Goal: Communication & Community: Answer question/provide support

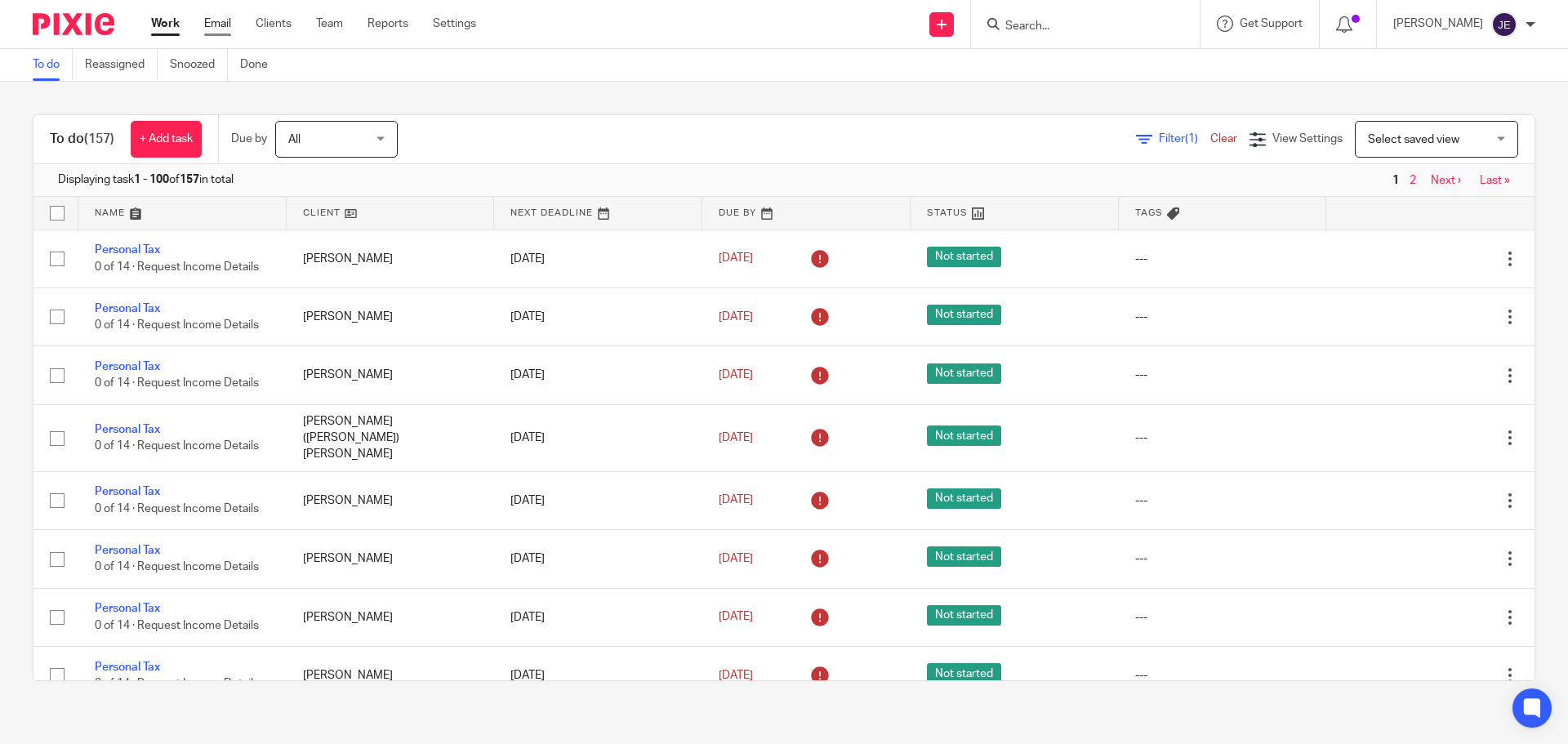
click at [213, 20] on link "Email" at bounding box center [218, 24] width 27 height 16
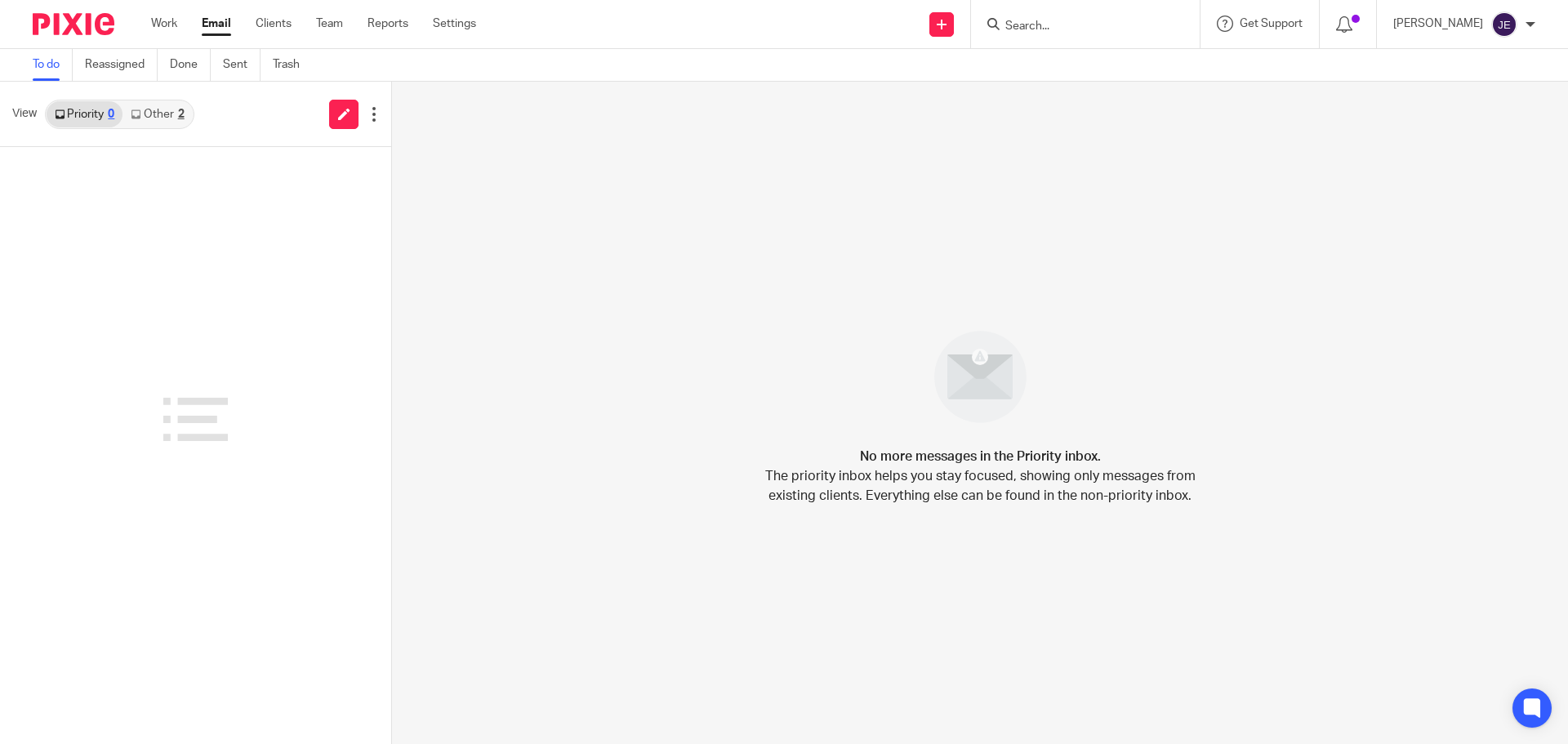
click at [159, 115] on link "Other 2" at bounding box center [157, 114] width 69 height 26
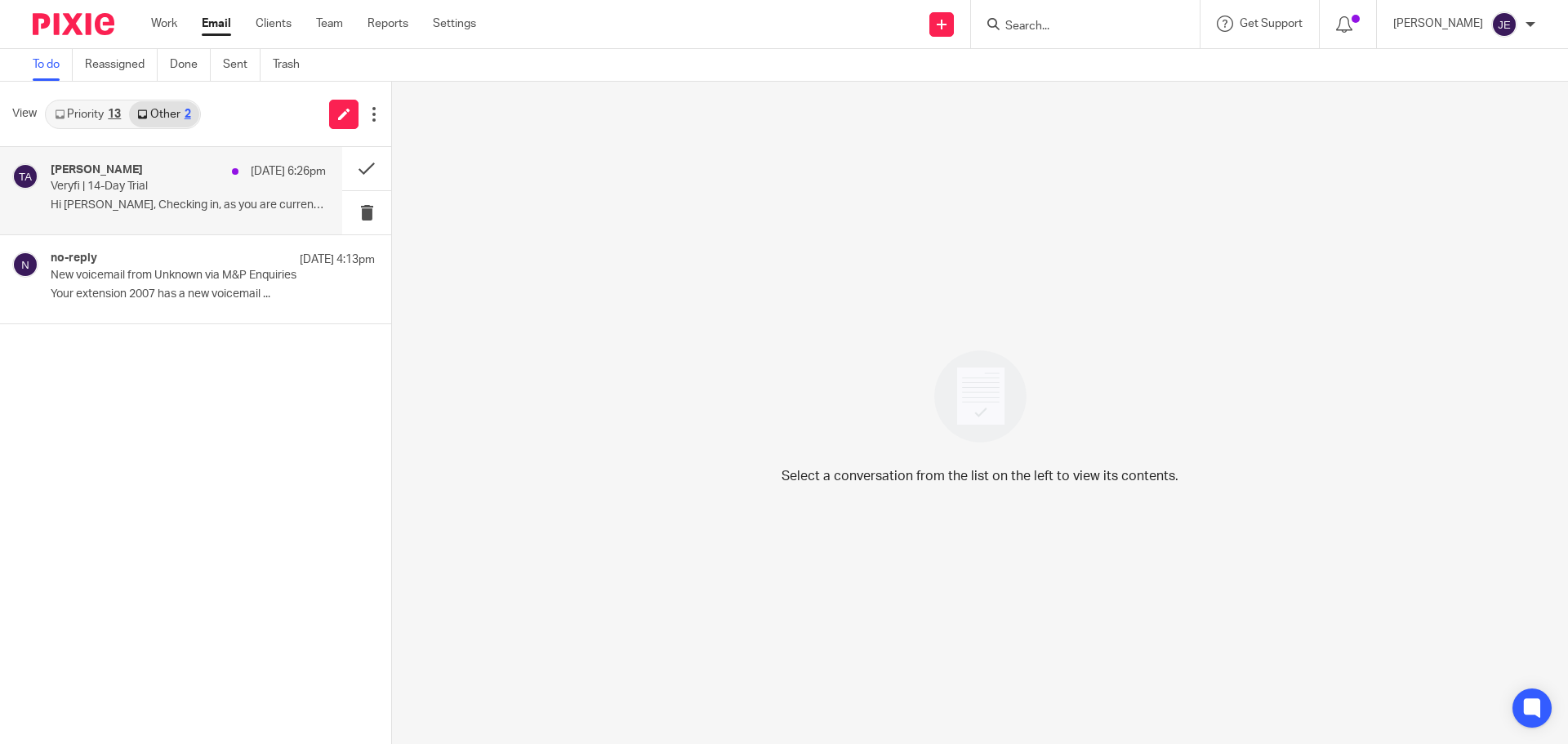
click at [197, 222] on div "Taylor Abbott 25 Sep 6:26pm Veryfi | 14-Day Trial Hi Jade, Checking in, as you …" at bounding box center [171, 191] width 342 height 88
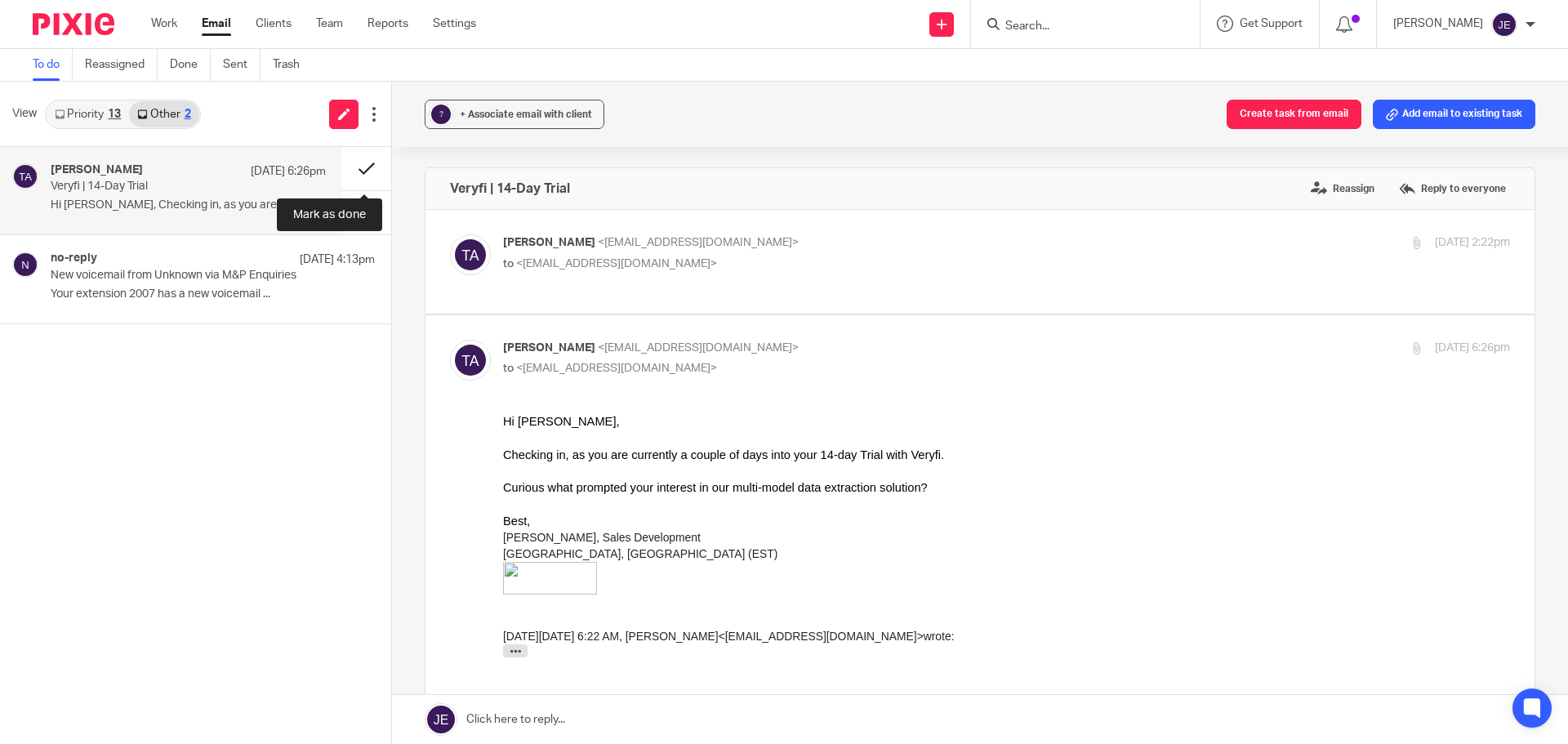
click at [362, 162] on button at bounding box center [367, 168] width 49 height 43
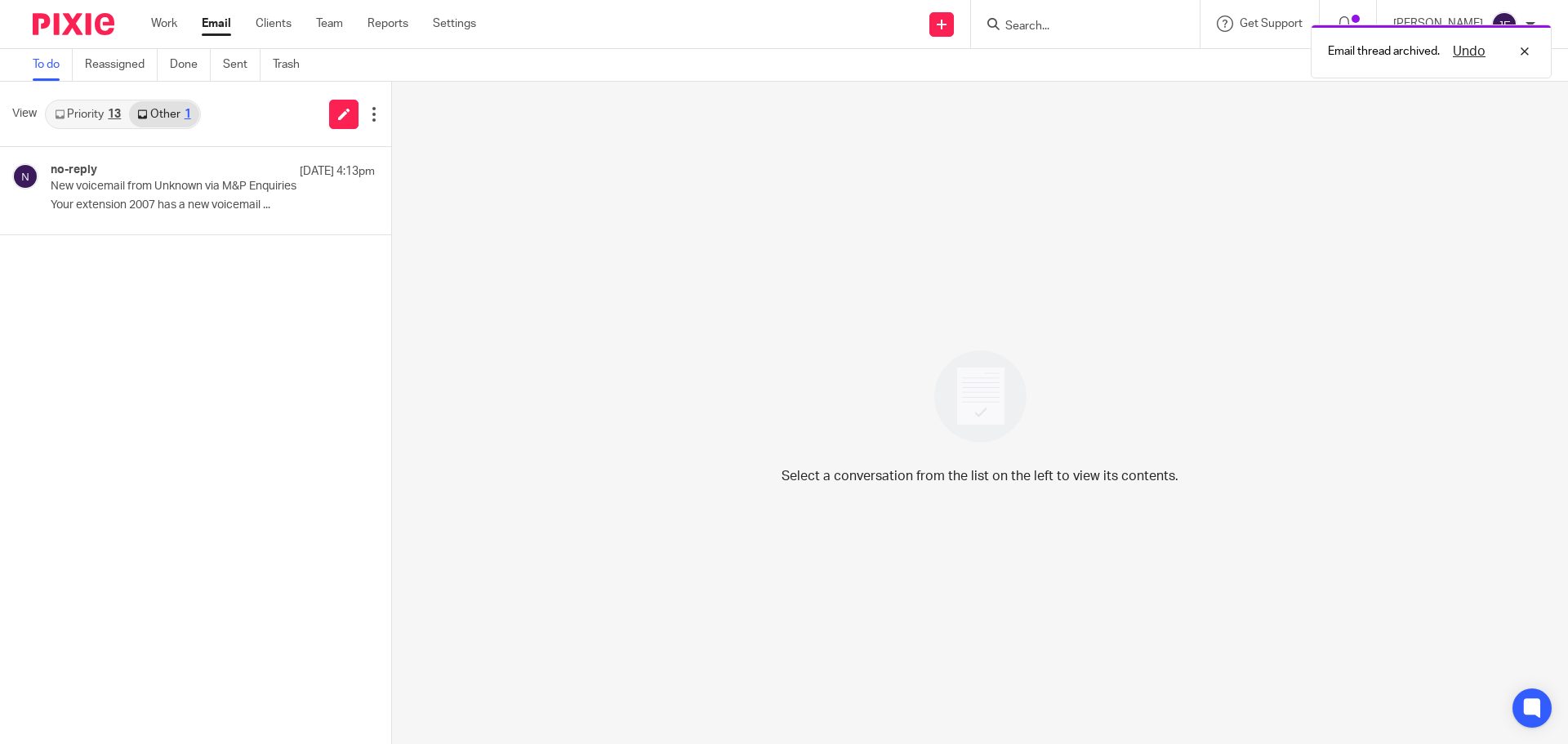
click at [68, 116] on link "Priority 13" at bounding box center [88, 114] width 82 height 26
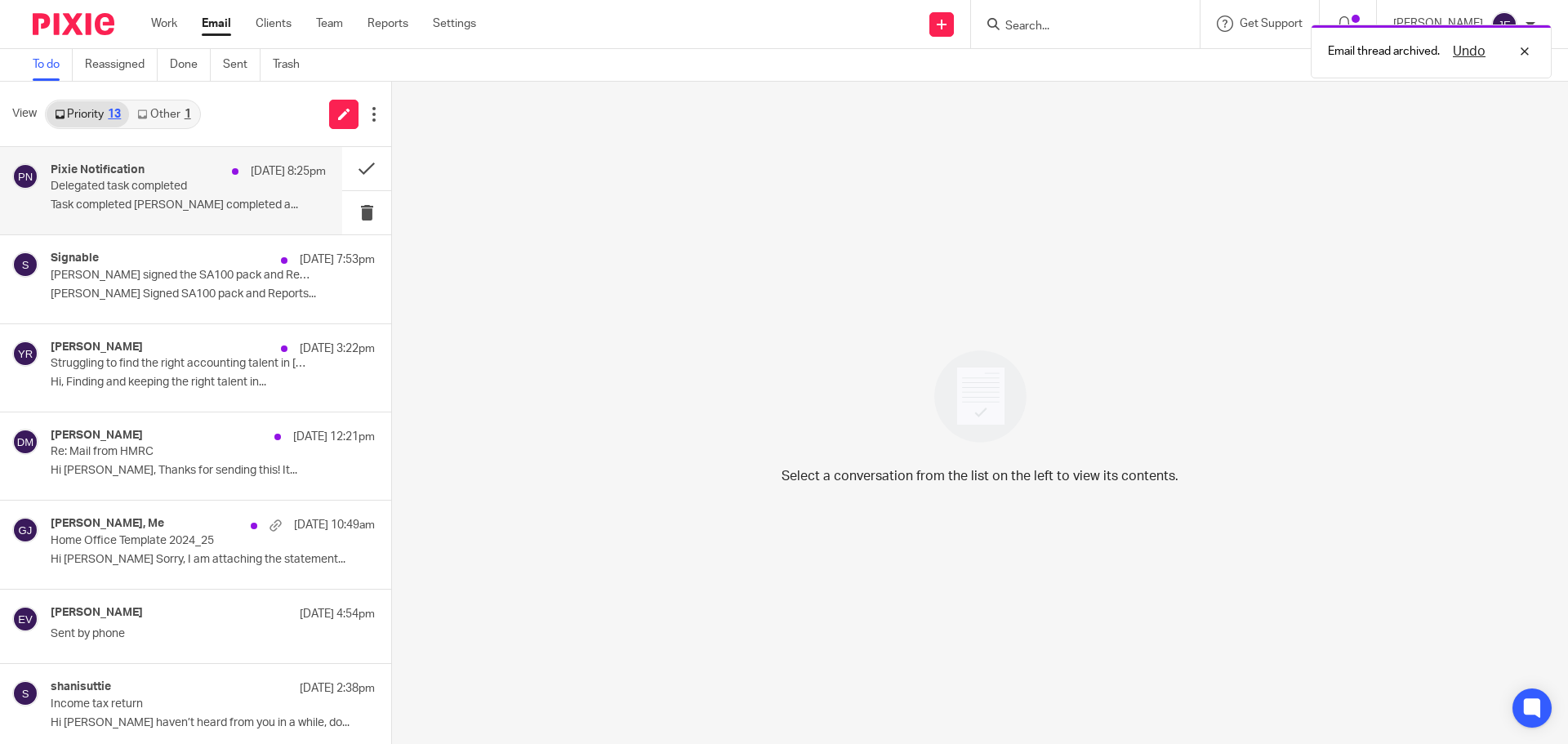
click at [144, 186] on p "Delegated task completed" at bounding box center [160, 186] width 220 height 14
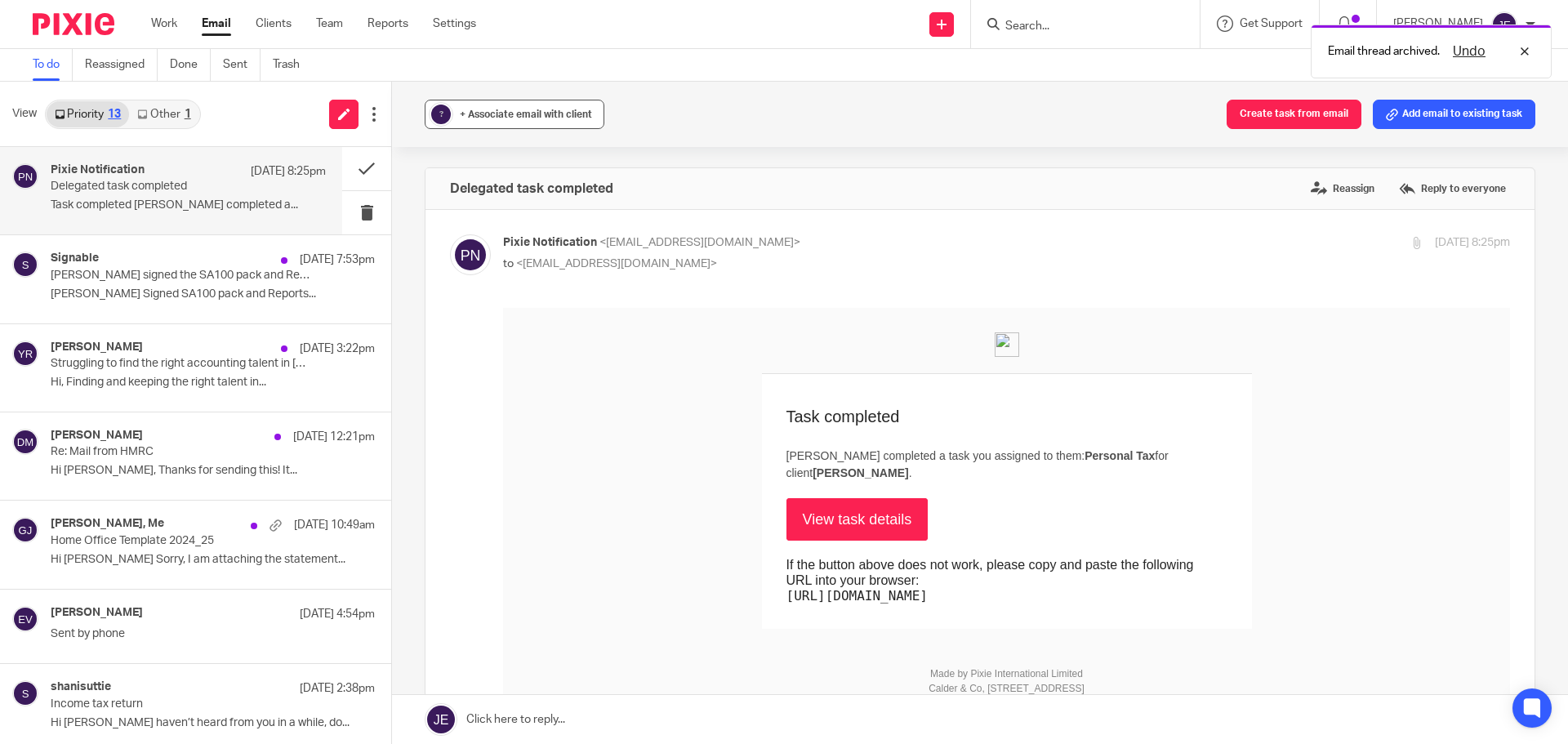
click at [546, 111] on span "+ Associate email with client" at bounding box center [526, 114] width 132 height 10
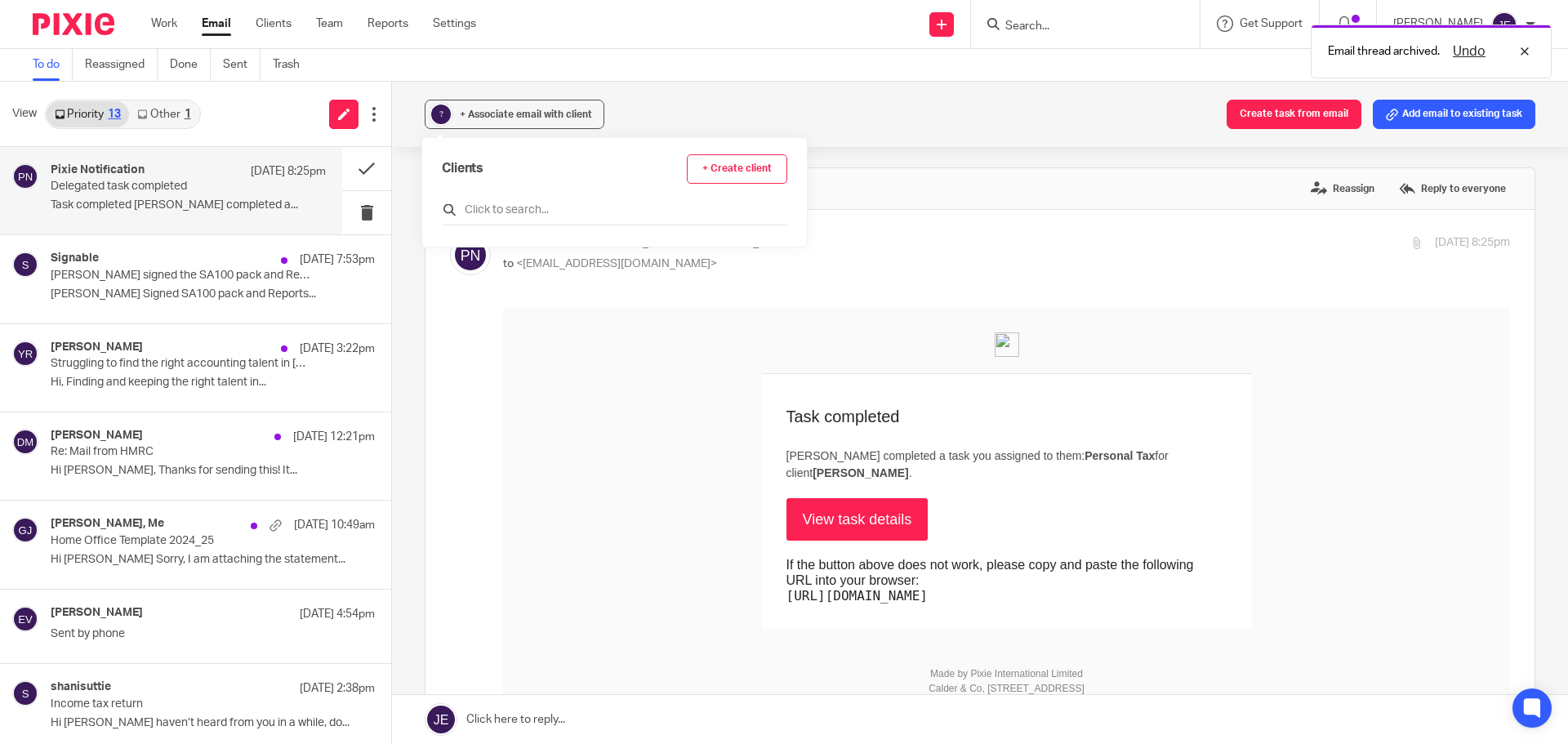
click at [573, 206] on input "text" at bounding box center [615, 210] width 345 height 16
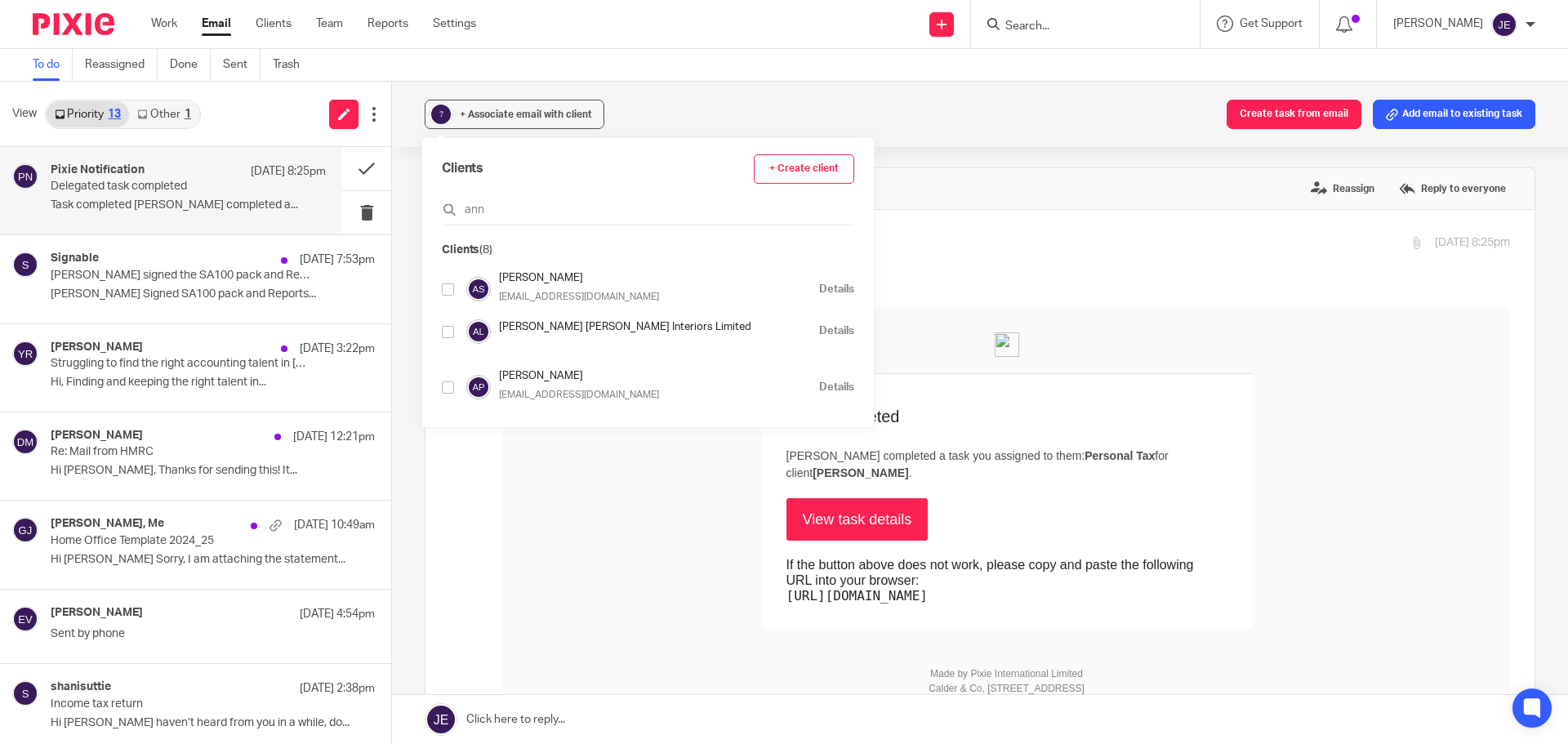
type input "ann"
click at [447, 387] on input "checkbox" at bounding box center [447, 387] width 12 height 12
checkbox input "true"
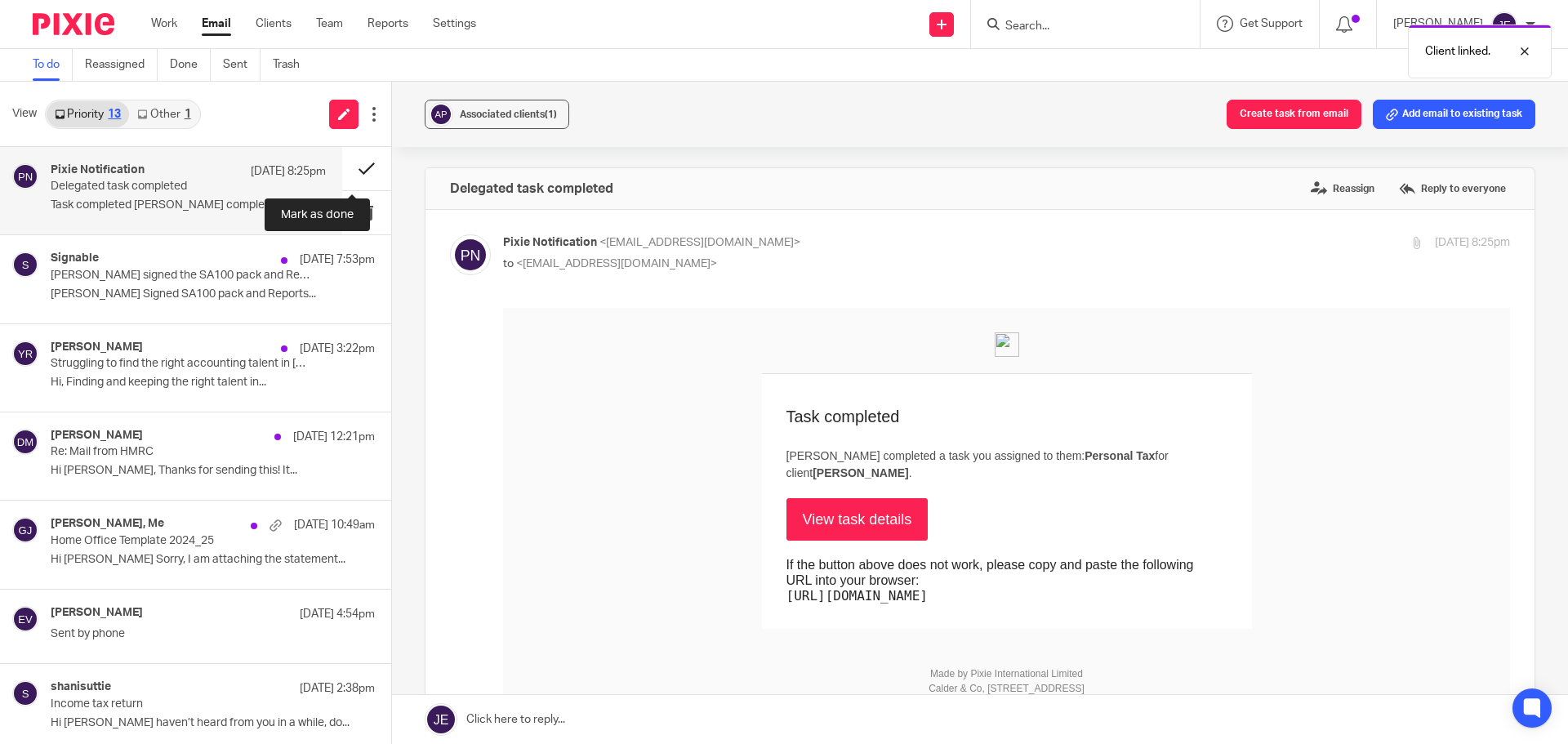
click at [349, 160] on button at bounding box center [367, 168] width 49 height 43
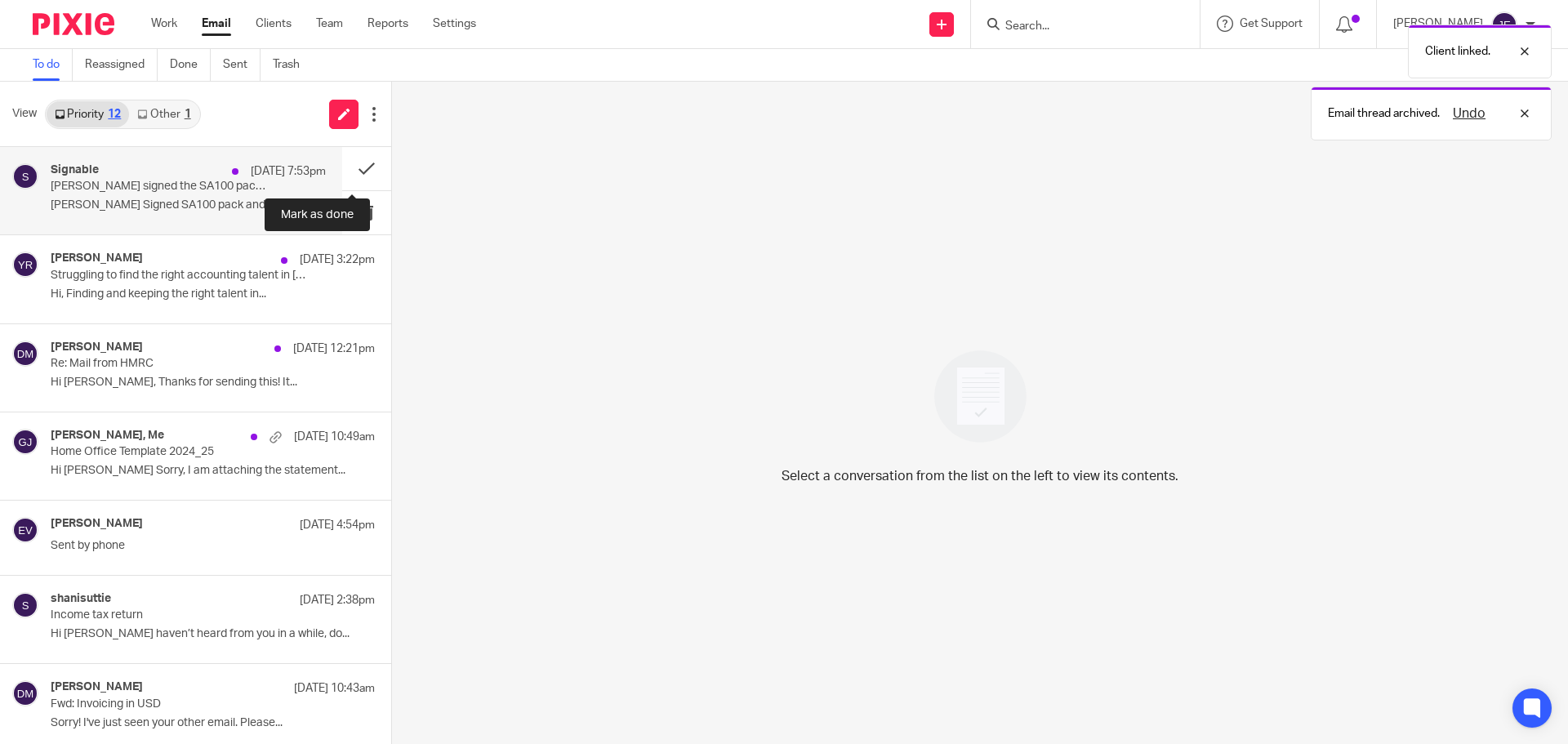
click at [157, 186] on p "Anneliese Parcell signed the SA100 pack and Reports - Anneliese Parcell - 2025.…" at bounding box center [160, 186] width 220 height 14
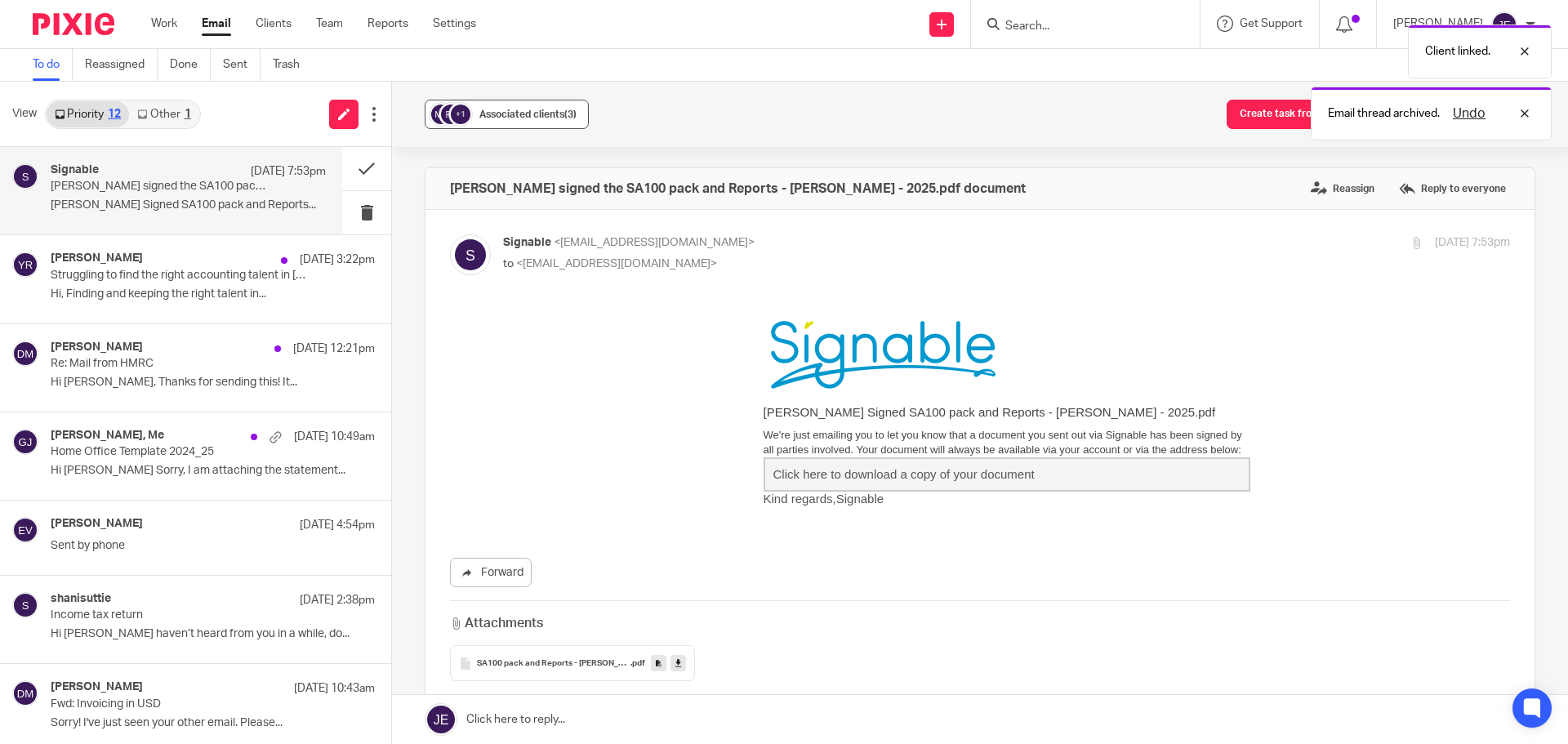
click at [504, 111] on span "Associated clients (3)" at bounding box center [528, 114] width 97 height 10
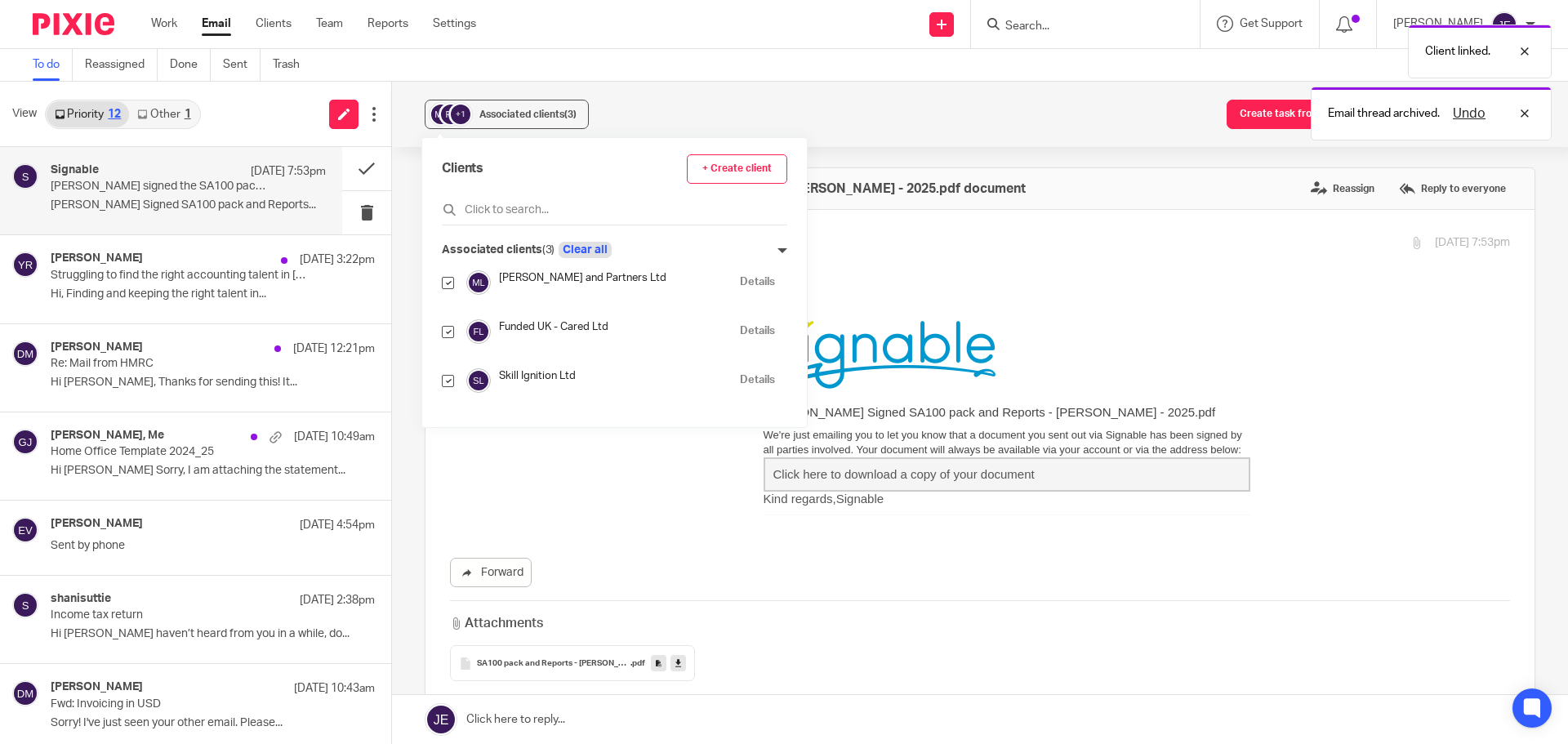
click at [579, 248] on button "Clear all" at bounding box center [585, 250] width 53 height 16
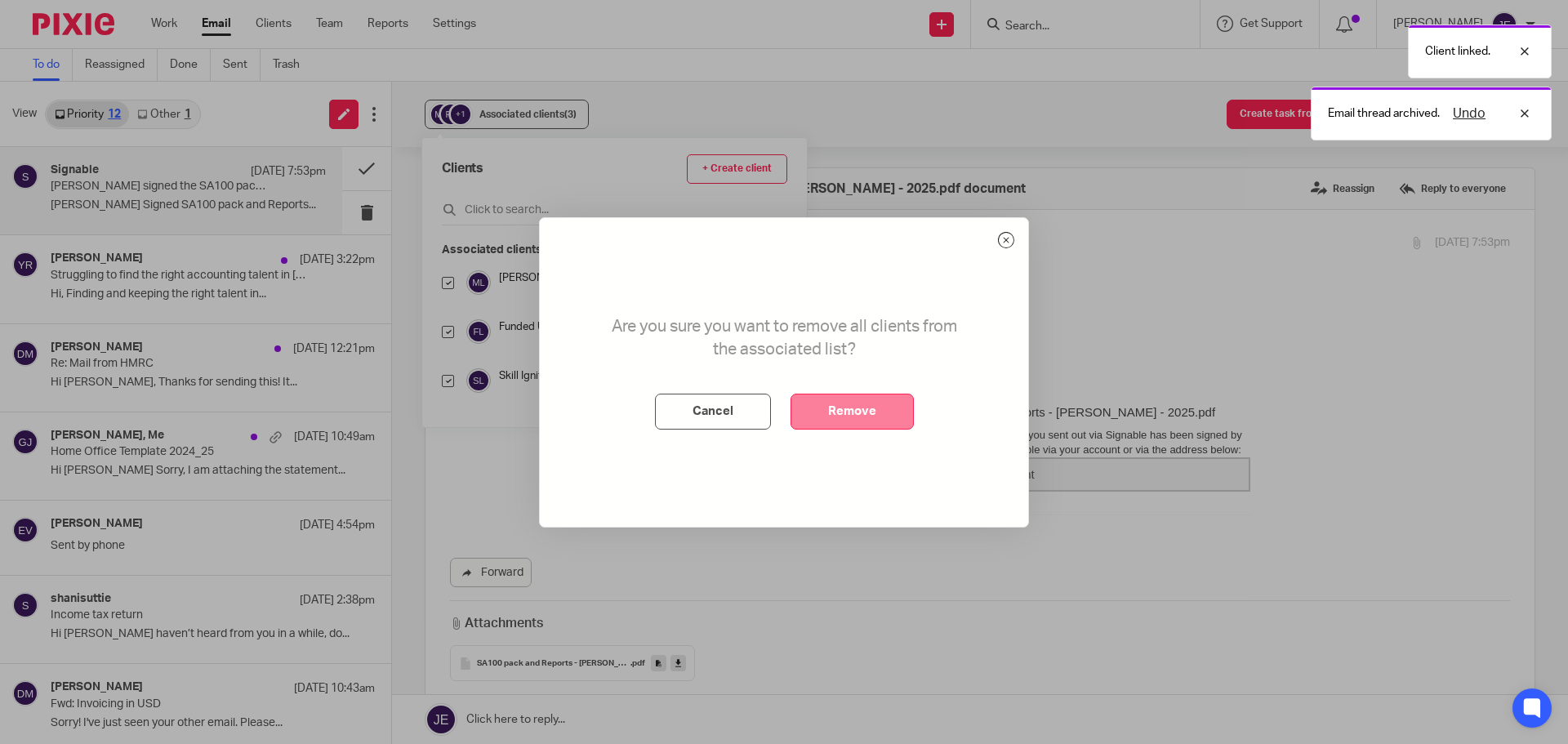
click at [872, 421] on button "Remove" at bounding box center [852, 411] width 123 height 36
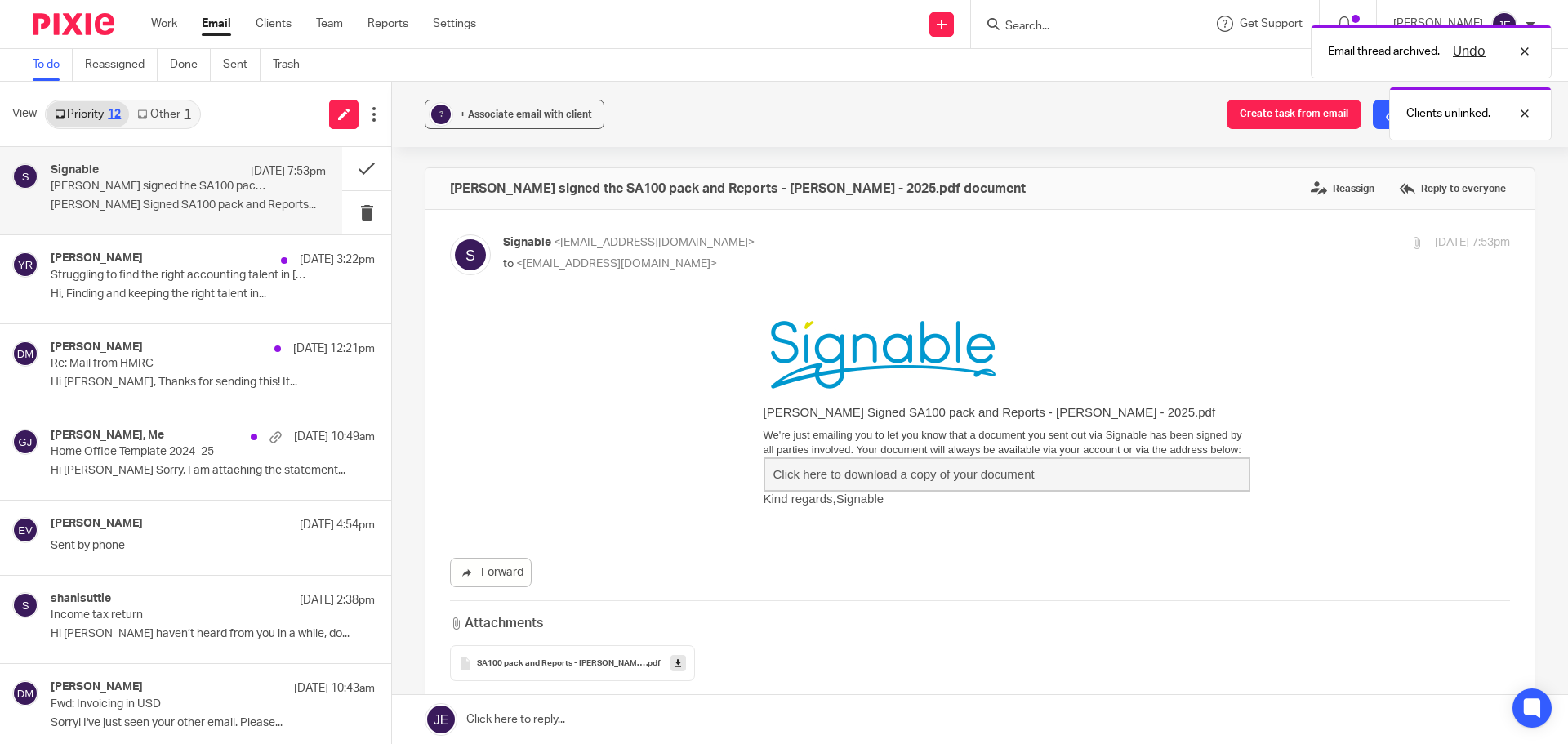
click at [511, 120] on div "+ Associate email with client" at bounding box center [526, 114] width 132 height 16
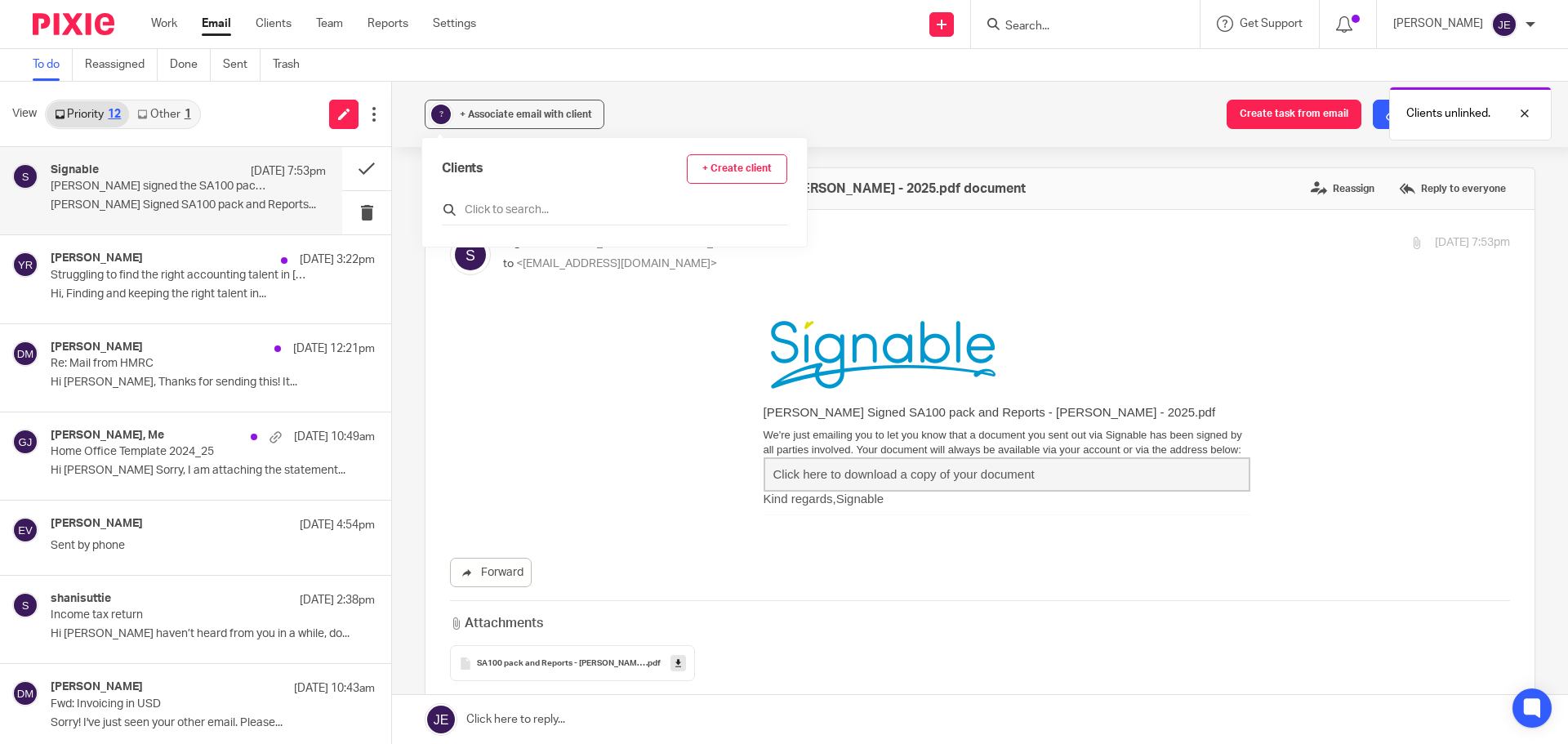
click at [499, 209] on input "text" at bounding box center [615, 210] width 345 height 16
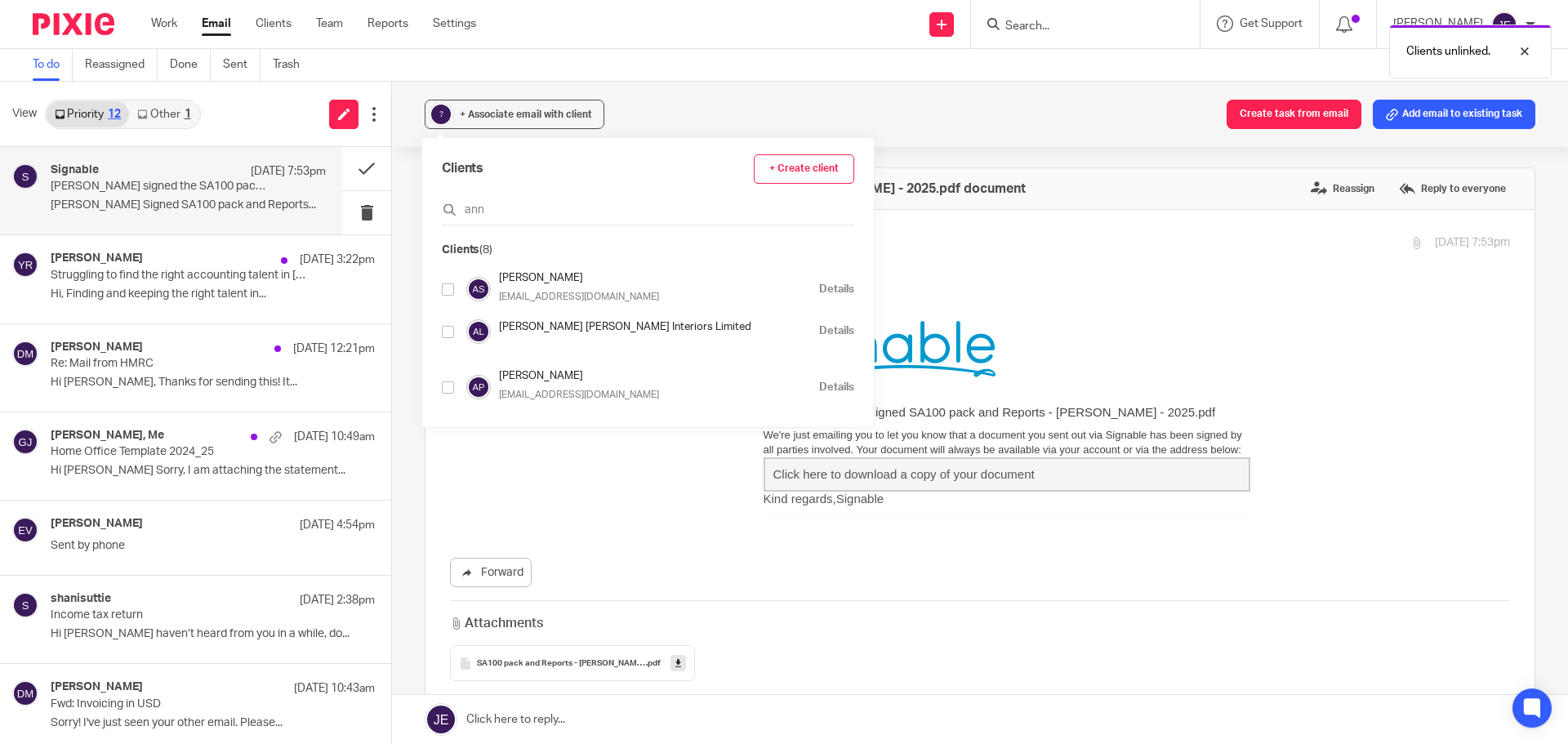
type input "ann"
click at [449, 387] on input "checkbox" at bounding box center [447, 387] width 12 height 12
checkbox input "true"
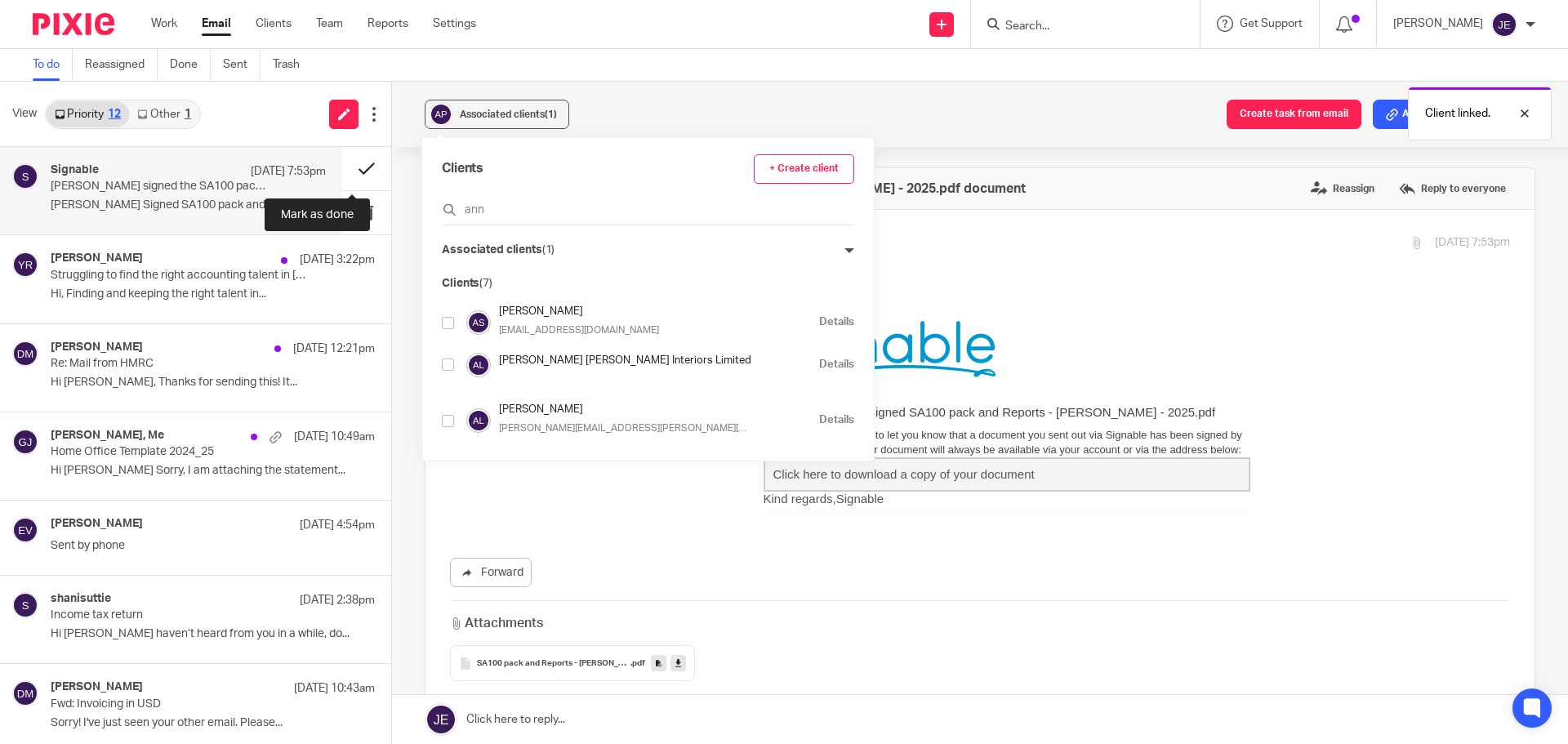
click at [342, 172] on button at bounding box center [367, 168] width 49 height 43
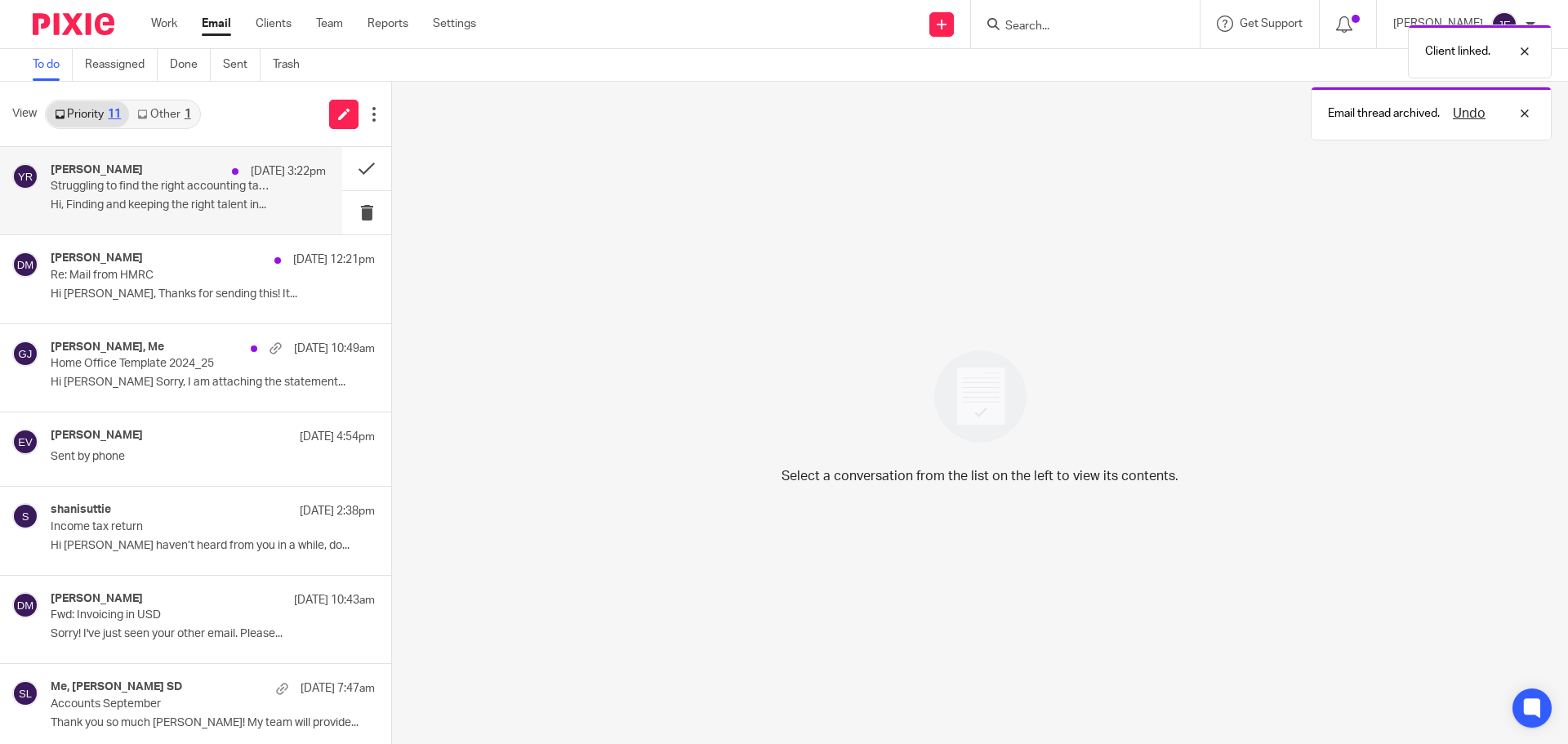
click at [156, 182] on p "Struggling to find the right accounting talent in UK ?" at bounding box center [160, 186] width 220 height 14
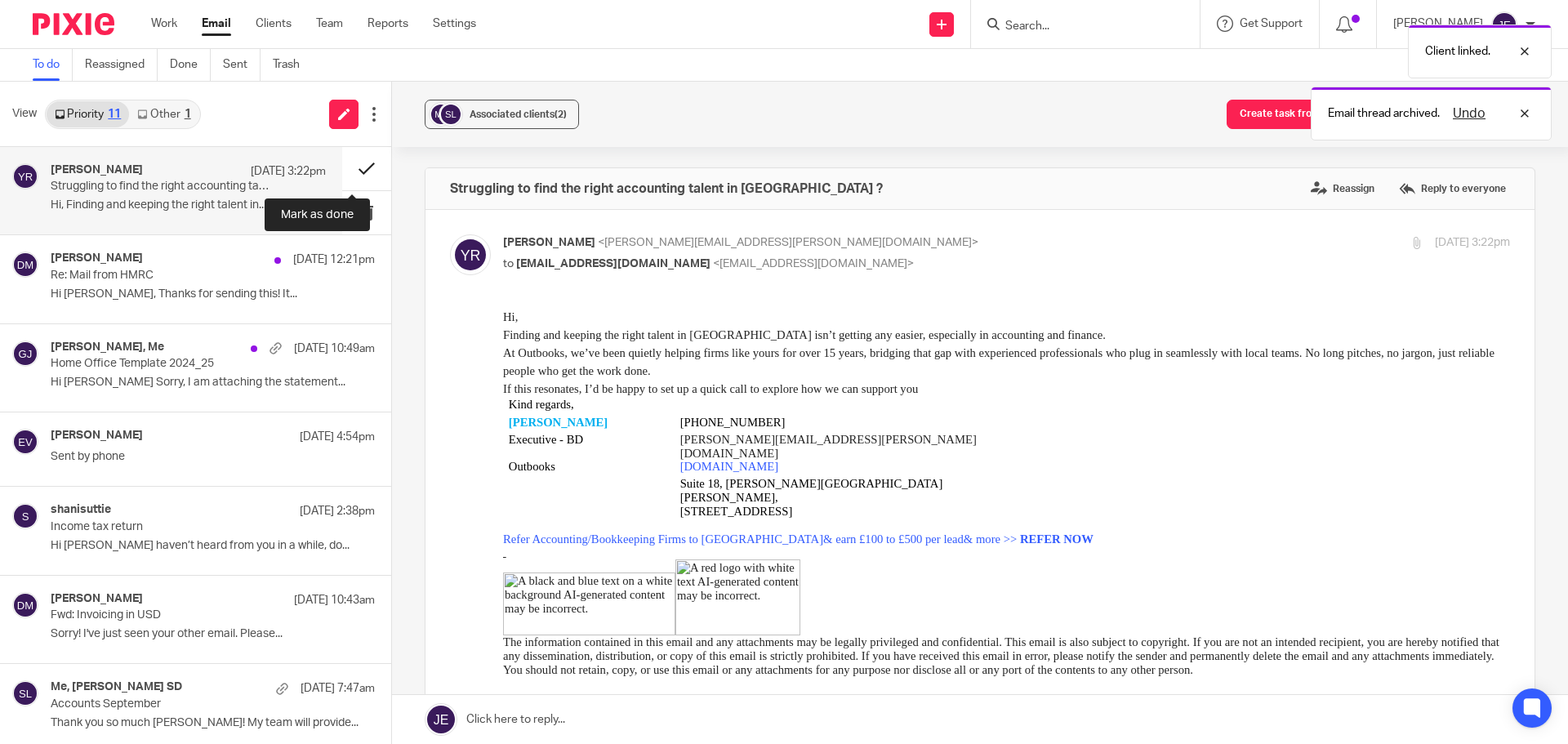
click at [353, 173] on button at bounding box center [367, 168] width 49 height 43
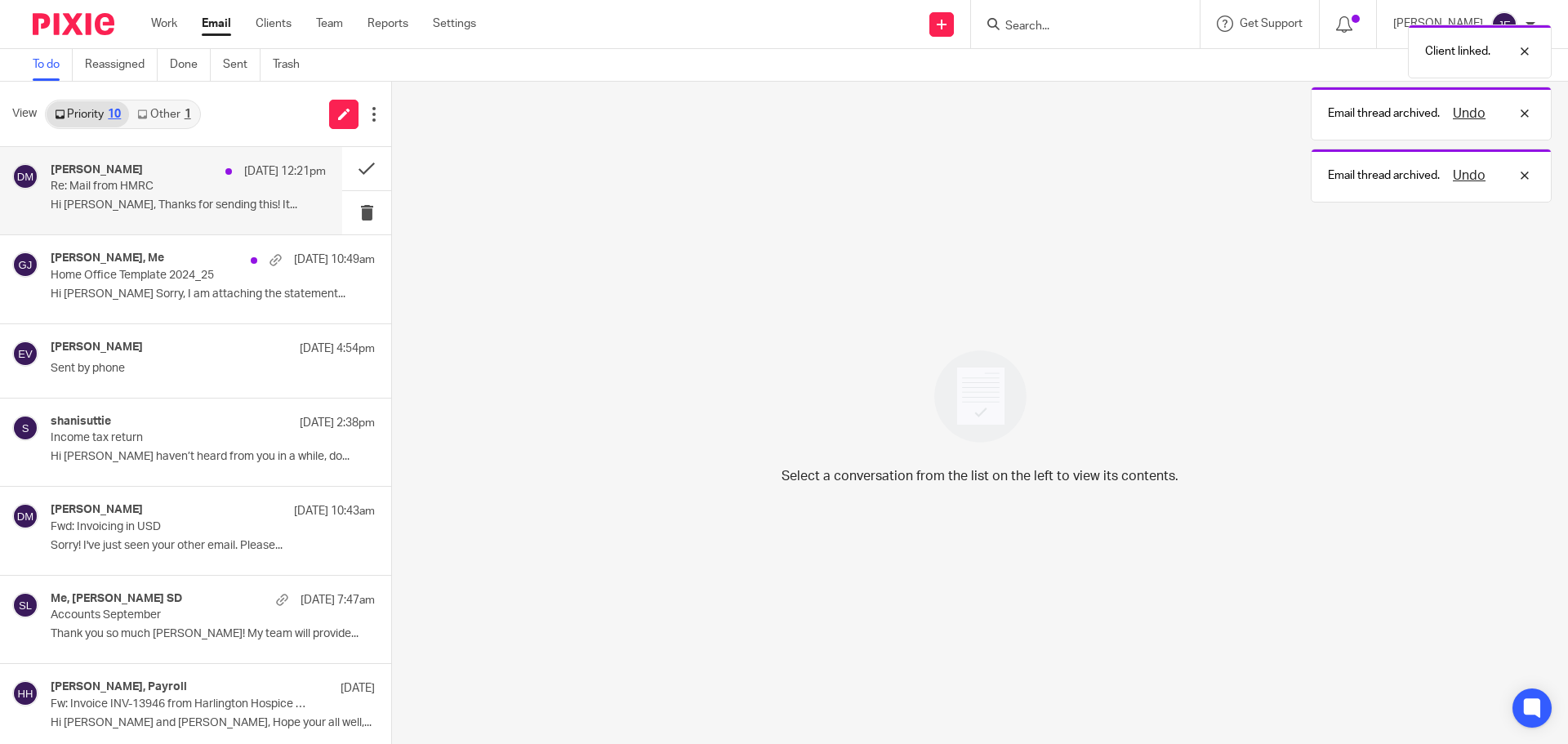
click at [184, 204] on p "Hi Winston, Thanks for sending this! It..." at bounding box center [187, 204] width 275 height 14
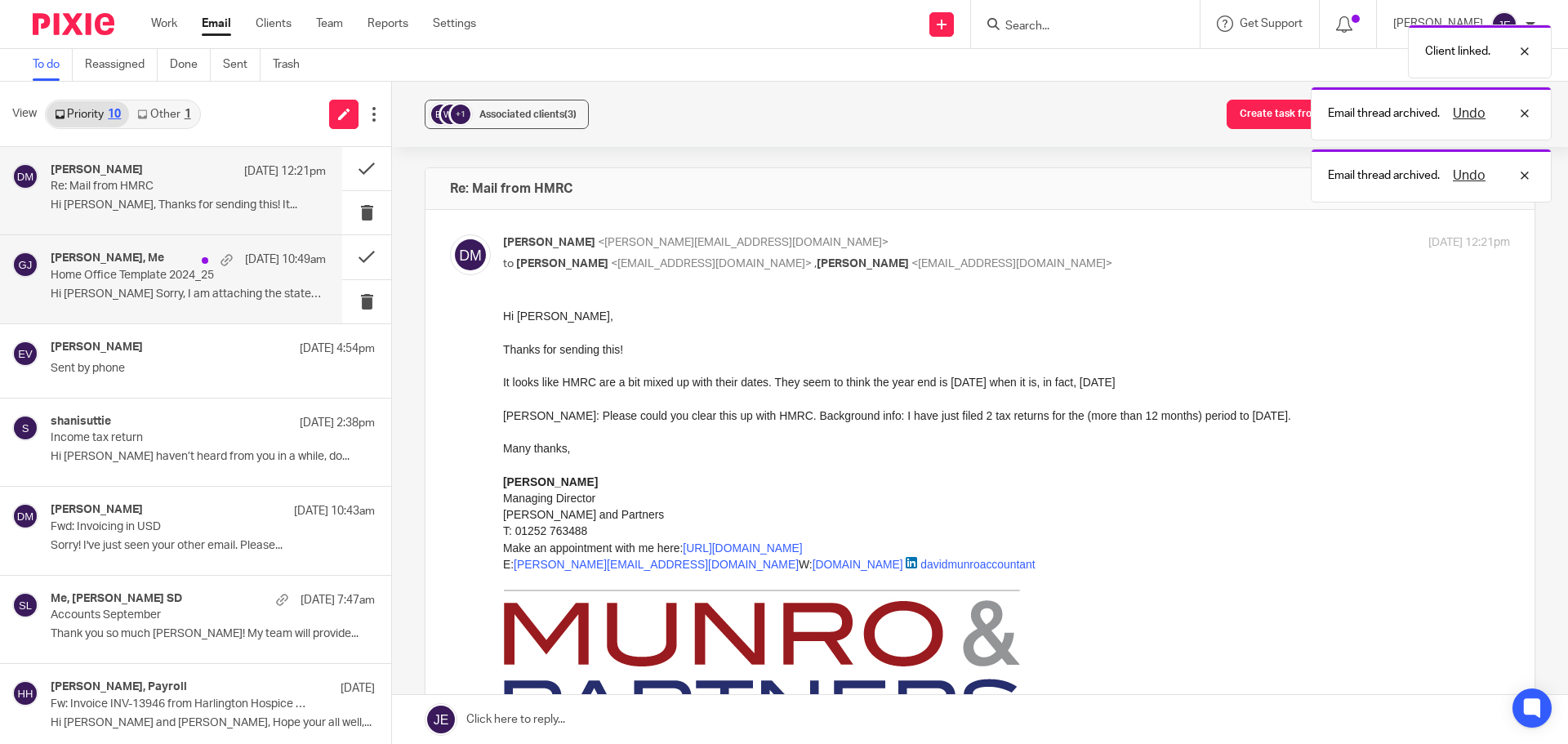
click at [194, 267] on div "25 Sep 10:49am" at bounding box center [259, 259] width 132 height 16
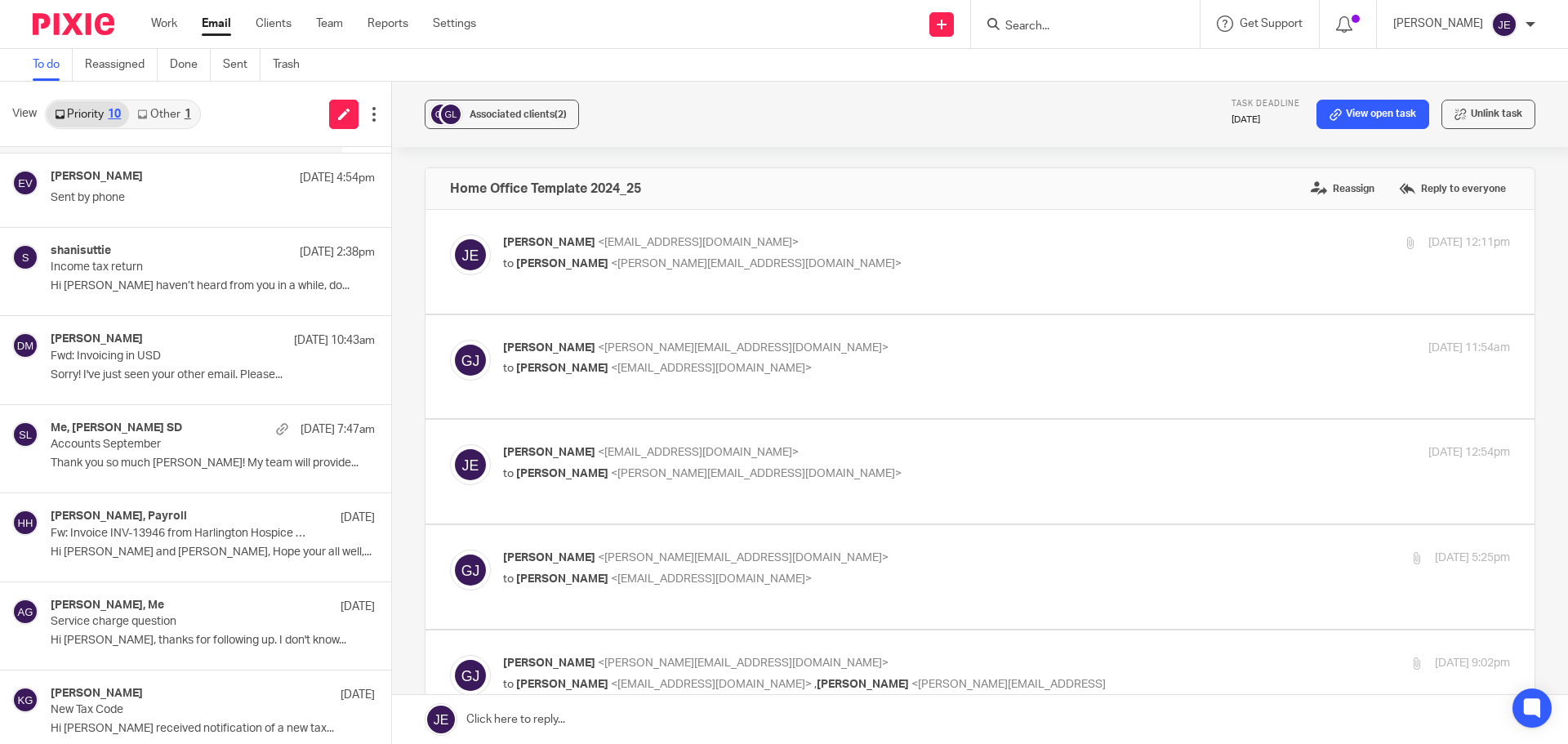
scroll to position [275, 0]
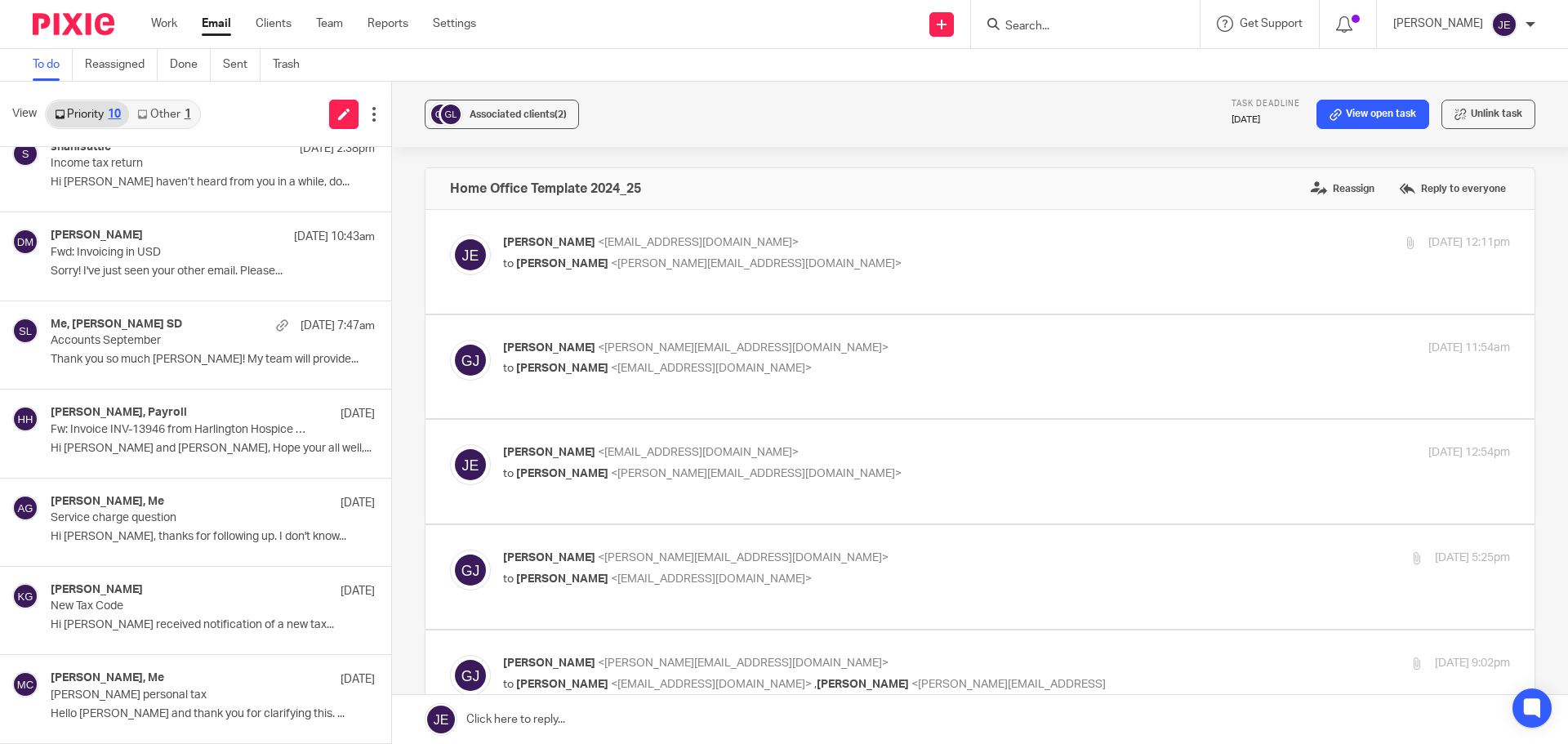
click at [172, 125] on link "Other 1" at bounding box center [163, 114] width 69 height 26
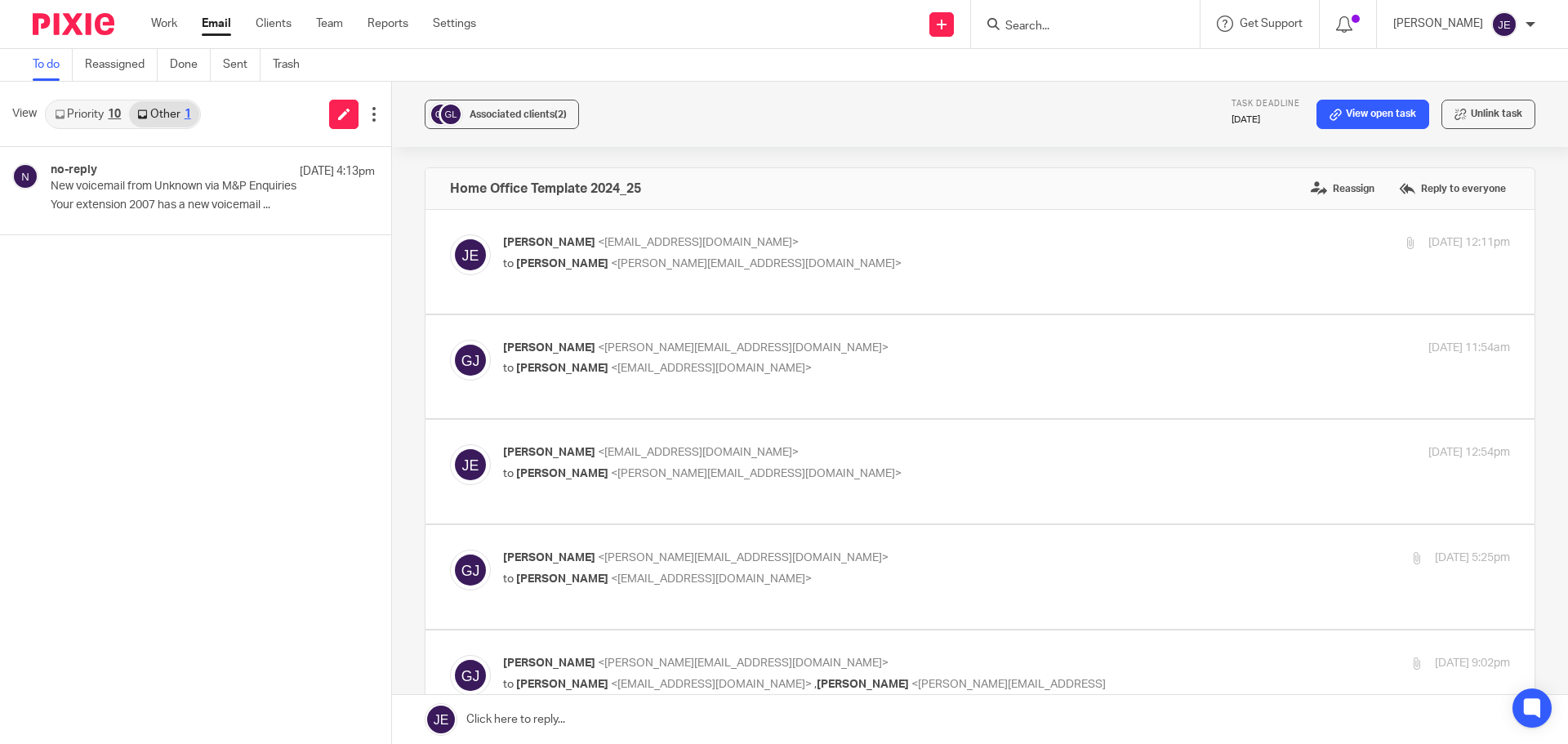
scroll to position [0, 0]
click at [110, 115] on div "10" at bounding box center [114, 114] width 13 height 12
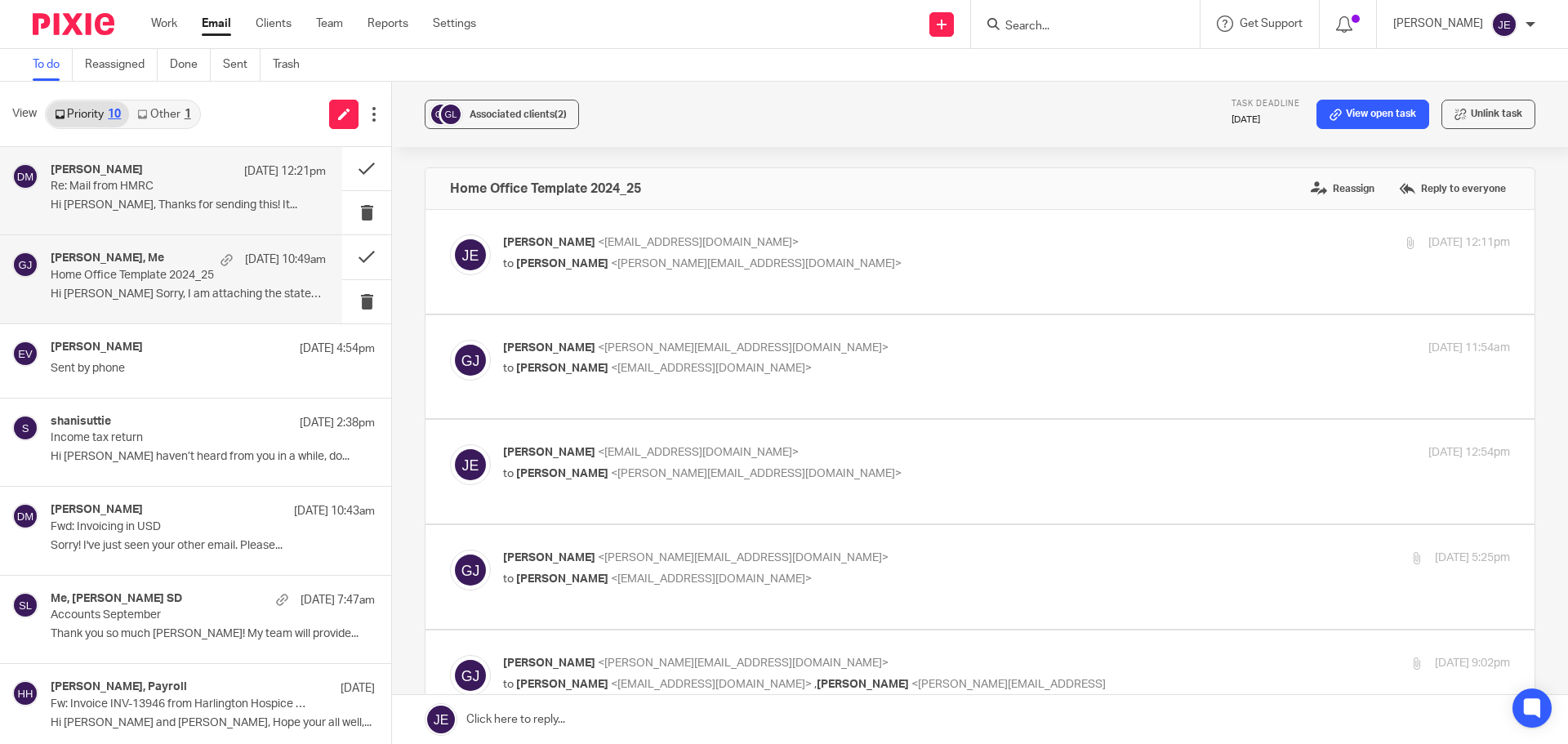
click at [150, 193] on p "Re: Mail from HMRC" at bounding box center [160, 186] width 220 height 14
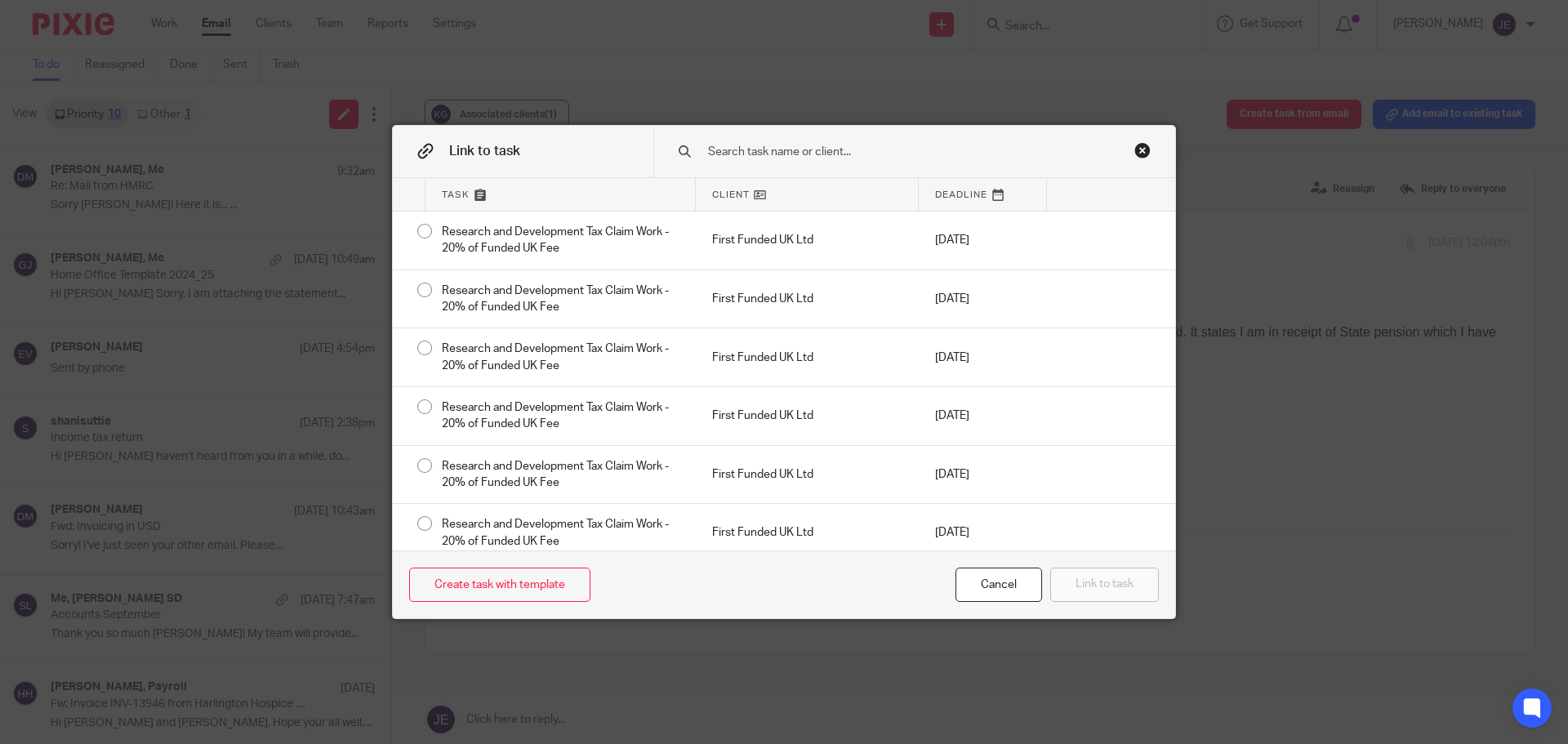
scroll to position [275, 0]
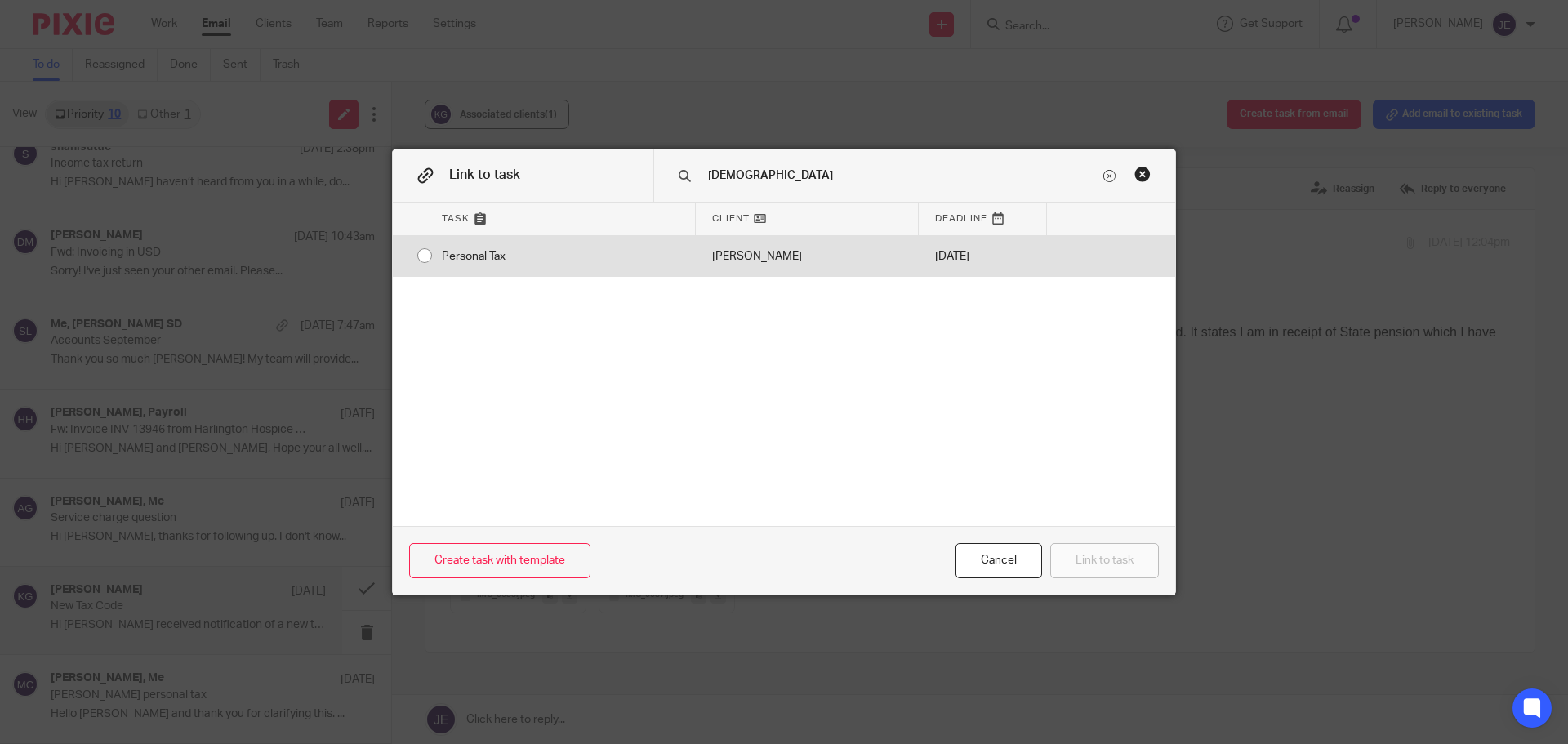
type input "kath"
click at [762, 249] on div "[PERSON_NAME]" at bounding box center [807, 256] width 223 height 41
radio input "true"
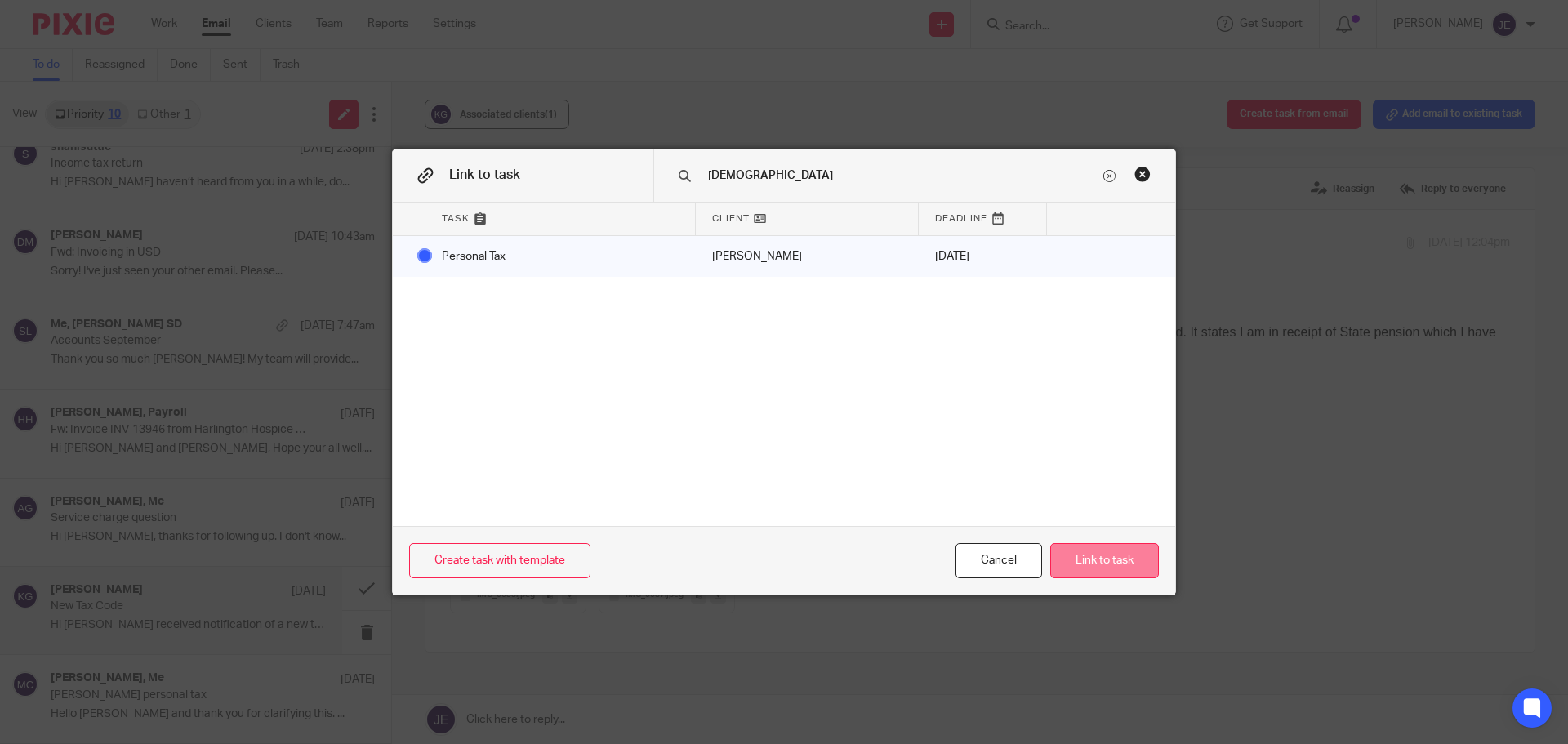
click at [1135, 556] on button "Link to task" at bounding box center [1104, 561] width 109 height 35
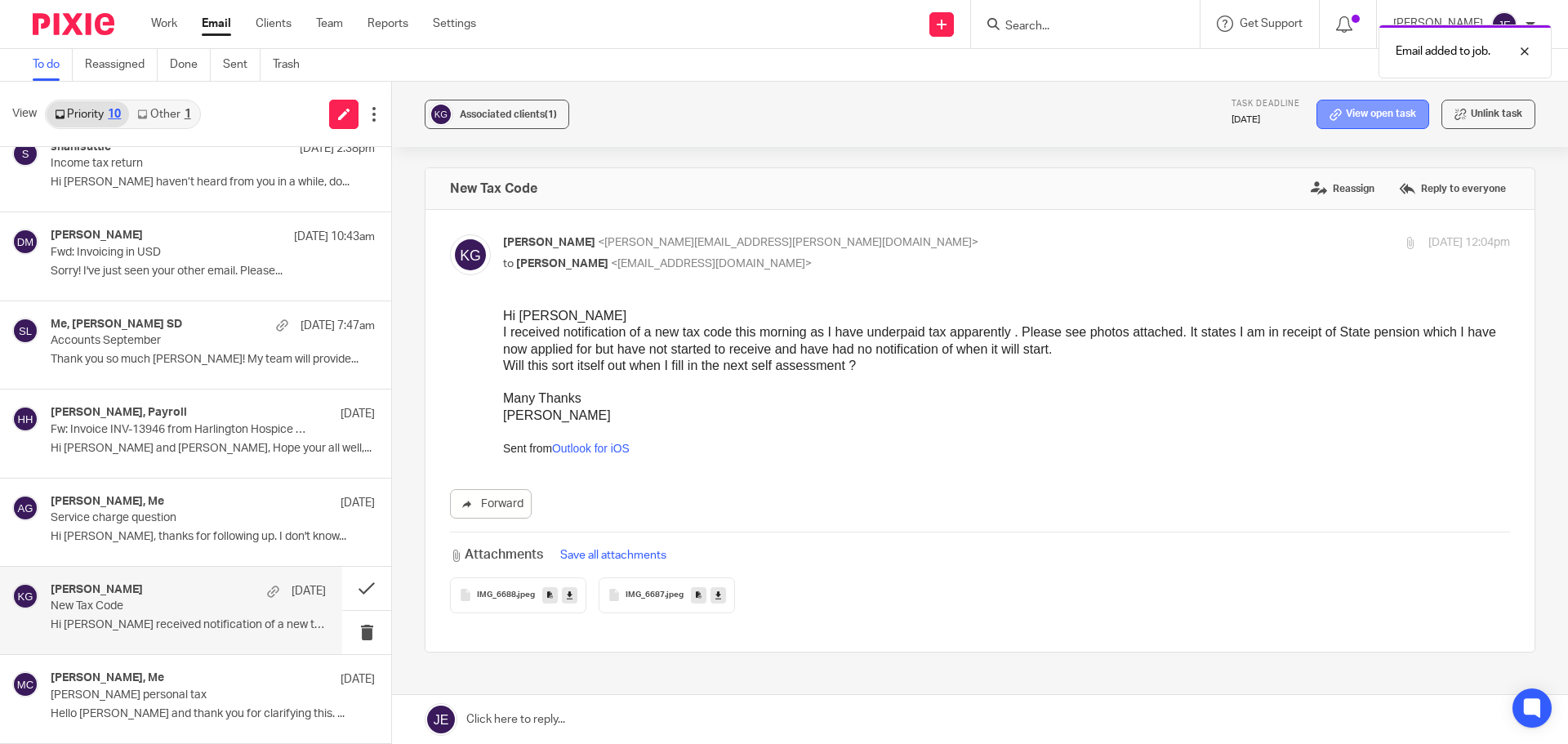
click at [1376, 118] on link "View open task" at bounding box center [1373, 114] width 112 height 29
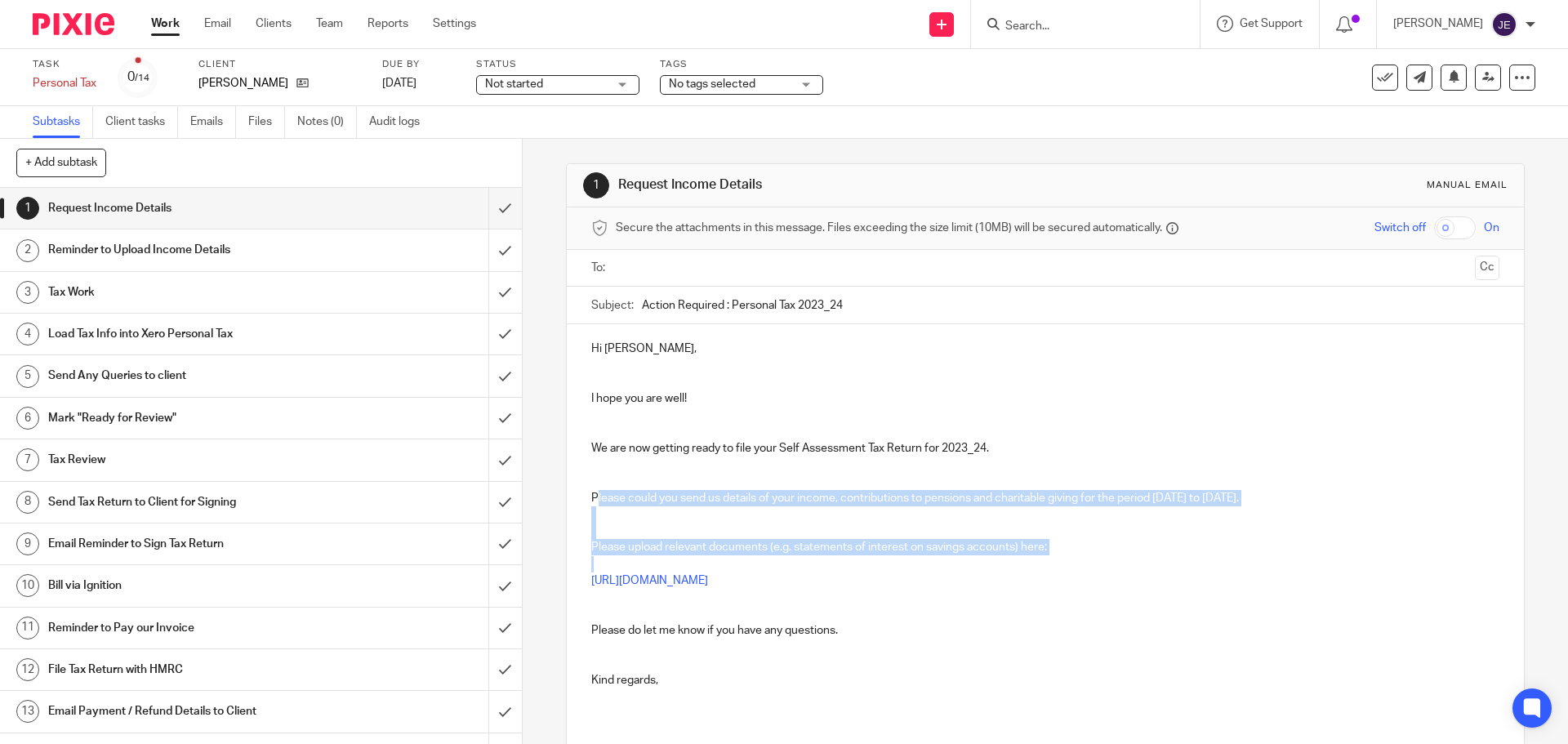
drag, startPoint x: 592, startPoint y: 497, endPoint x: 1173, endPoint y: 568, distance: 585.3
click at [1193, 571] on div "Hi Katherine, I hope you are well! We are now getting ready to file your Self A…" at bounding box center [1045, 529] width 956 height 409
click at [1122, 553] on p "Please upload relevant documents (e.g. statements of interest on savings accoun…" at bounding box center [1046, 547] width 908 height 16
drag, startPoint x: 1054, startPoint y: 549, endPoint x: 552, endPoint y: 473, distance: 507.7
click at [552, 473] on div "1 Request Income Details Manual email Secure the attachments in this message. F…" at bounding box center [1045, 441] width 1046 height 605
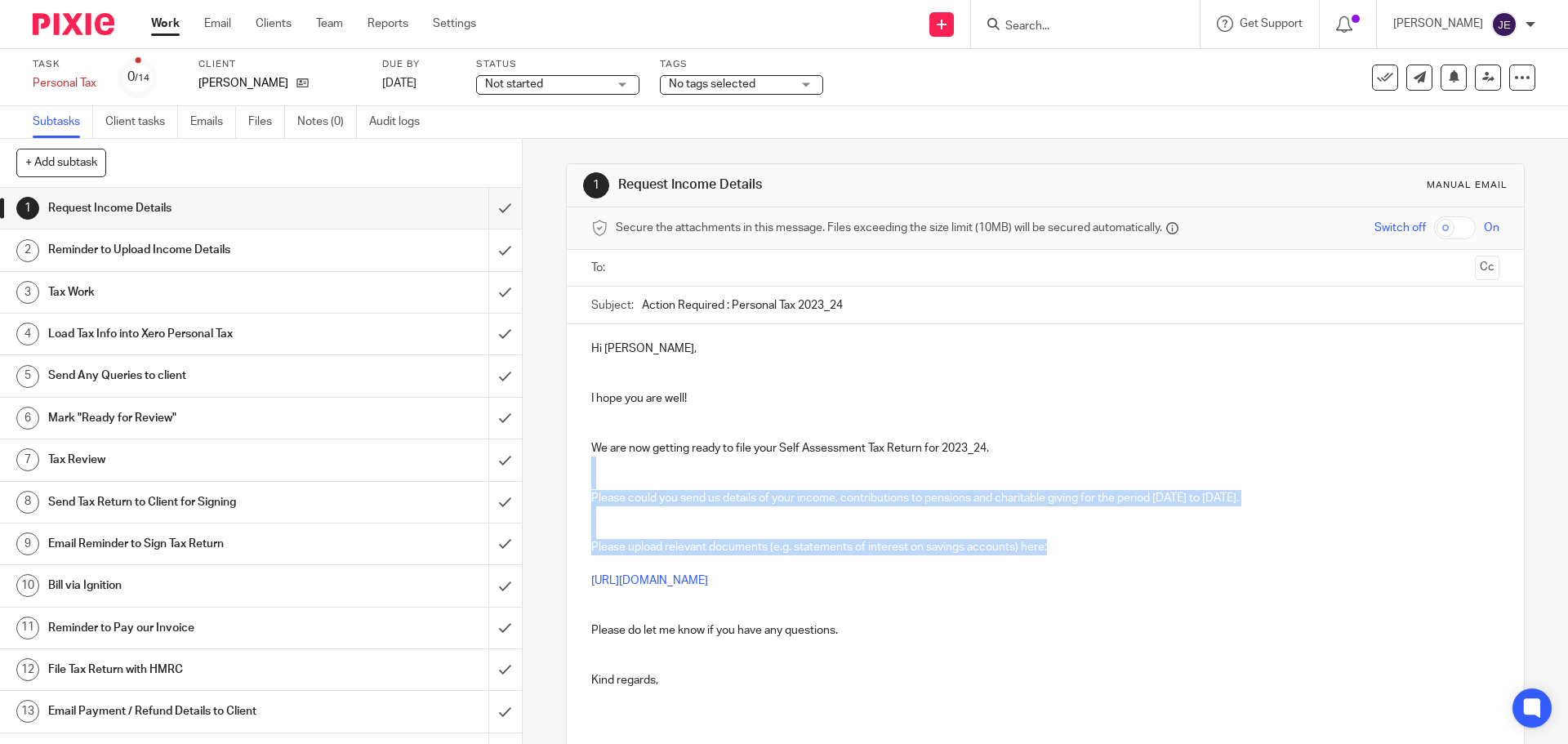
copy div "Please could you send us details of your income, contributions to pensions and …"
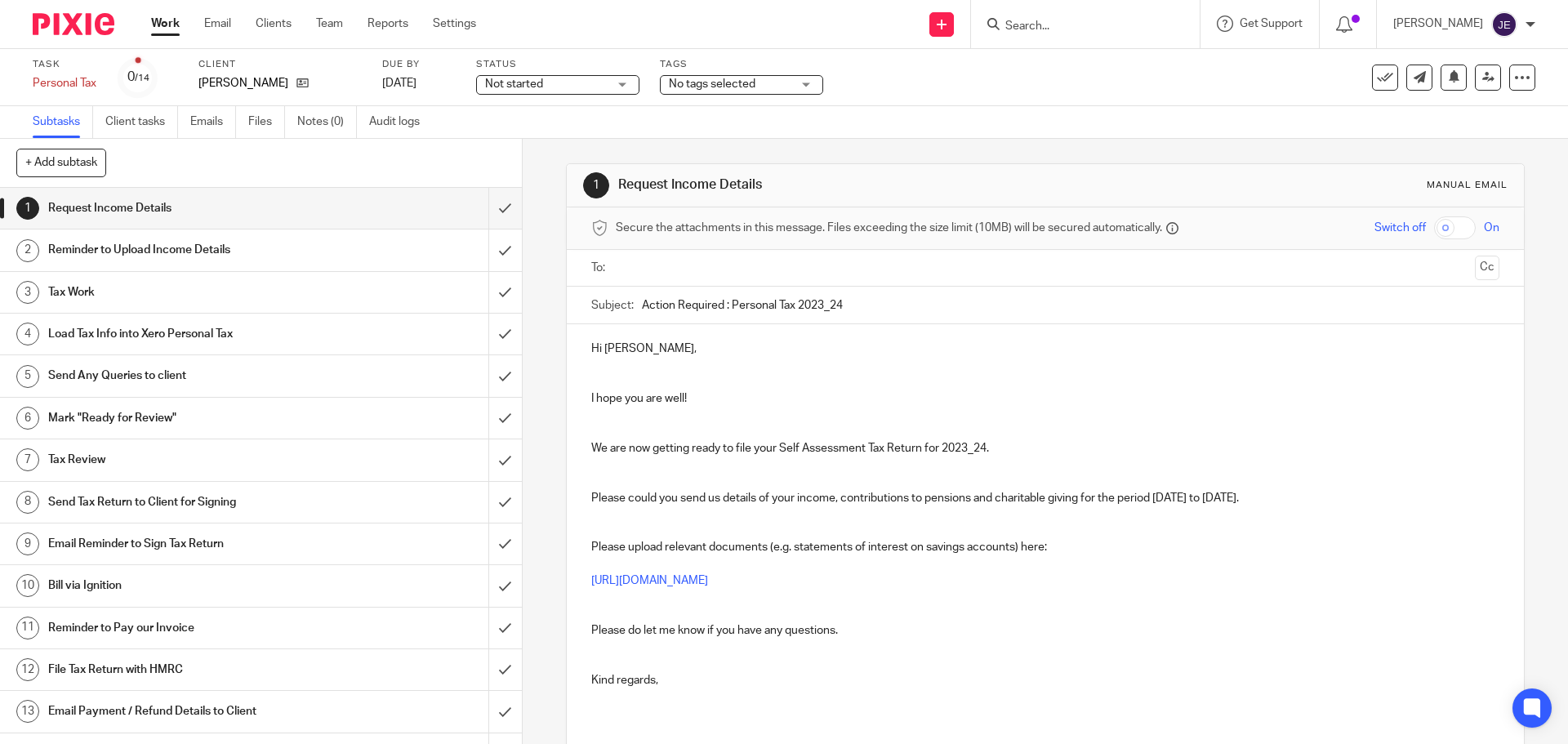
click at [221, 14] on div "Work Email Clients Team Reports Settings Work Email Clients Team Reports Settin…" at bounding box center [318, 24] width 366 height 48
click at [217, 20] on link "Email" at bounding box center [218, 24] width 27 height 16
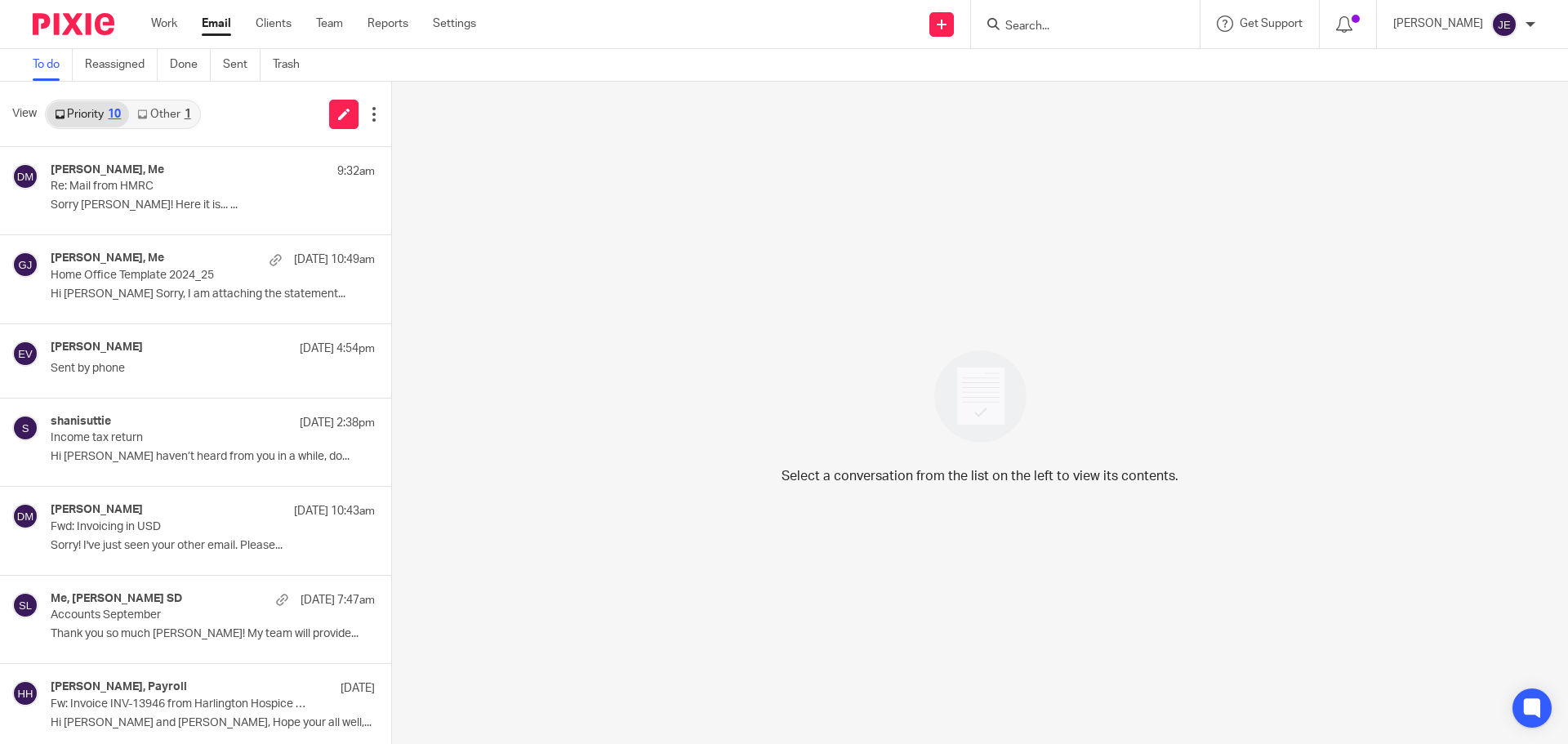
scroll to position [275, 0]
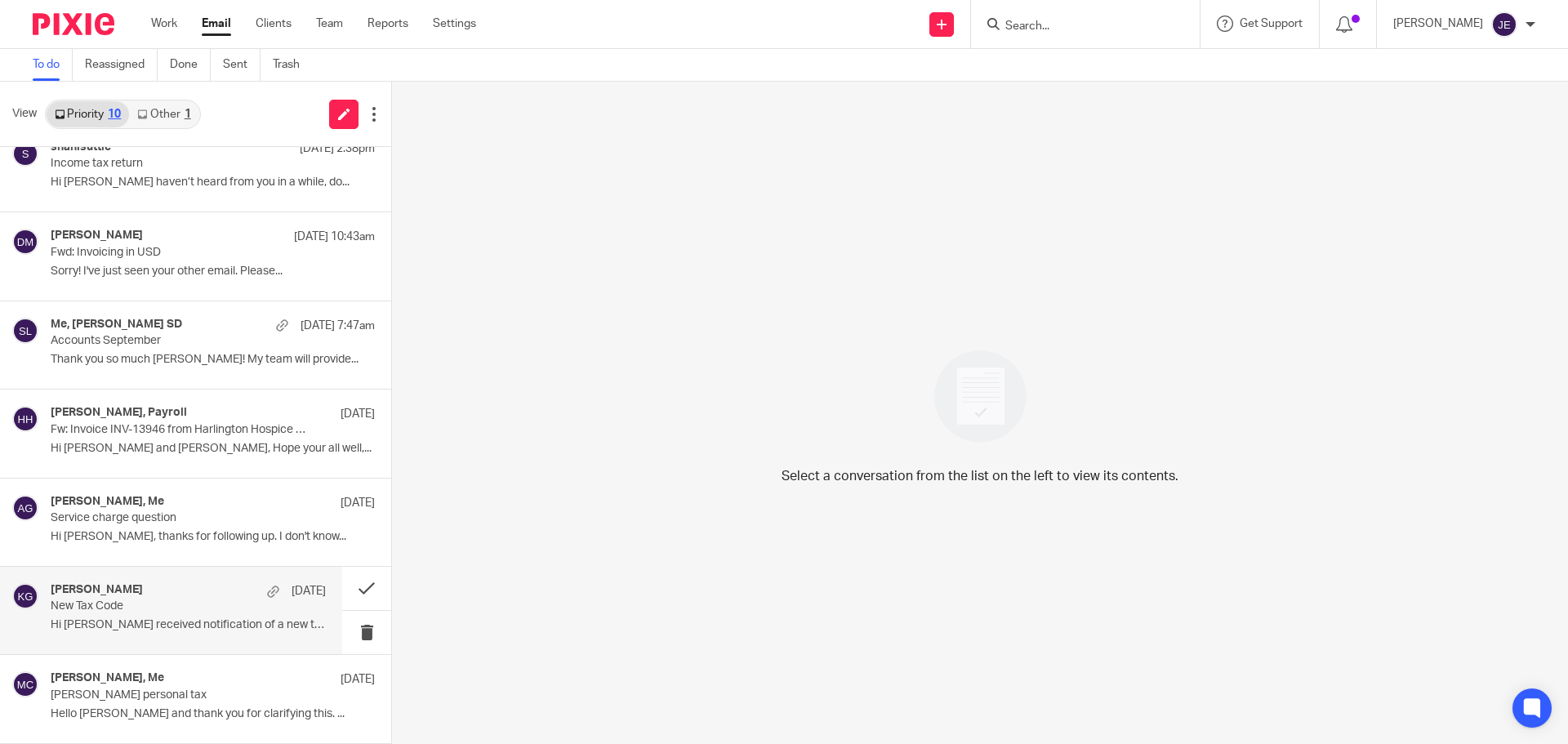
click at [169, 622] on p "Hi Jade I received notification of a new tax..." at bounding box center [187, 624] width 275 height 14
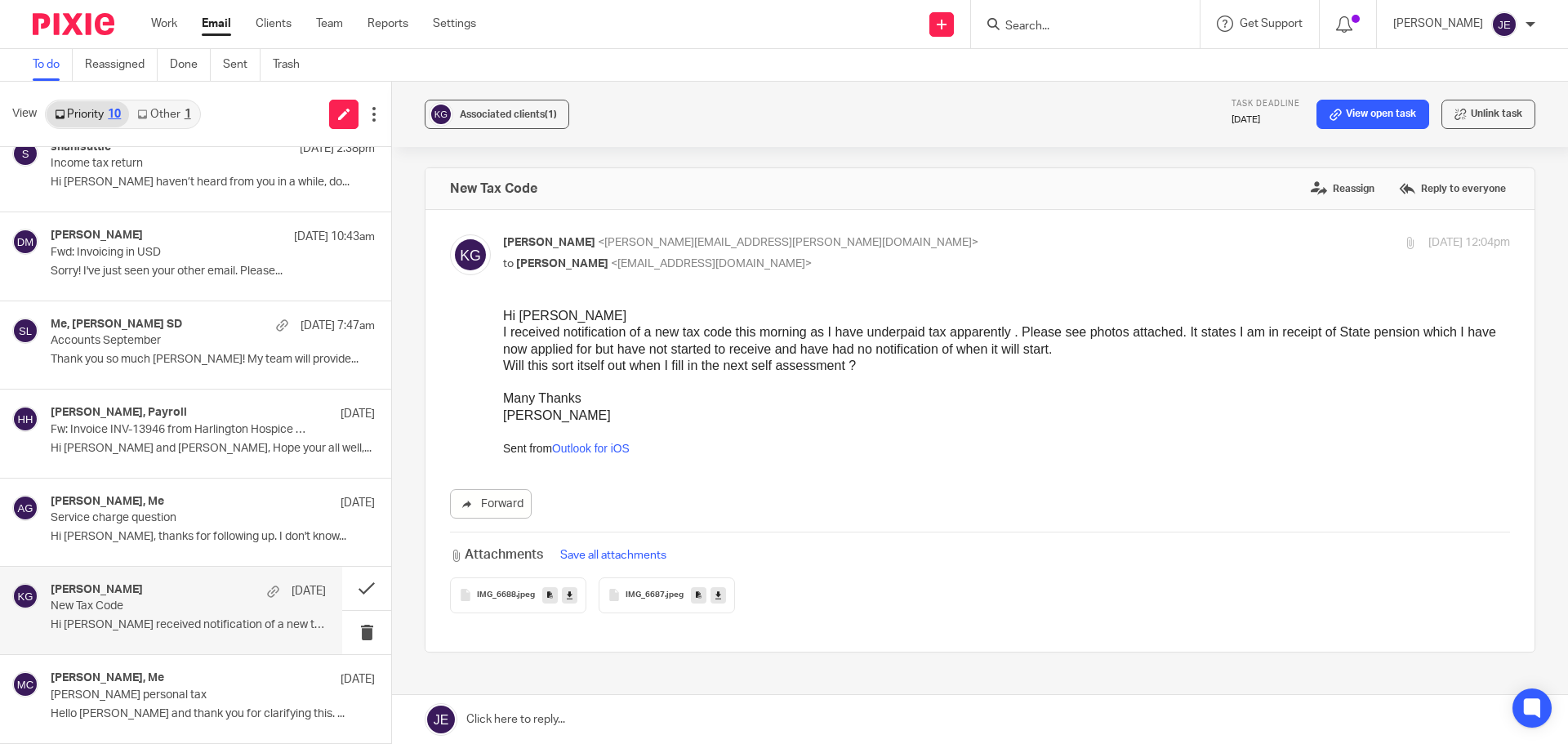
scroll to position [0, 0]
click at [538, 718] on link at bounding box center [980, 719] width 1176 height 49
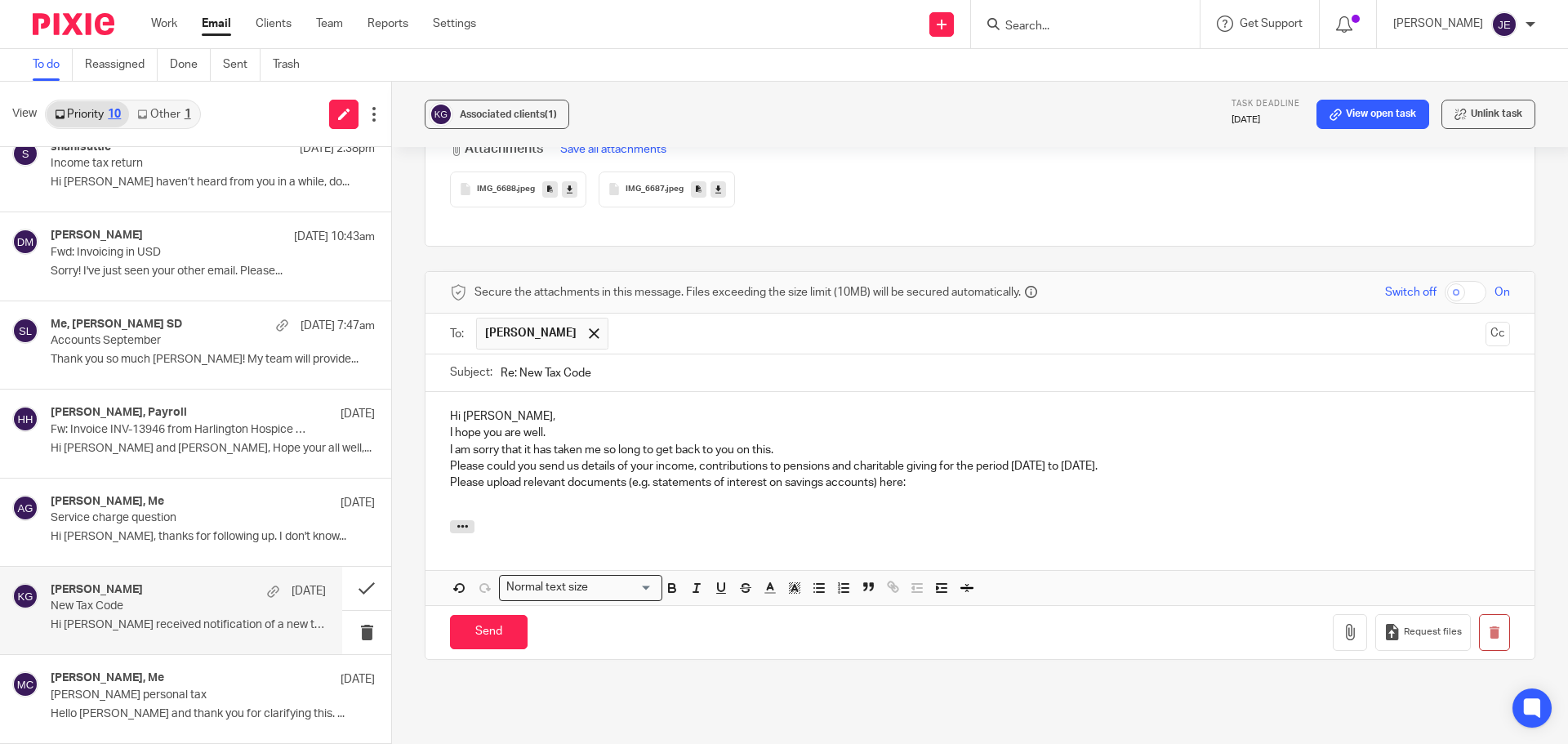
click at [510, 418] on p "Hi Kathy," at bounding box center [980, 416] width 1060 height 16
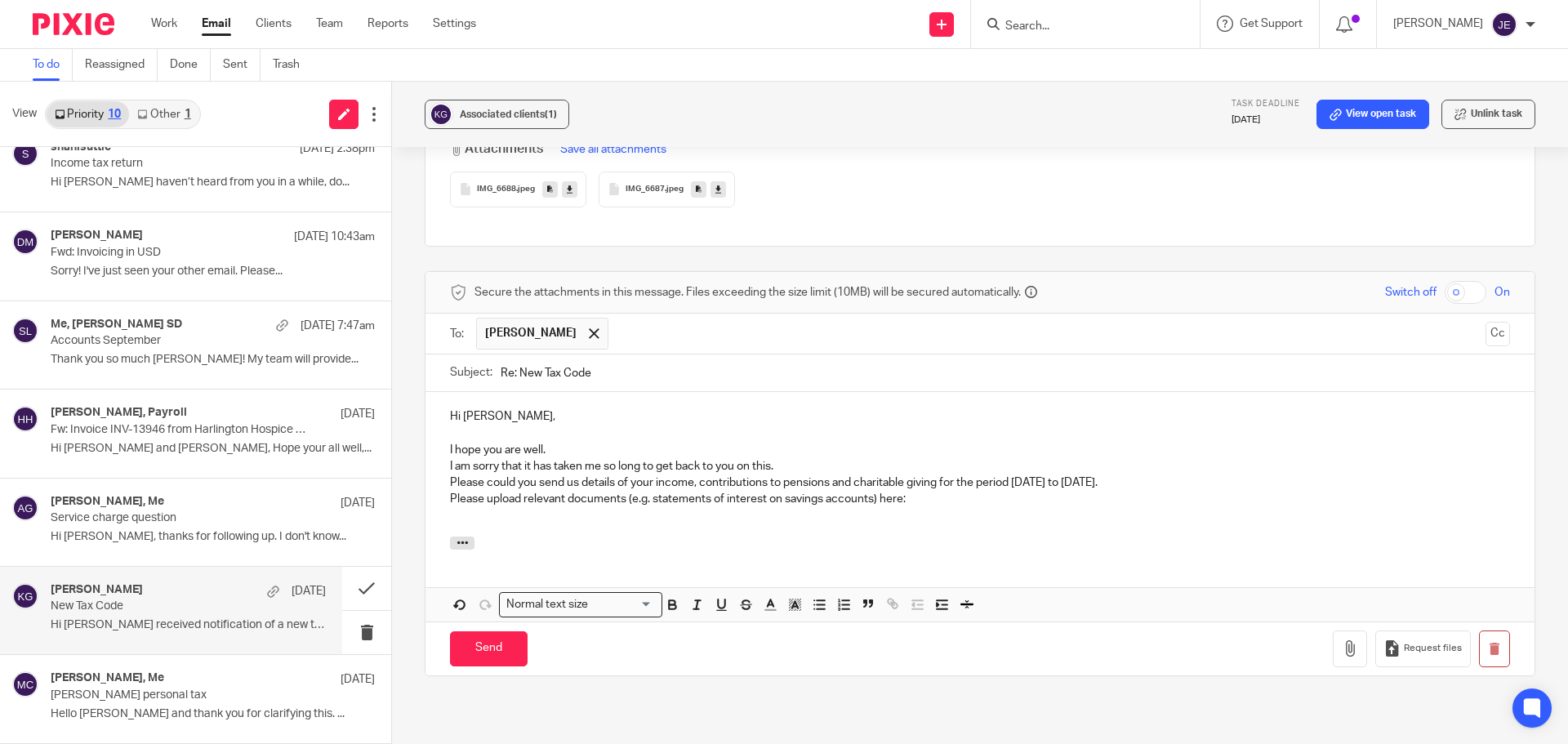
click at [553, 456] on p "I hope you are well." at bounding box center [980, 450] width 1060 height 16
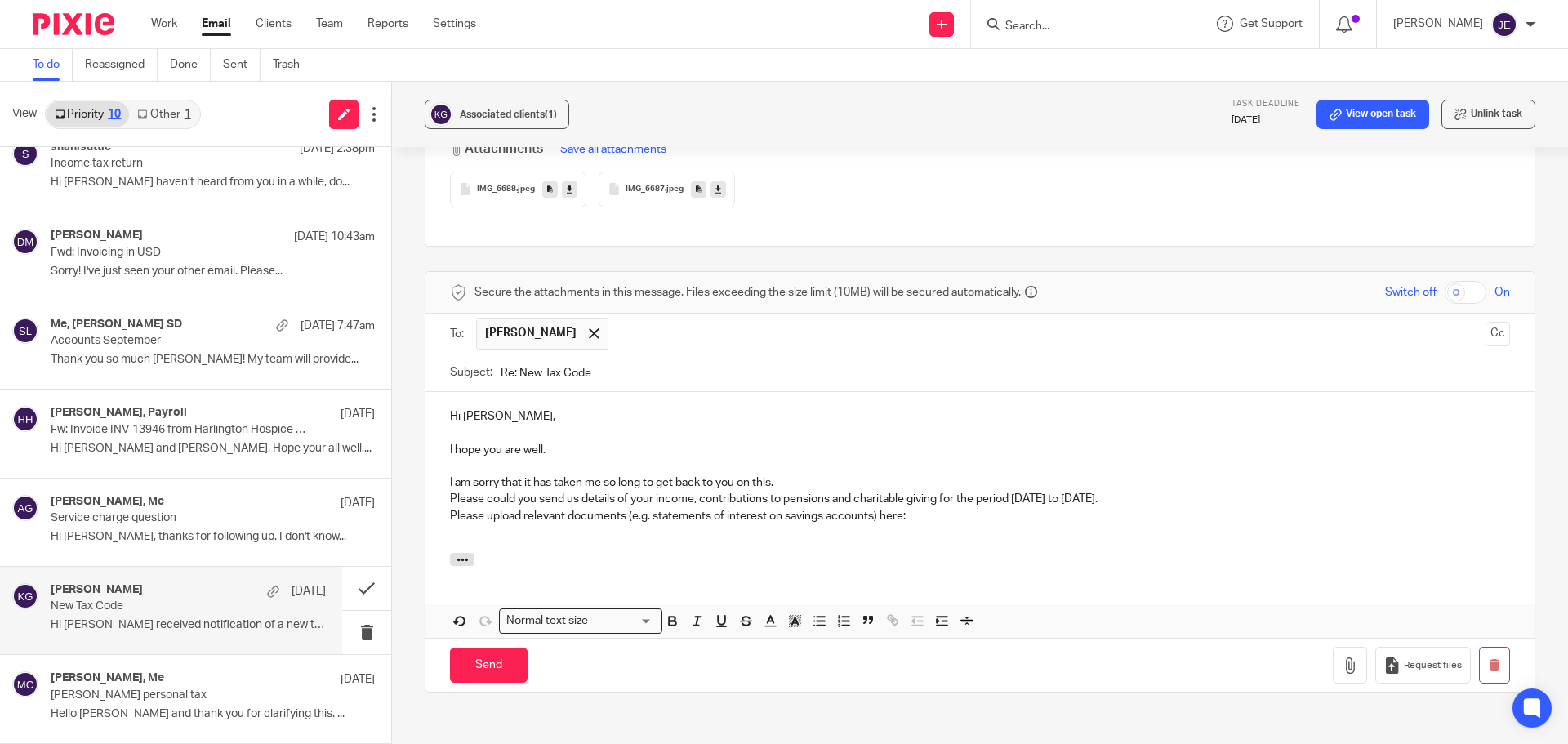
click at [799, 479] on p "I am sorry that it has taken me so long to get back to you on this." at bounding box center [980, 483] width 1060 height 16
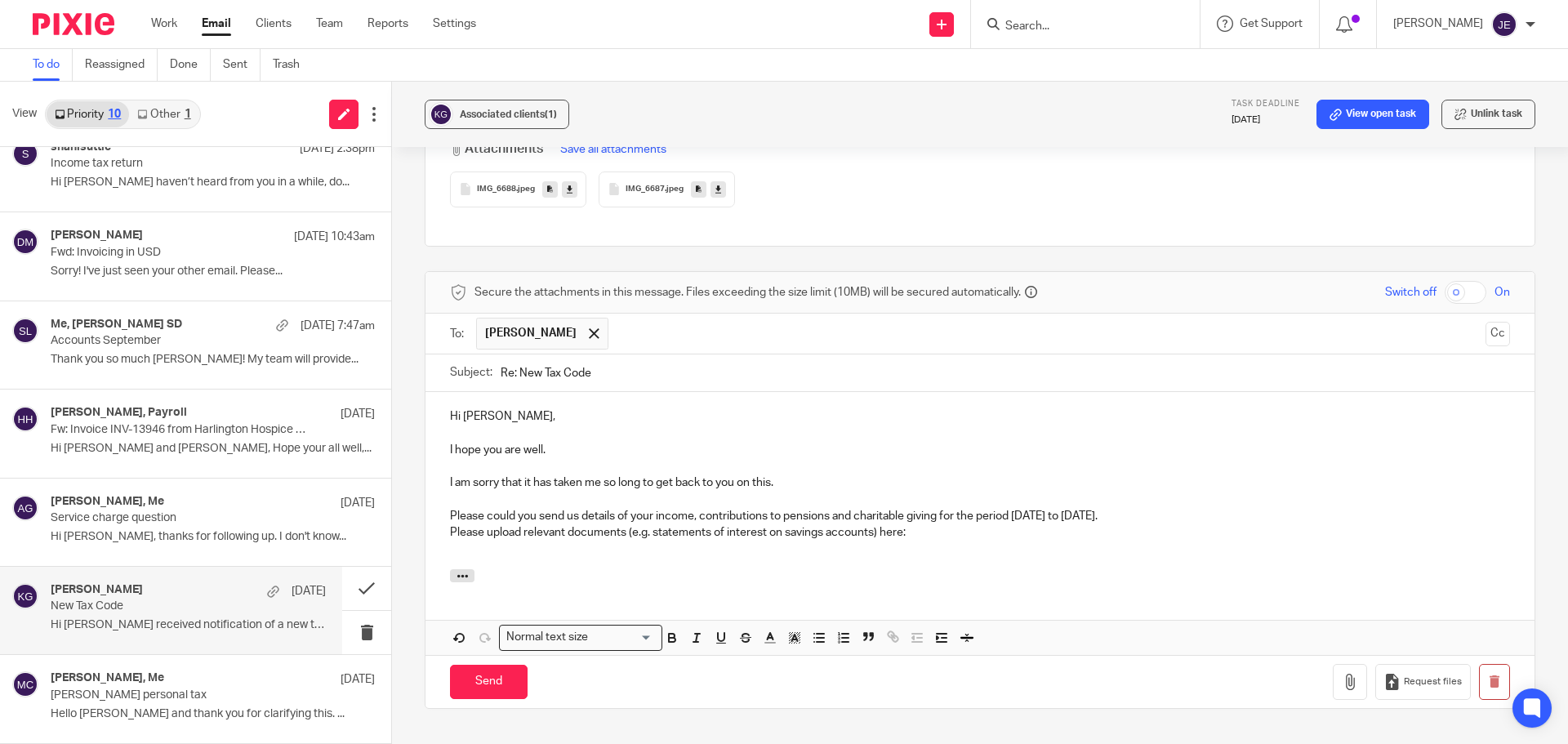
click at [463, 463] on p at bounding box center [980, 466] width 1060 height 16
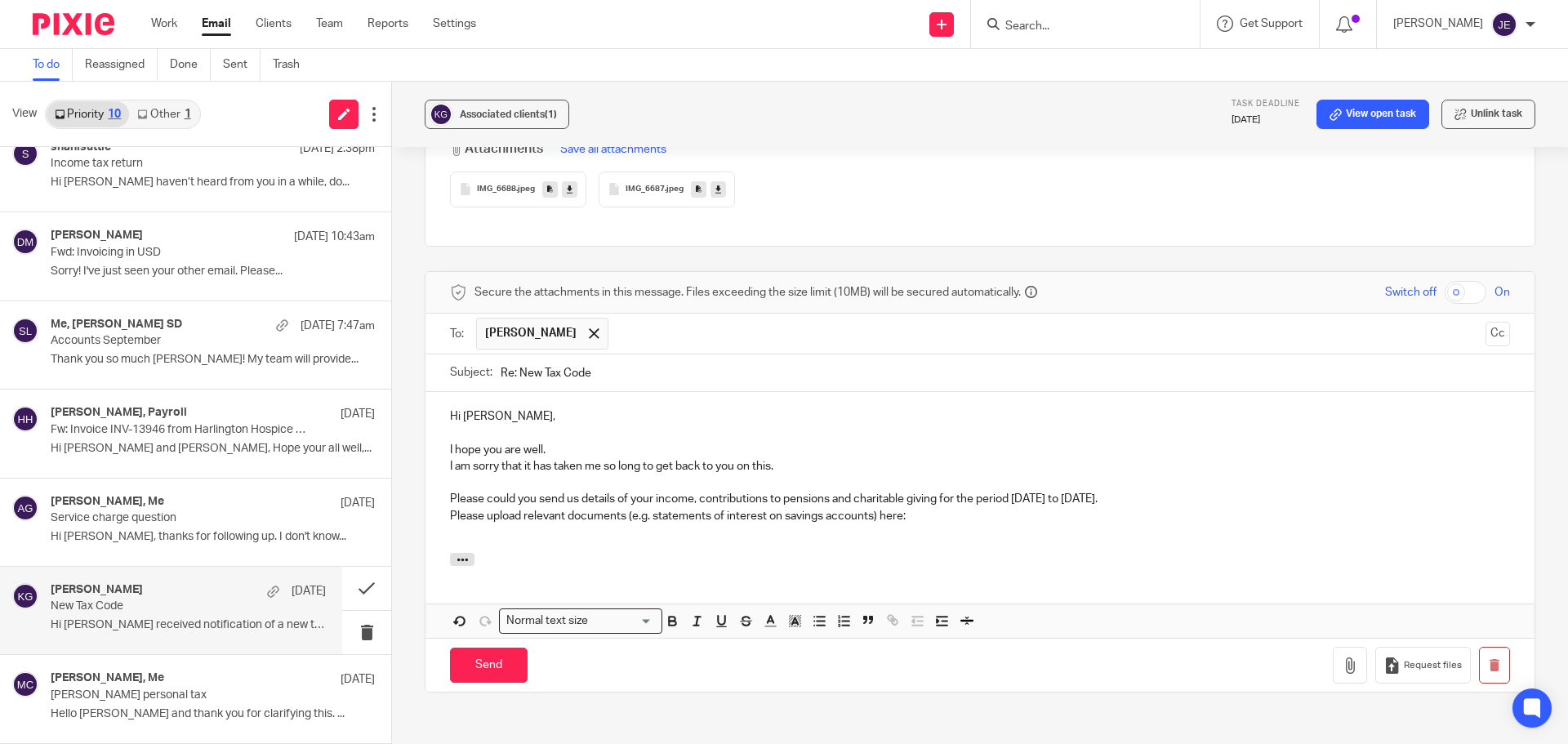
click at [445, 467] on div "Hi Kathy, I hope you are well. I am sorry that it has taken me so long to get b…" at bounding box center [980, 472] width 1110 height 161
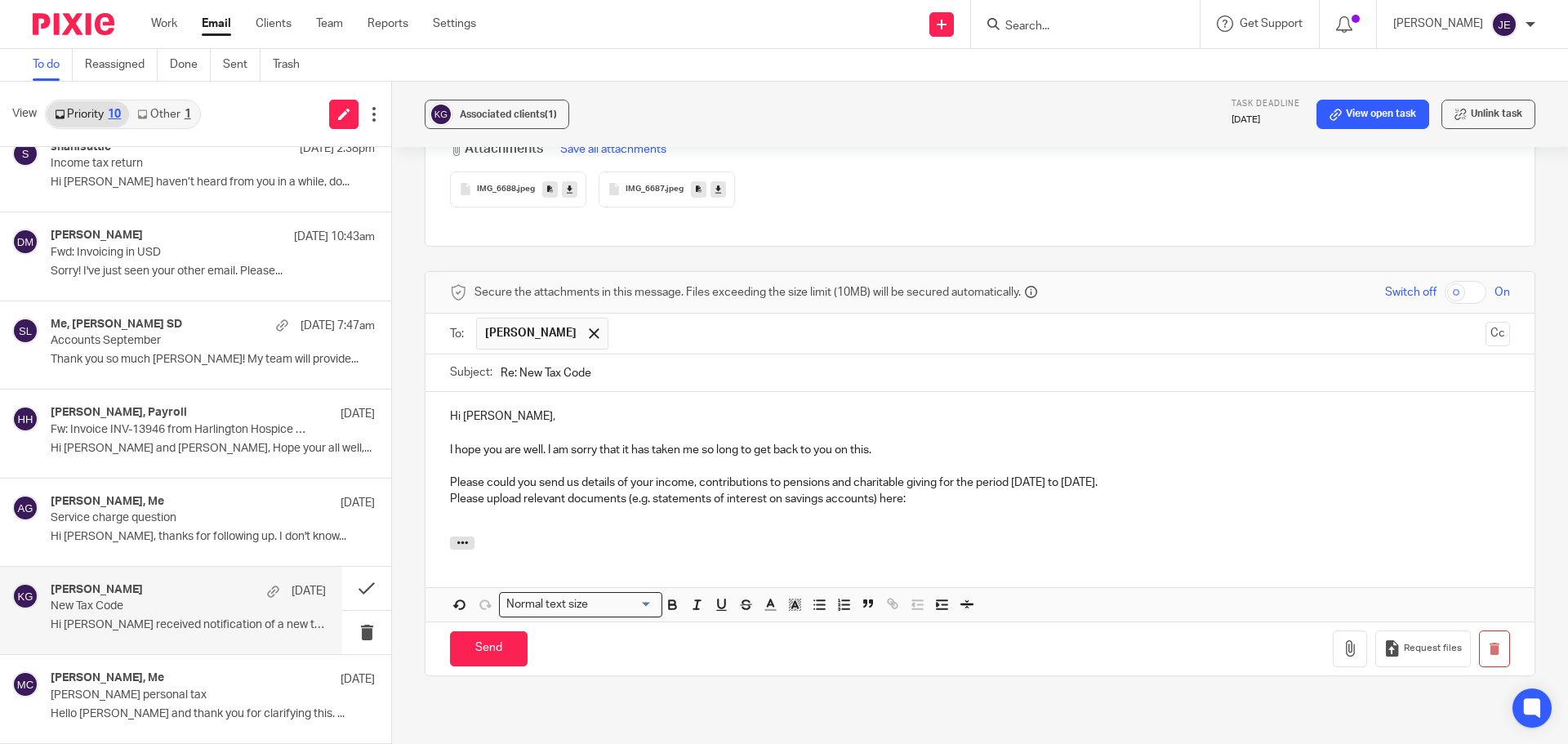
click at [531, 471] on p at bounding box center [980, 466] width 1060 height 16
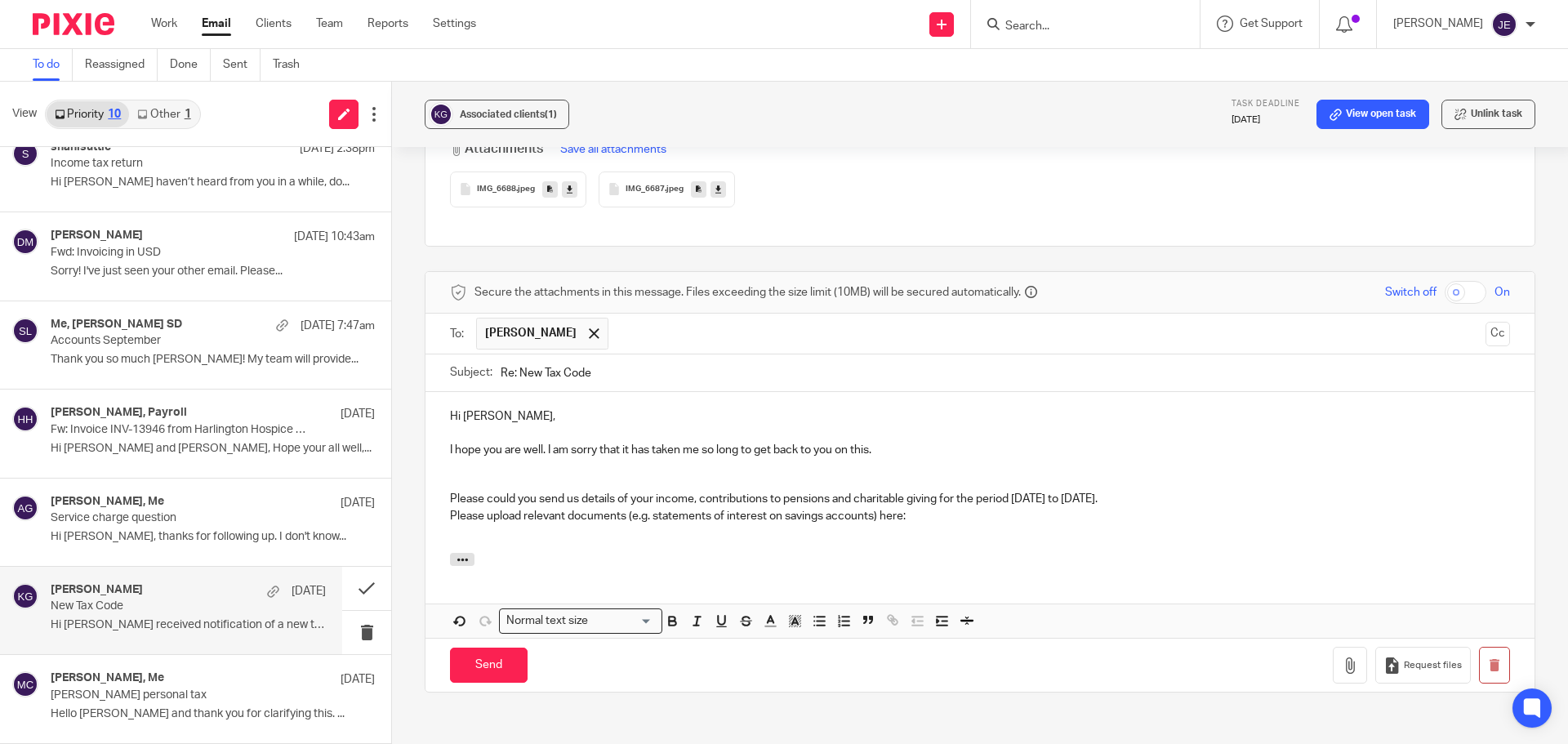
click at [501, 471] on p at bounding box center [980, 466] width 1060 height 16
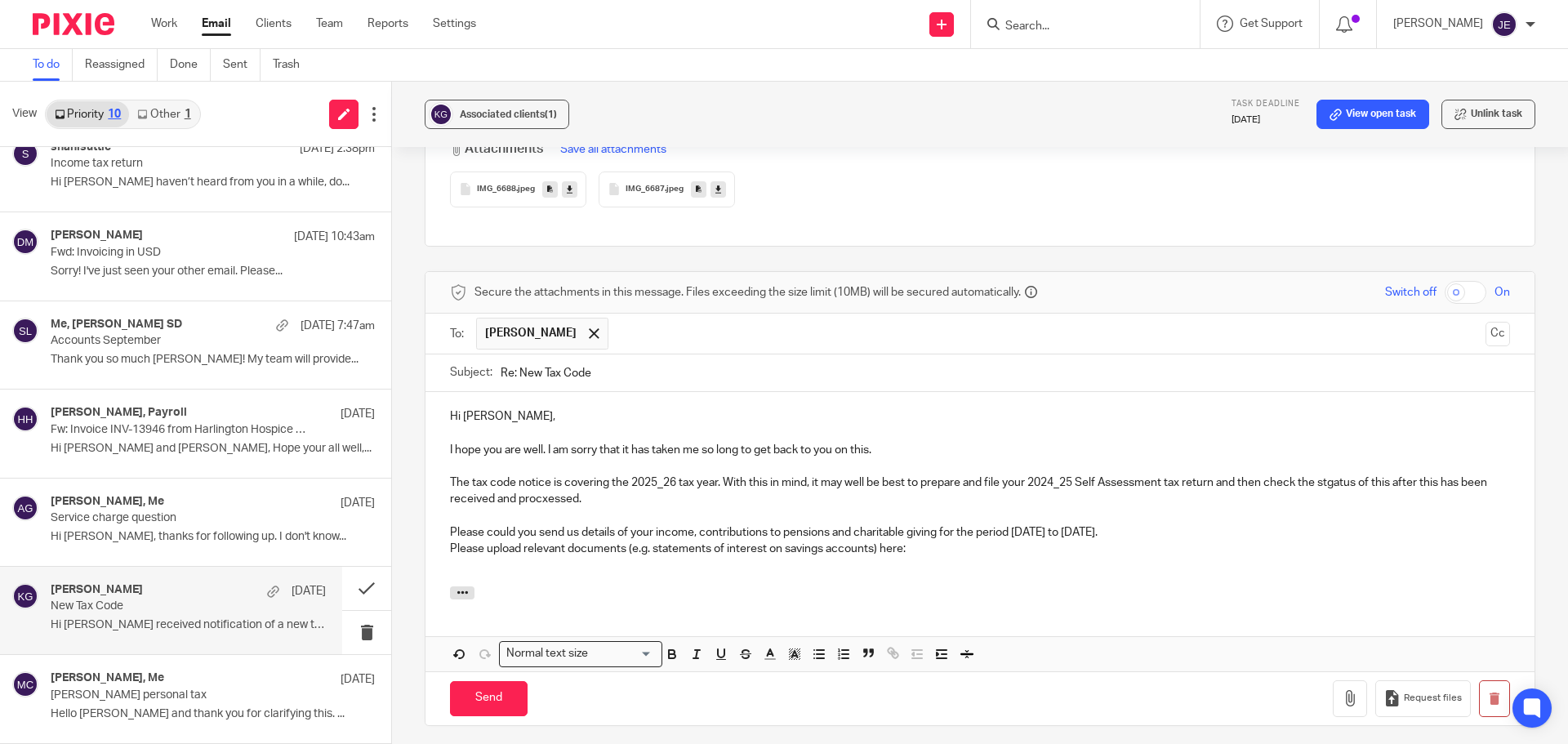
click at [574, 498] on p "The tax code notice is covering the 2025_26 tax year. With this in mind, it may…" at bounding box center [980, 491] width 1060 height 34
click at [550, 510] on p at bounding box center [980, 516] width 1060 height 16
click at [1345, 489] on p "The tax code notice is covering the 2025_26 tax year. With this in mind, it may…" at bounding box center [980, 491] width 1060 height 34
click at [552, 514] on p at bounding box center [980, 516] width 1060 height 16
click at [1079, 529] on p "Please could you send us details of your income, contributions to pensions and …" at bounding box center [980, 532] width 1060 height 16
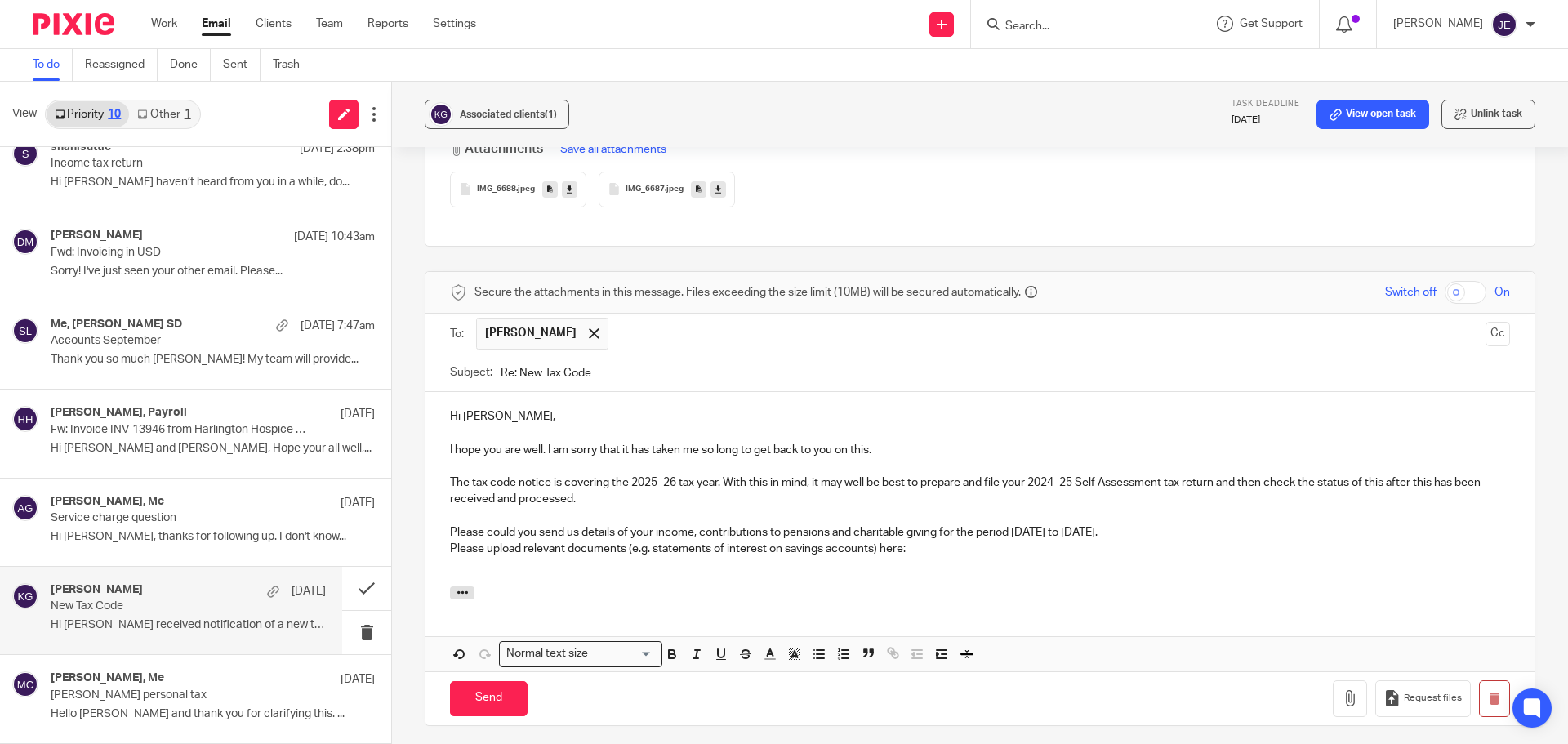
click at [1170, 534] on p "Please could you send us details of your income, contributions to pensions and …" at bounding box center [980, 532] width 1060 height 16
click at [925, 548] on p "Please upload relevant documents (e.g. statements of interest on savings accoun…" at bounding box center [980, 549] width 1060 height 16
click at [444, 545] on div "Hi Kathy, I hope you are well. I am sorry that it has taken me so long to get b…" at bounding box center [980, 488] width 1110 height 194
click at [919, 553] on p "Please upload relevant documents (e.g. statements of interest on savings accoun…" at bounding box center [980, 549] width 1060 height 16
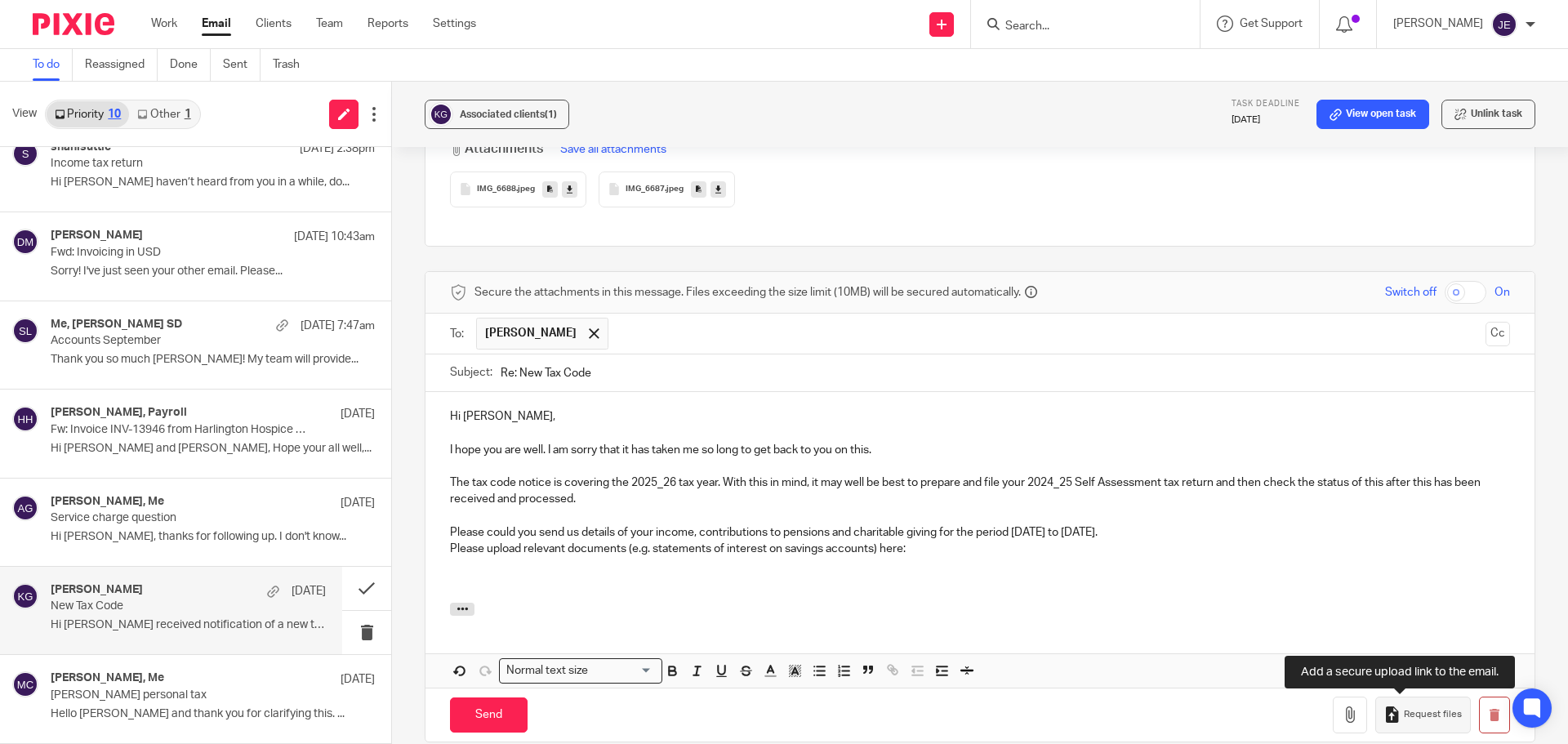
click at [1422, 713] on span "Request files" at bounding box center [1433, 714] width 58 height 13
click at [571, 529] on p "Please could you send us details of your income, contributions to pensions and …" at bounding box center [980, 532] width 1060 height 16
click at [678, 537] on p "Please could you send details of your income, contributions to pensions and cha…" at bounding box center [980, 532] width 1060 height 16
click at [708, 535] on p "Please could you send details of your income, contributions to pensions and cha…" at bounding box center [980, 532] width 1060 height 16
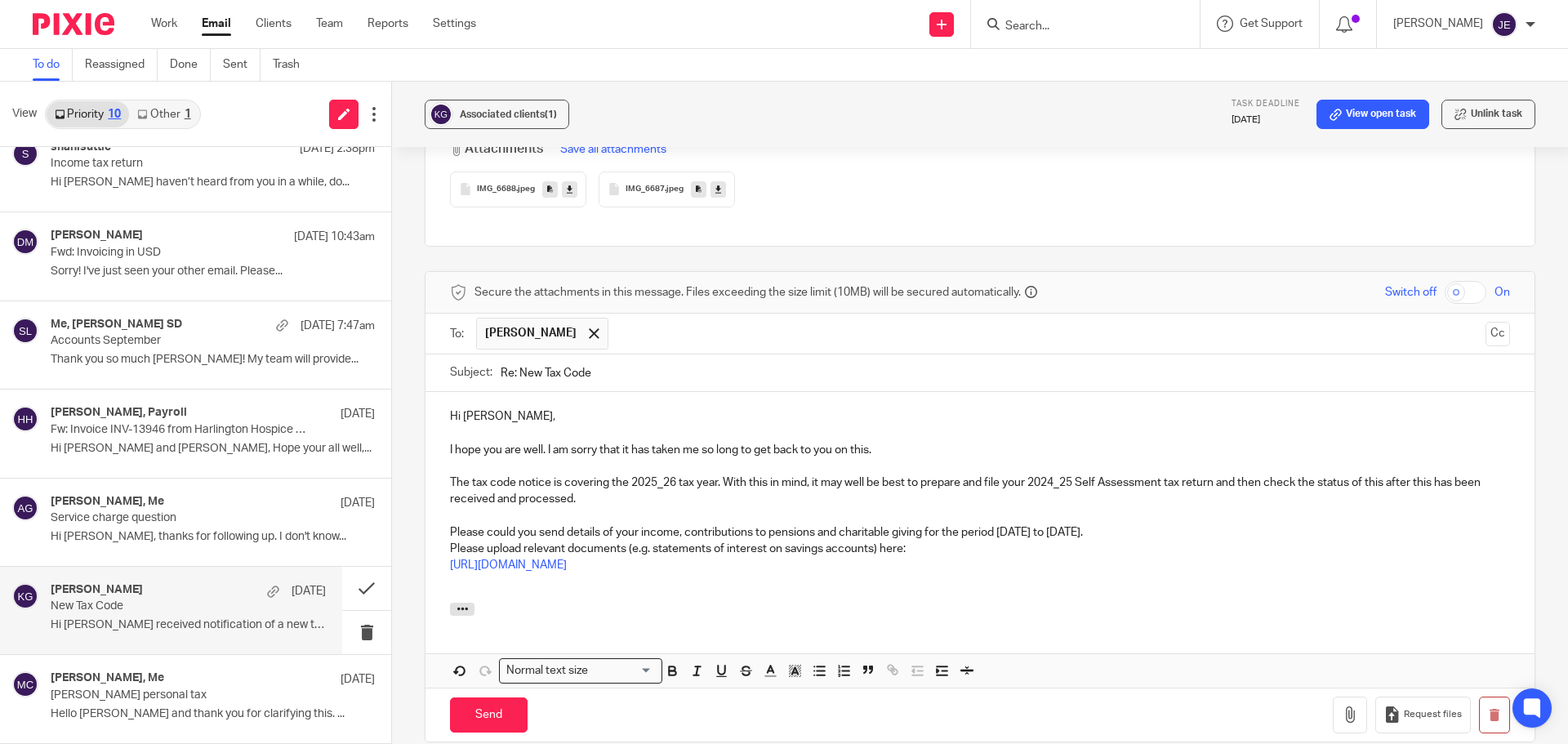
click at [679, 530] on p "Please could you send details of your income, contributions to pensions and cha…" at bounding box center [980, 532] width 1060 height 16
click at [910, 569] on p "https://munroandpartners.usepixie.net/u/a99d5e5a9a8db87707e9802783d7582d" at bounding box center [980, 565] width 1060 height 16
click at [450, 548] on p "Please upload relevant documents (e.g. statements of interest on savings accoun…" at bounding box center [980, 549] width 1060 height 16
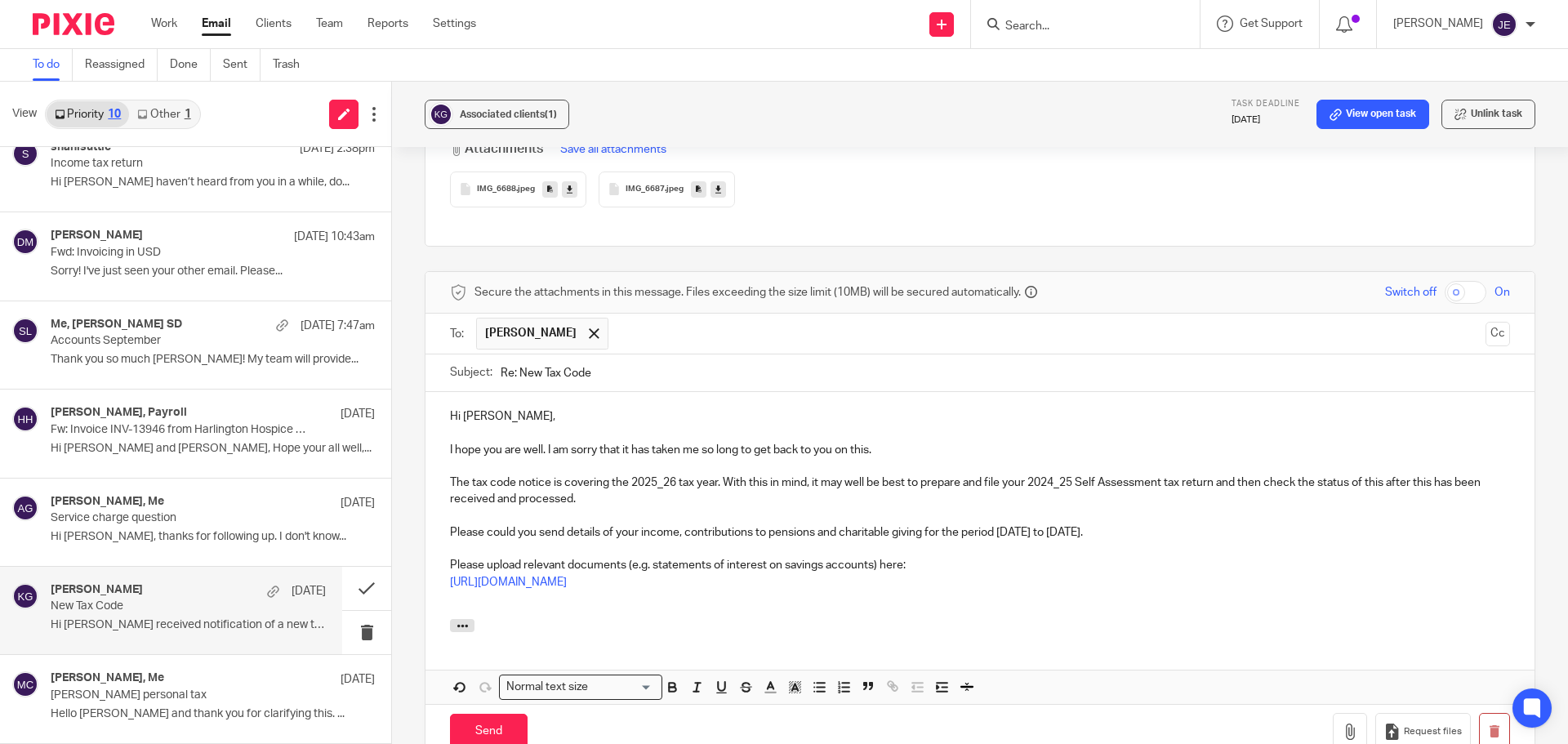
click at [471, 529] on p "Please could you send details of your income, contributions to pensions and cha…" at bounding box center [980, 532] width 1060 height 16
click at [904, 582] on p "https://munroandpartners.usepixie.net/u/a99d5e5a9a8db87707e9802783d7582d" at bounding box center [980, 582] width 1060 height 16
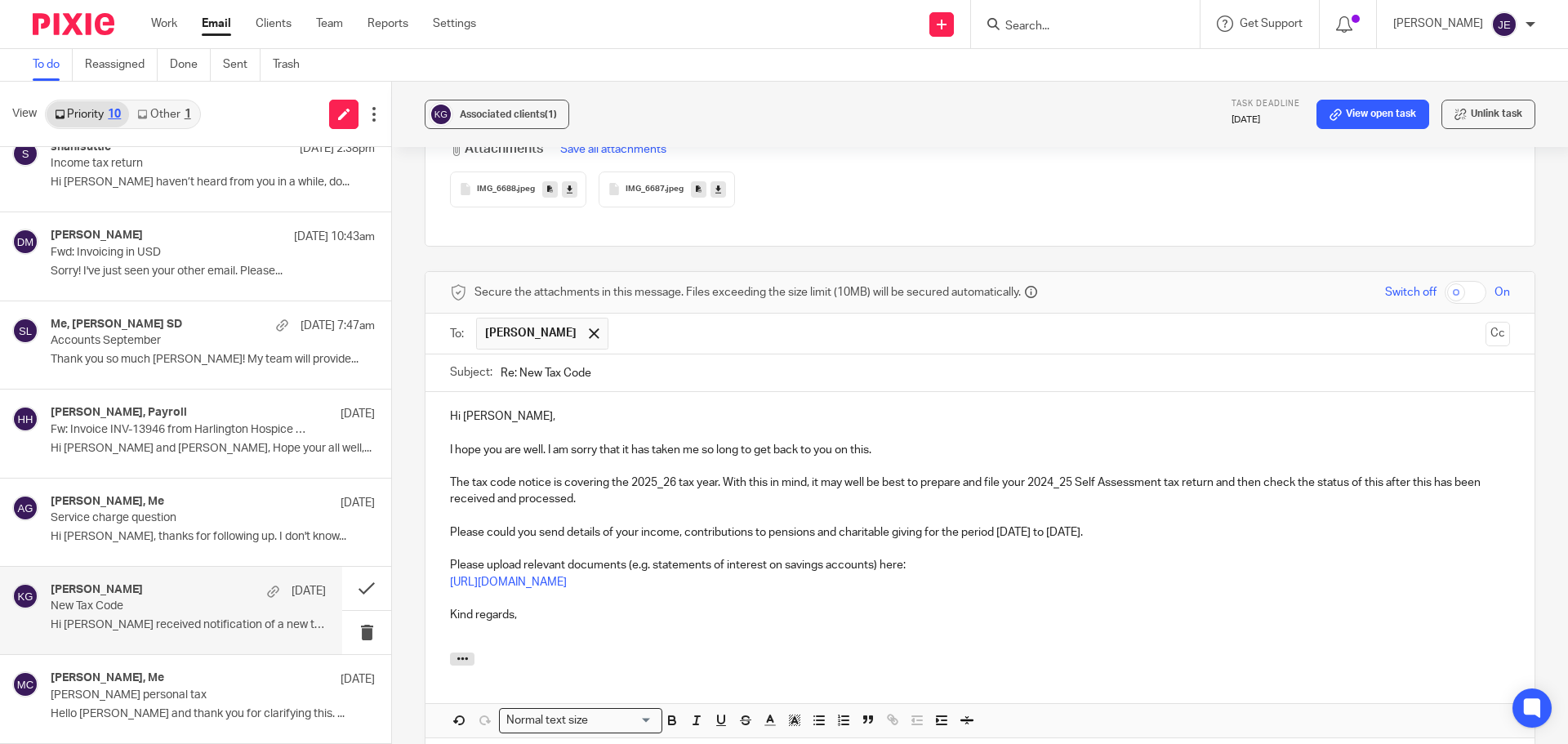
click at [452, 630] on p at bounding box center [980, 631] width 1060 height 16
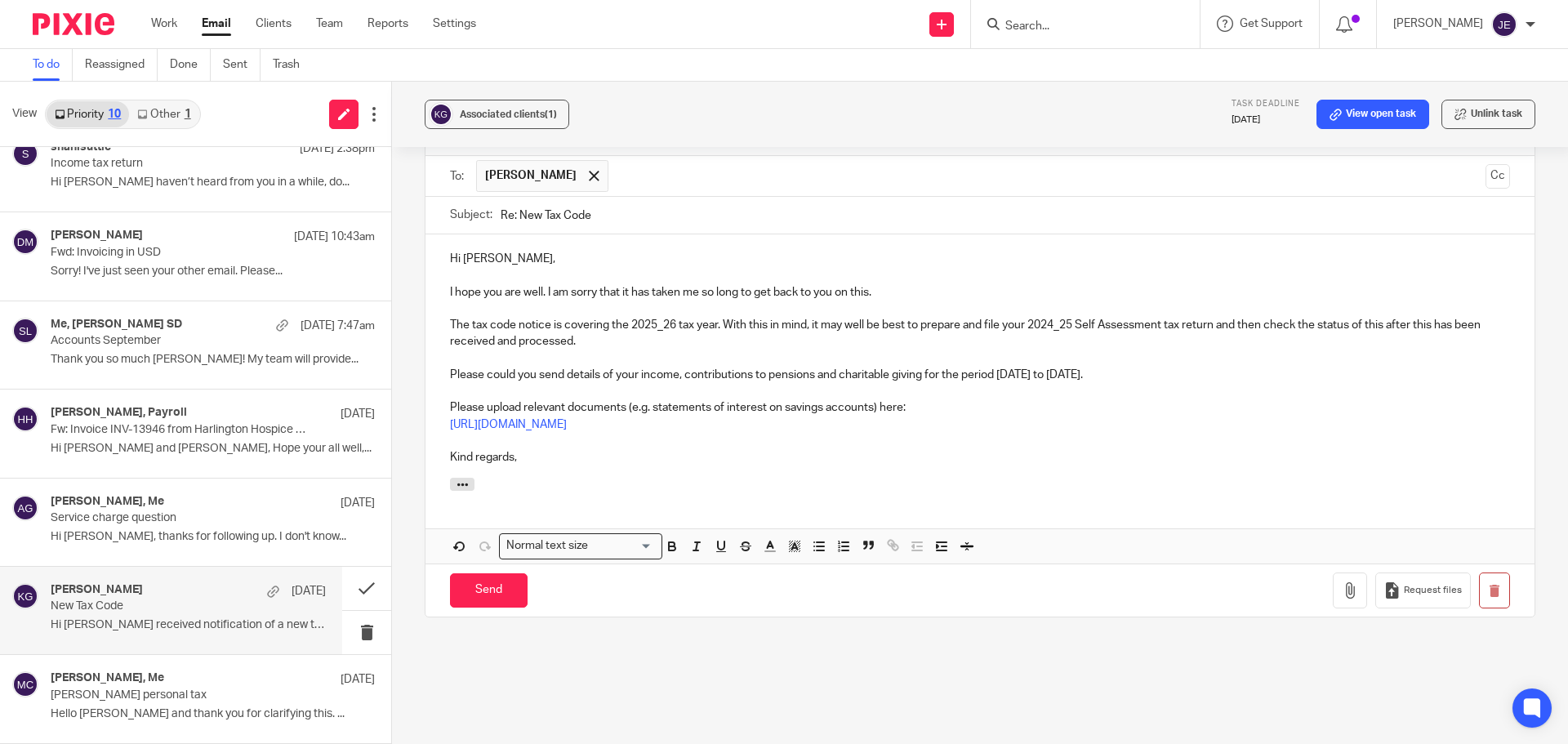
scroll to position [569, 0]
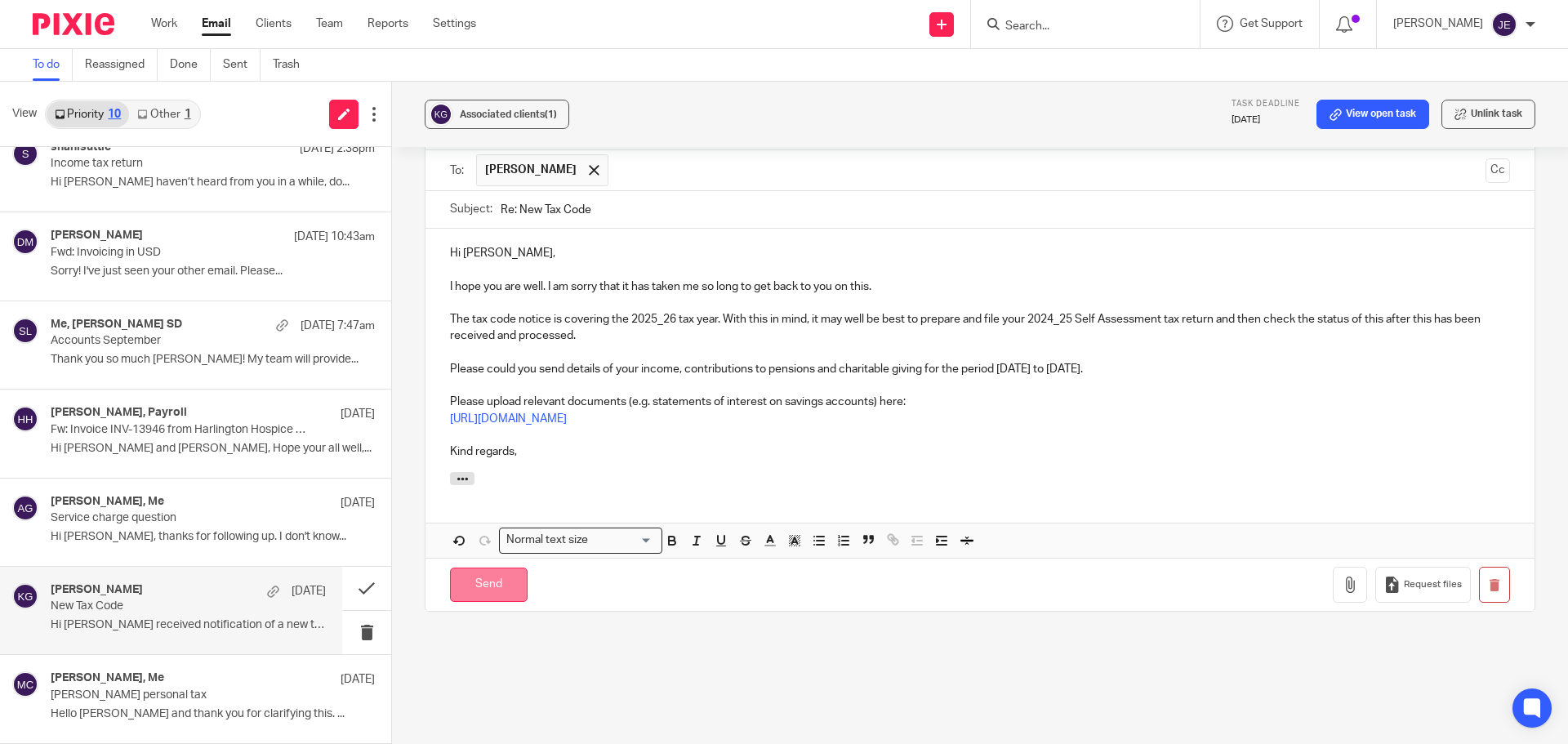
click at [496, 585] on input "Send" at bounding box center [489, 585] width 78 height 35
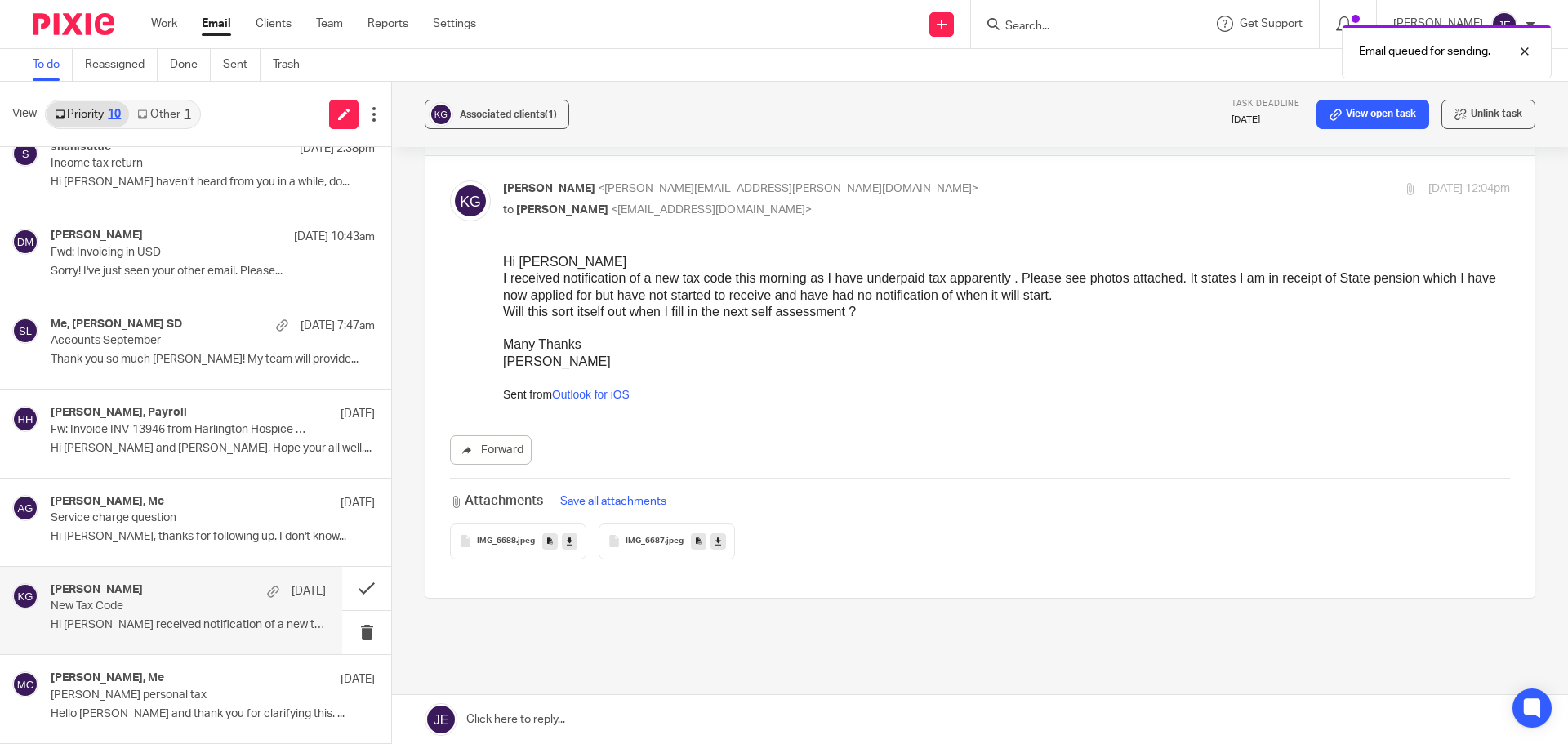
scroll to position [0, 0]
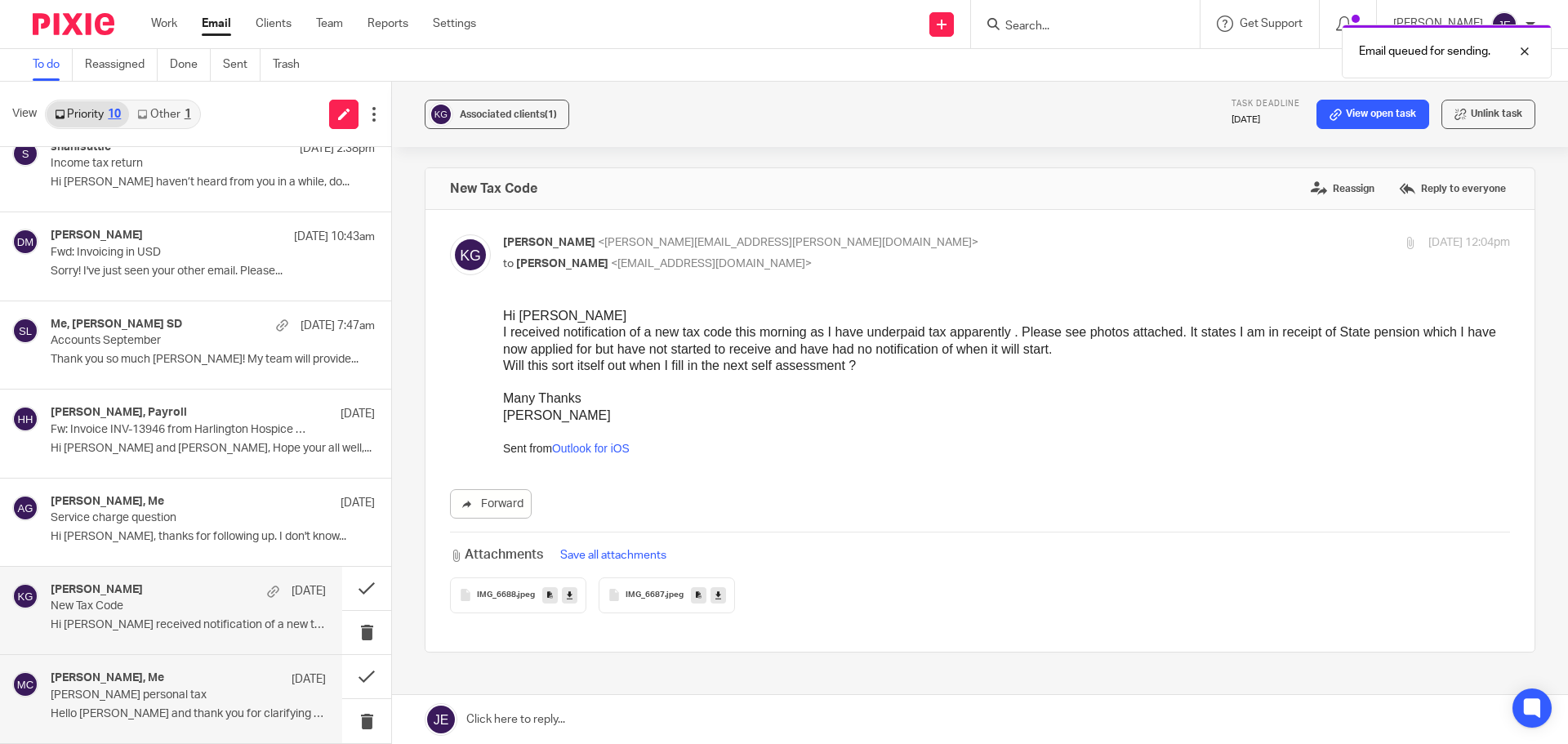
click at [207, 685] on div "Michele Cozzi, Me 22 Jun" at bounding box center [187, 679] width 275 height 16
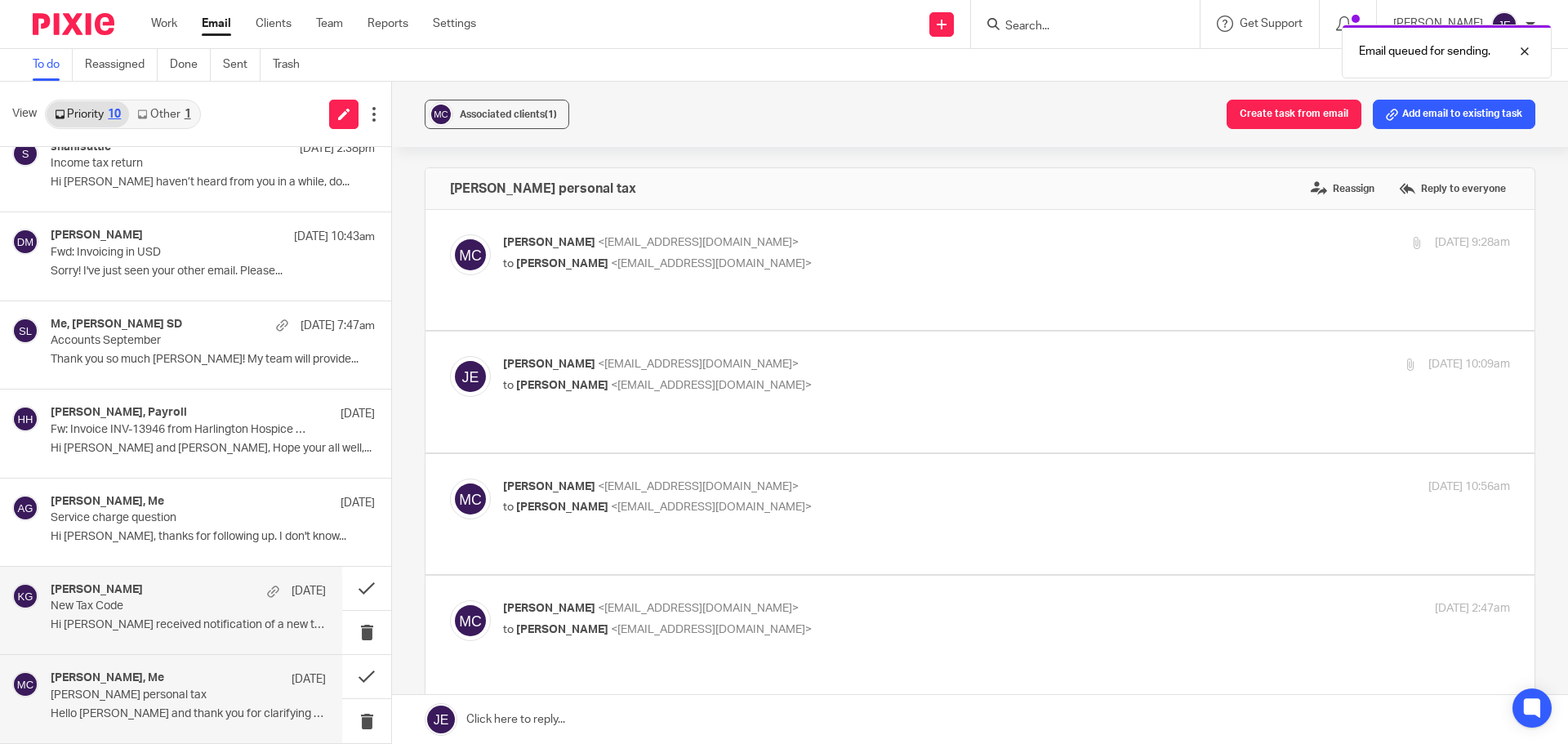
click at [197, 600] on p "New Tax Code" at bounding box center [160, 605] width 220 height 14
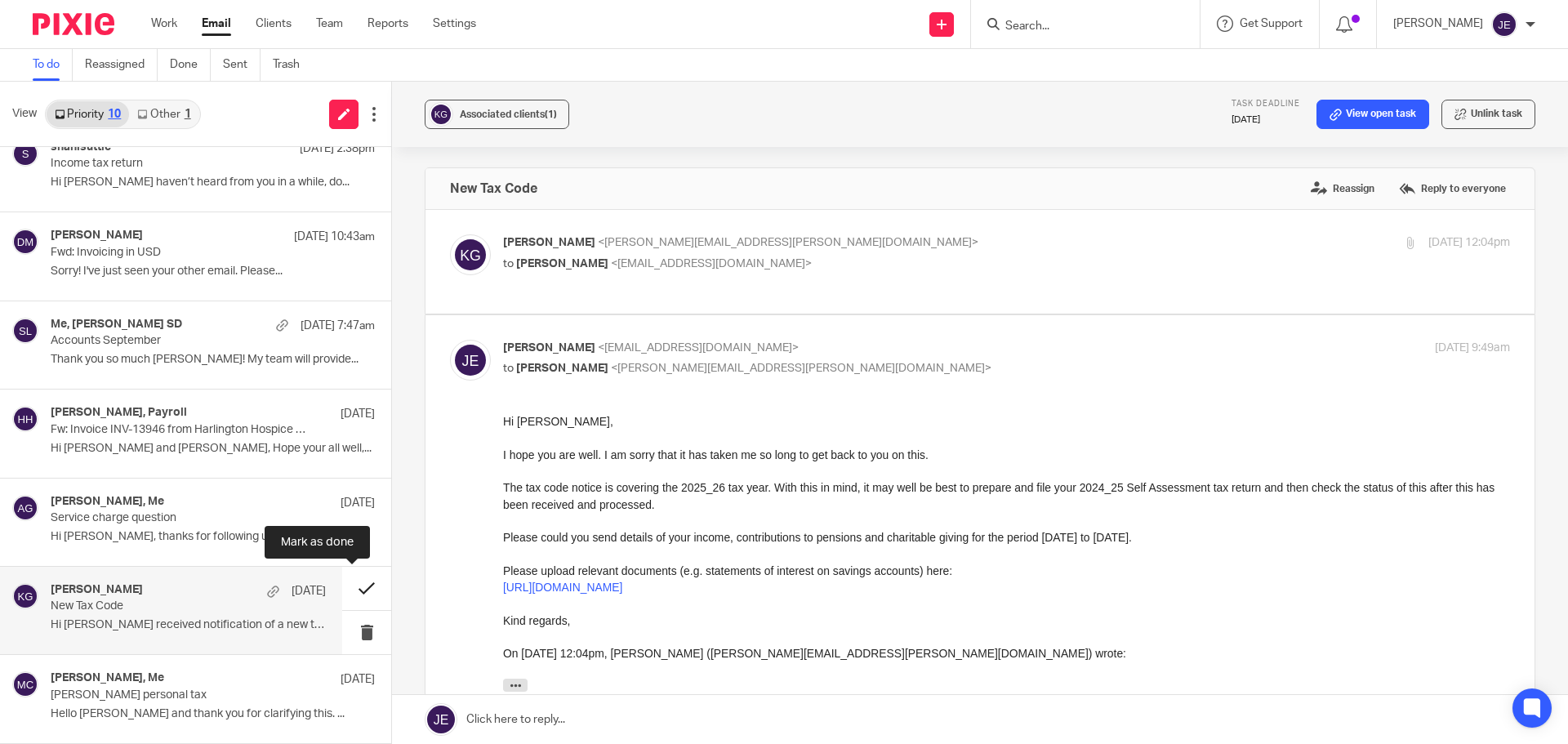
click at [360, 582] on button at bounding box center [367, 588] width 49 height 43
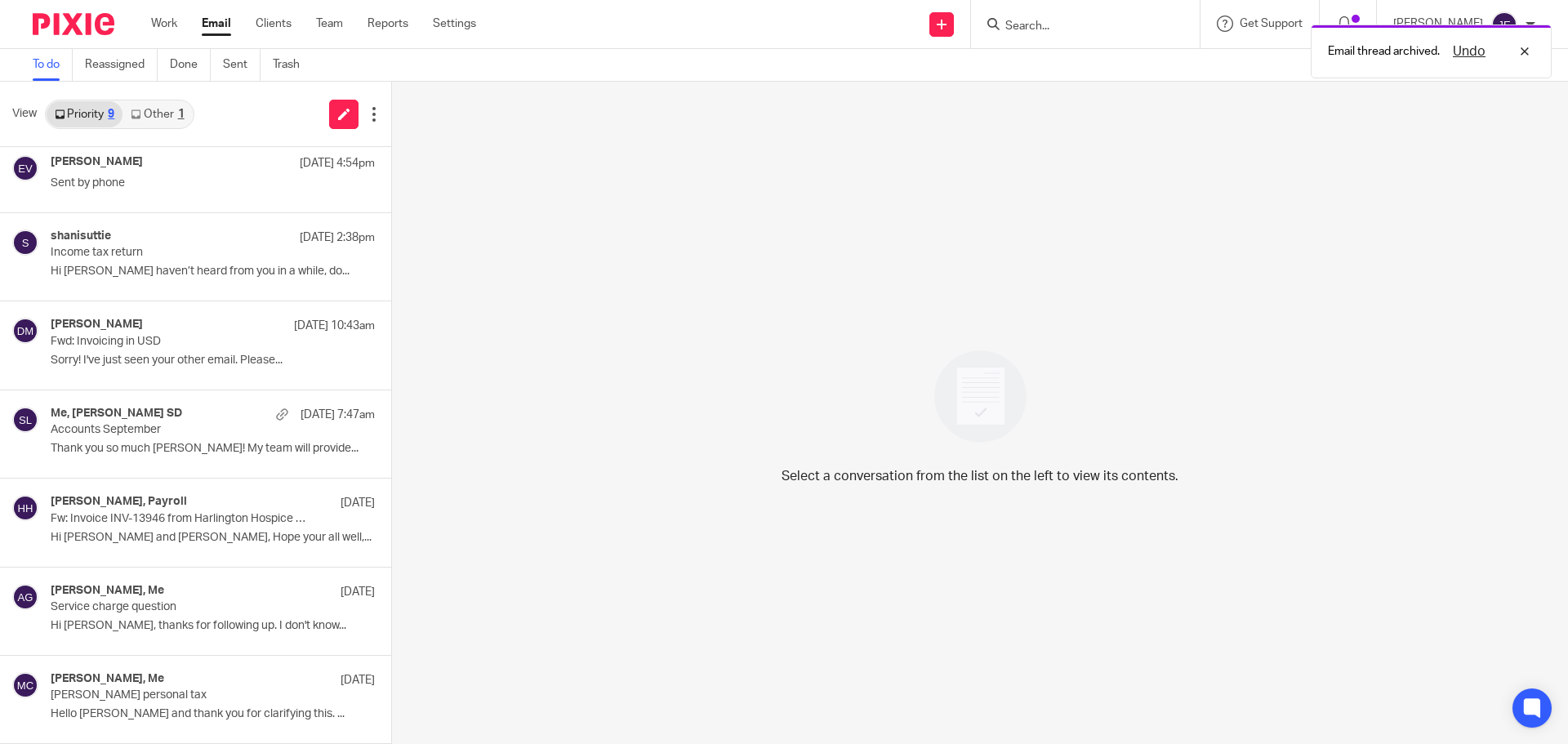
scroll to position [185, 0]
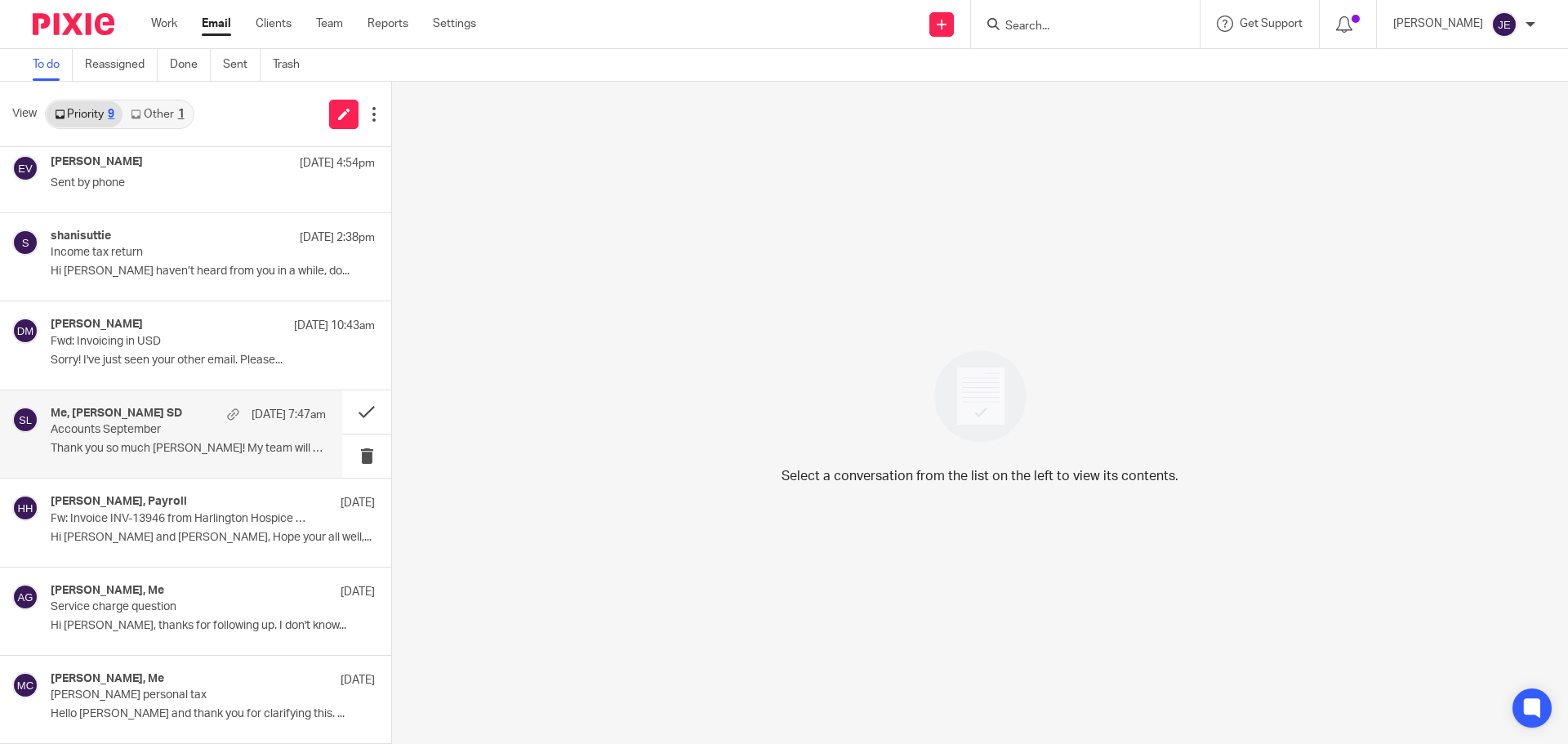
click at [196, 443] on p "Thank you so much Jade! My team will provide..." at bounding box center [187, 448] width 275 height 14
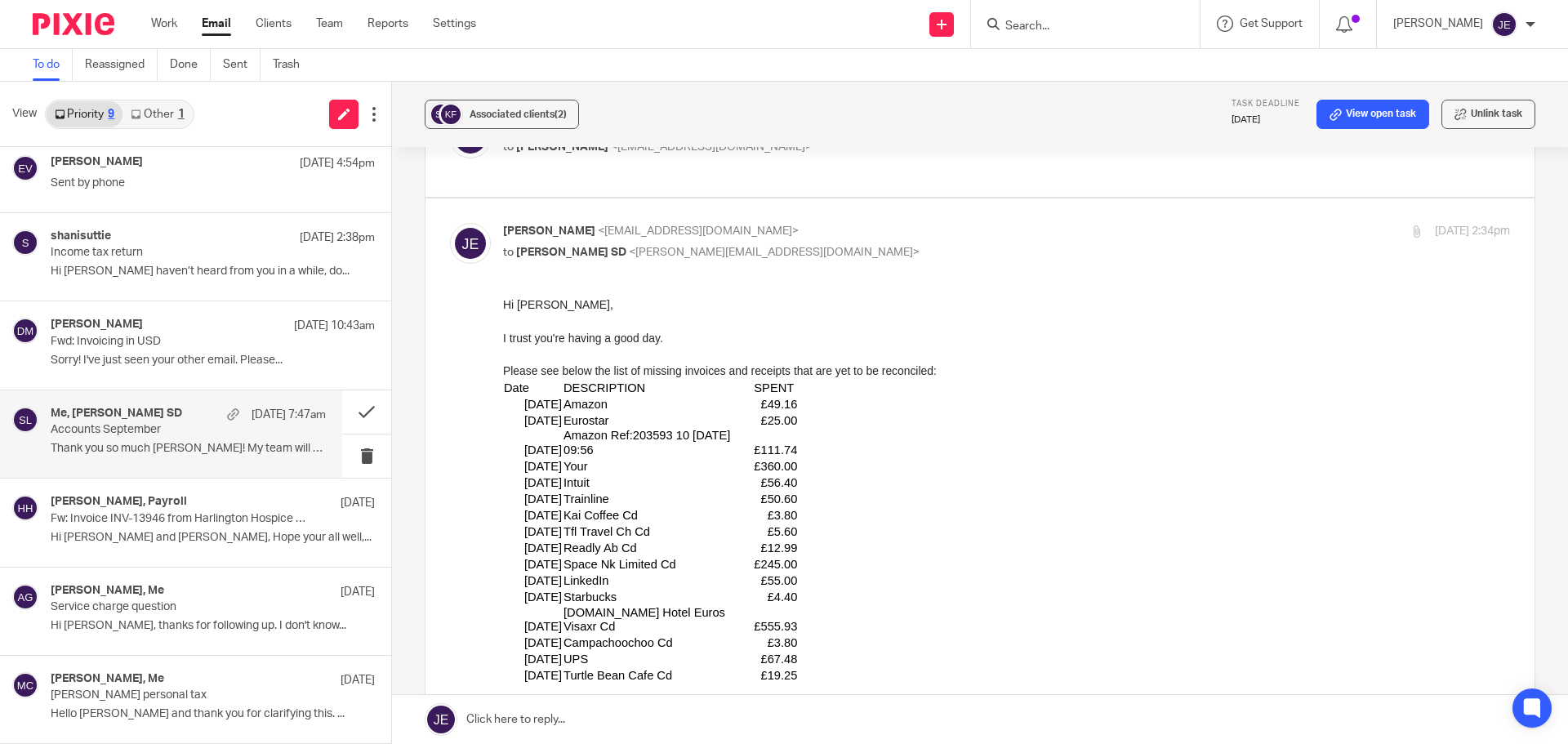
scroll to position [6, 0]
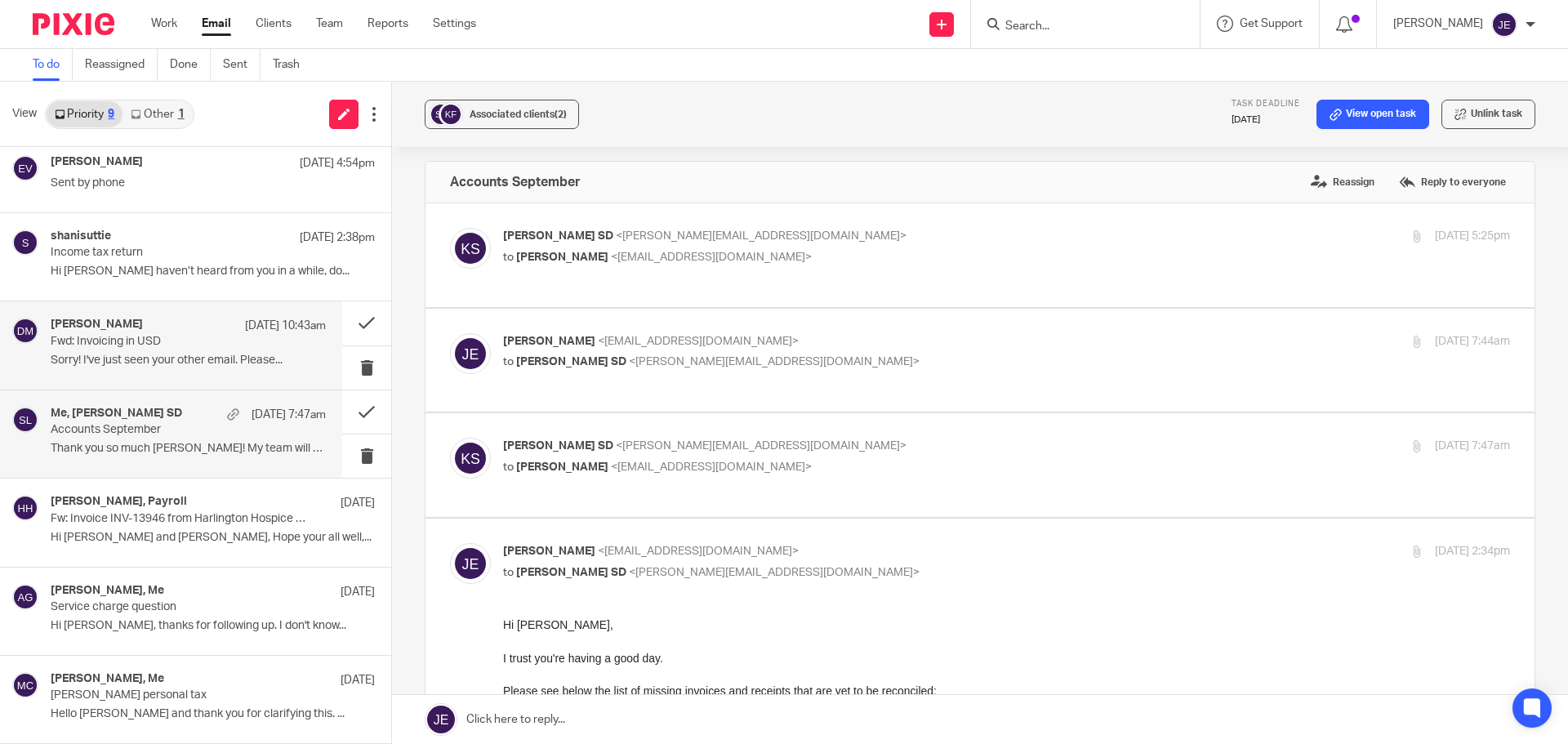
click at [169, 336] on p "Fwd: Invoicing in USD" at bounding box center [160, 341] width 220 height 14
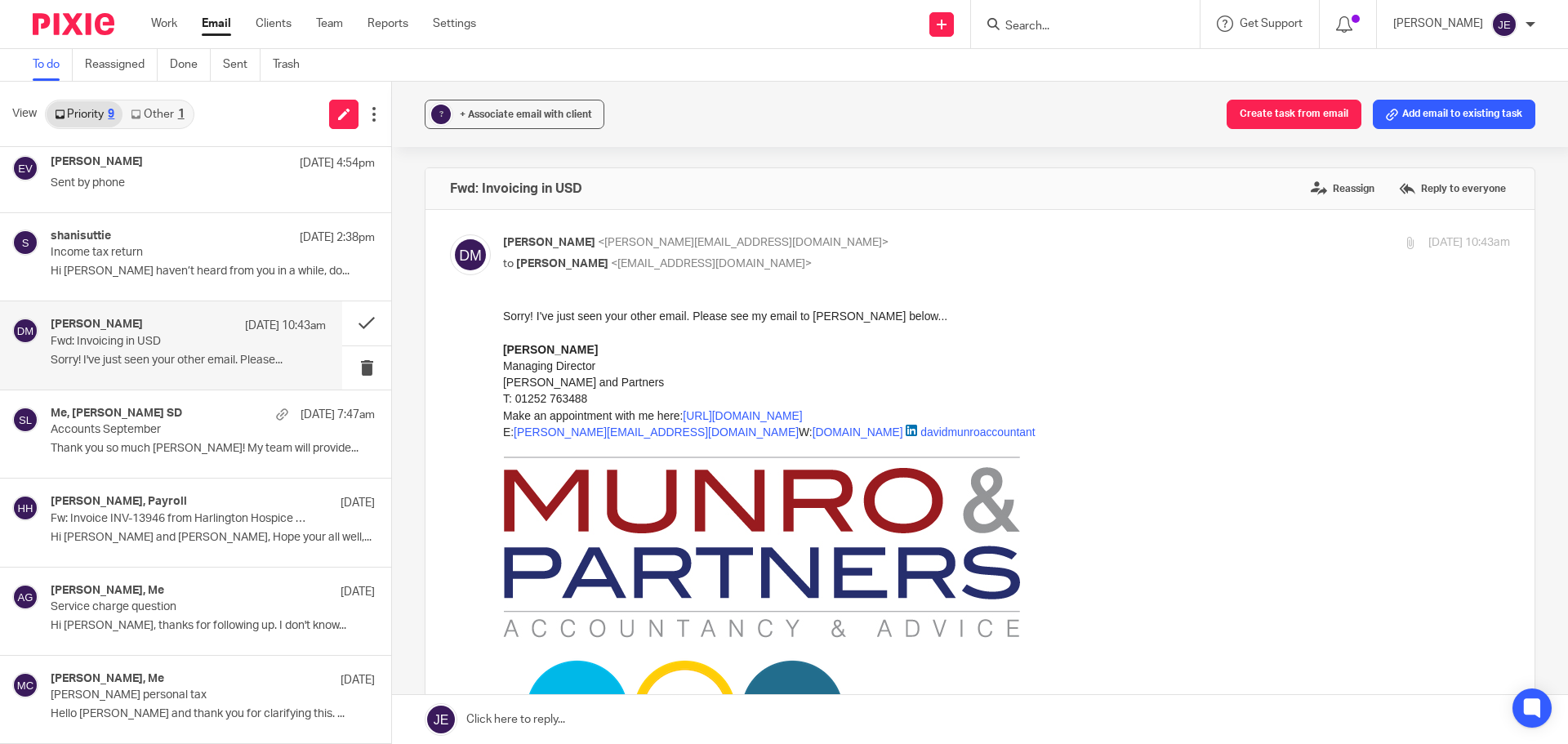
scroll to position [0, 0]
click at [165, 250] on p "Income tax return" at bounding box center [160, 252] width 220 height 14
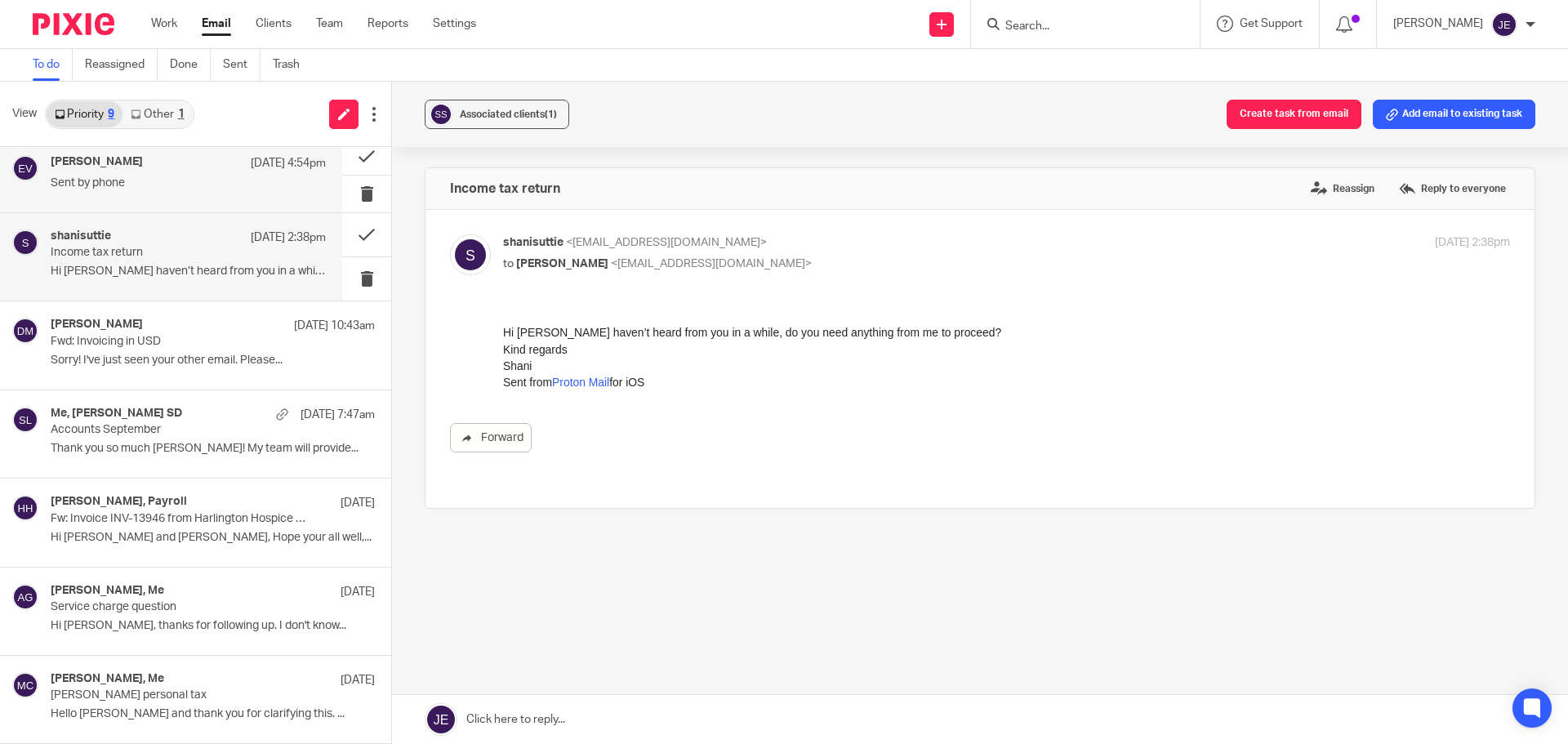
click at [153, 152] on div "Edward Verity 24 Sep 4:54pm Sent by phone" at bounding box center [171, 175] width 342 height 73
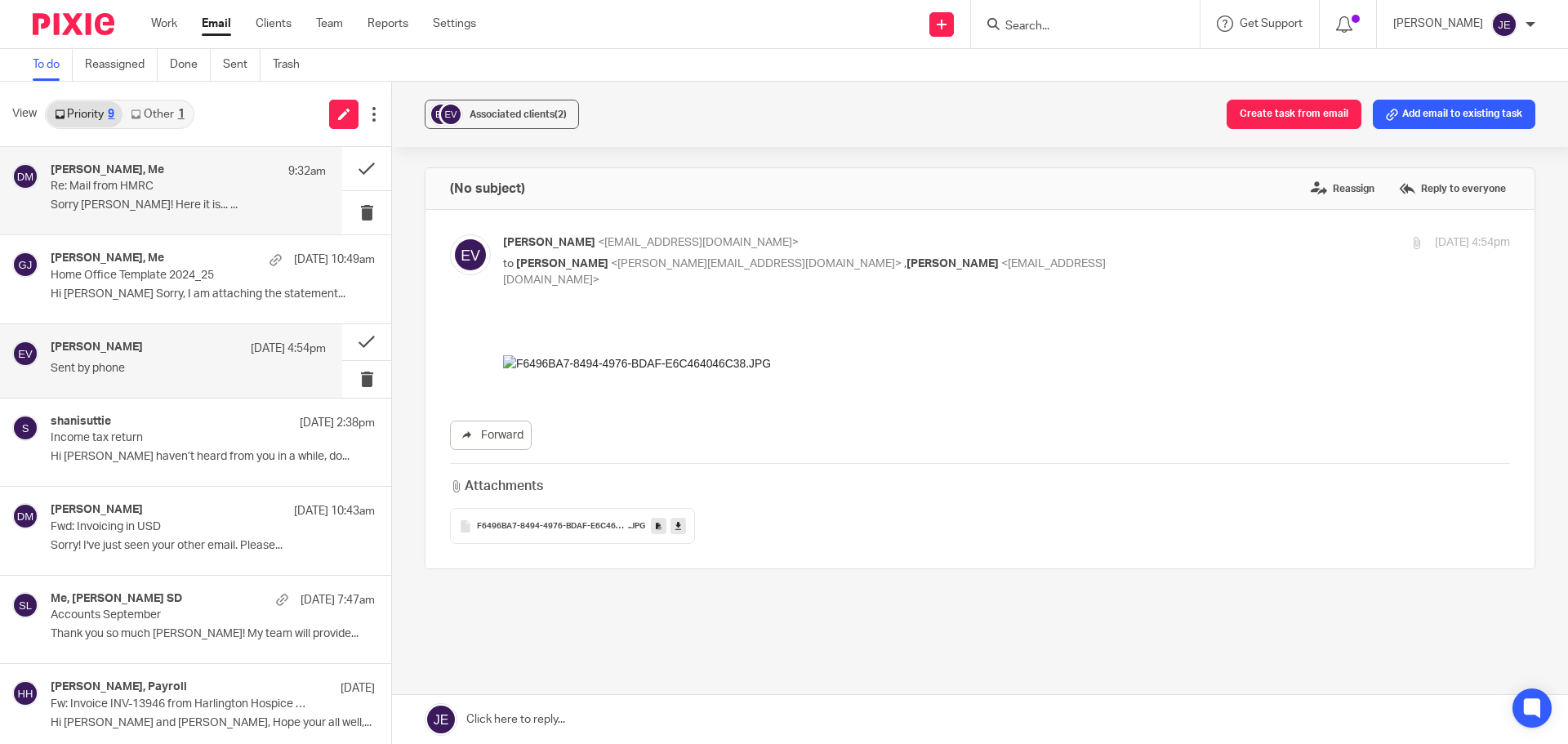
click at [182, 207] on p "Sorry Jade! Here it is... ..." at bounding box center [187, 204] width 275 height 14
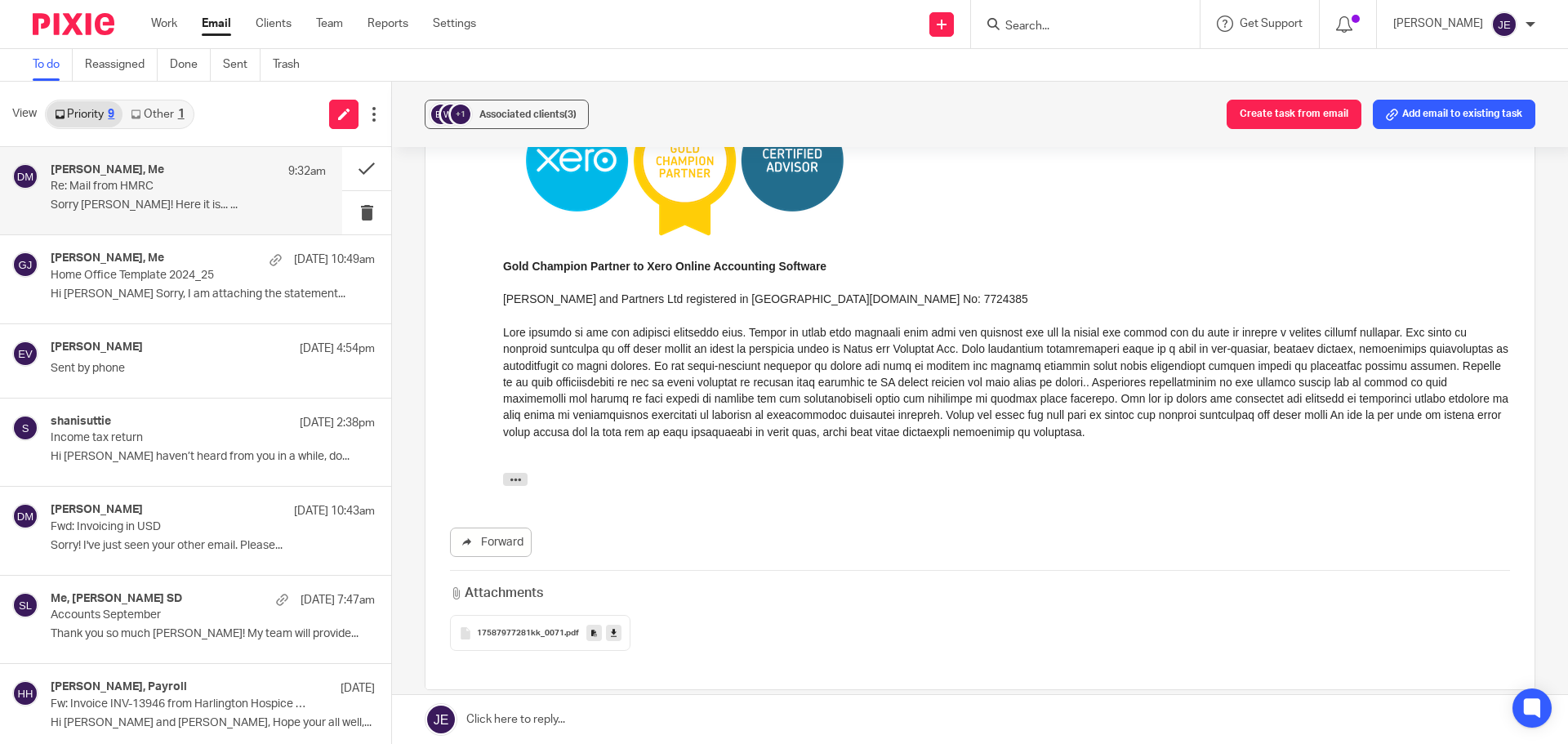
scroll to position [816, 0]
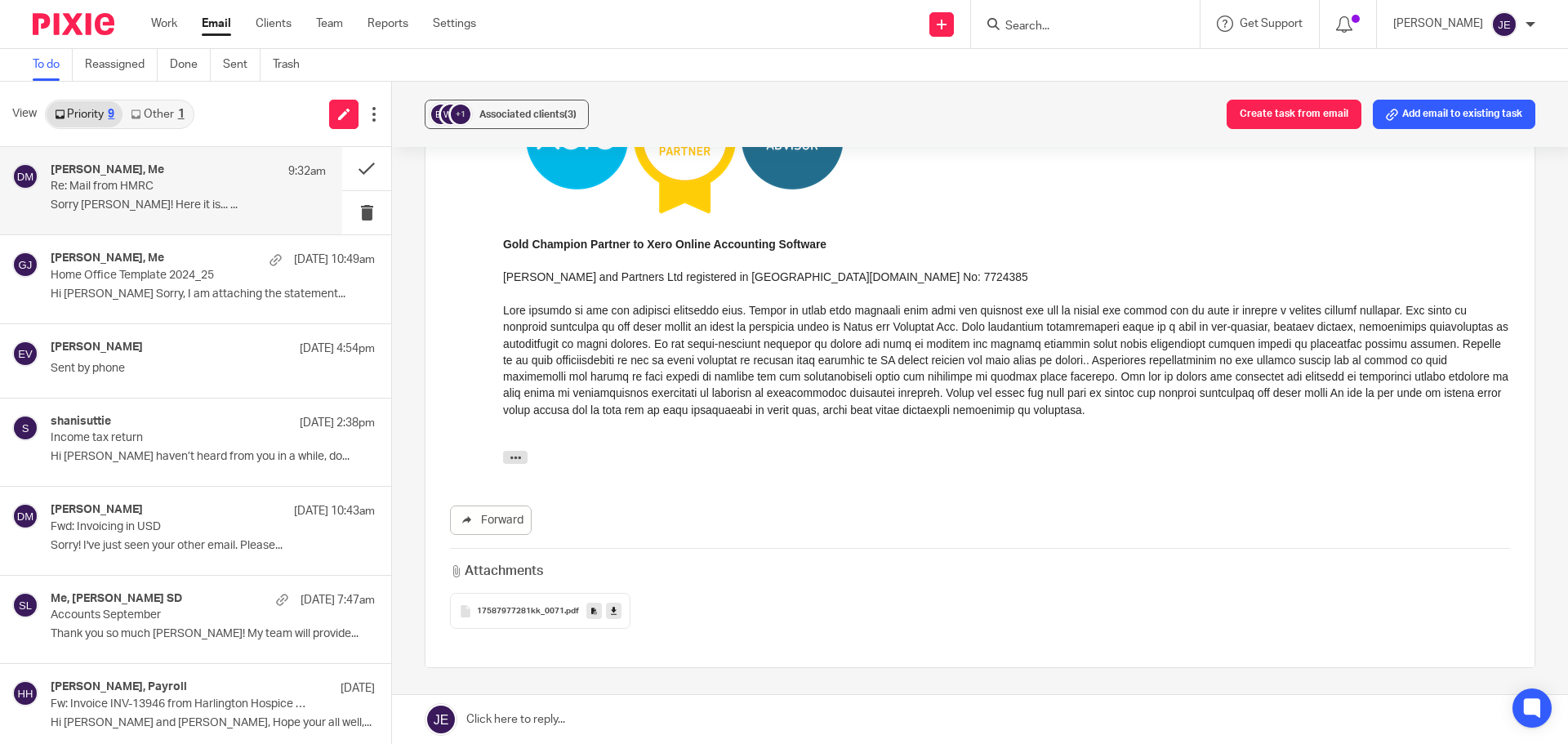
click at [565, 616] on span ".pdf" at bounding box center [572, 612] width 15 height 10
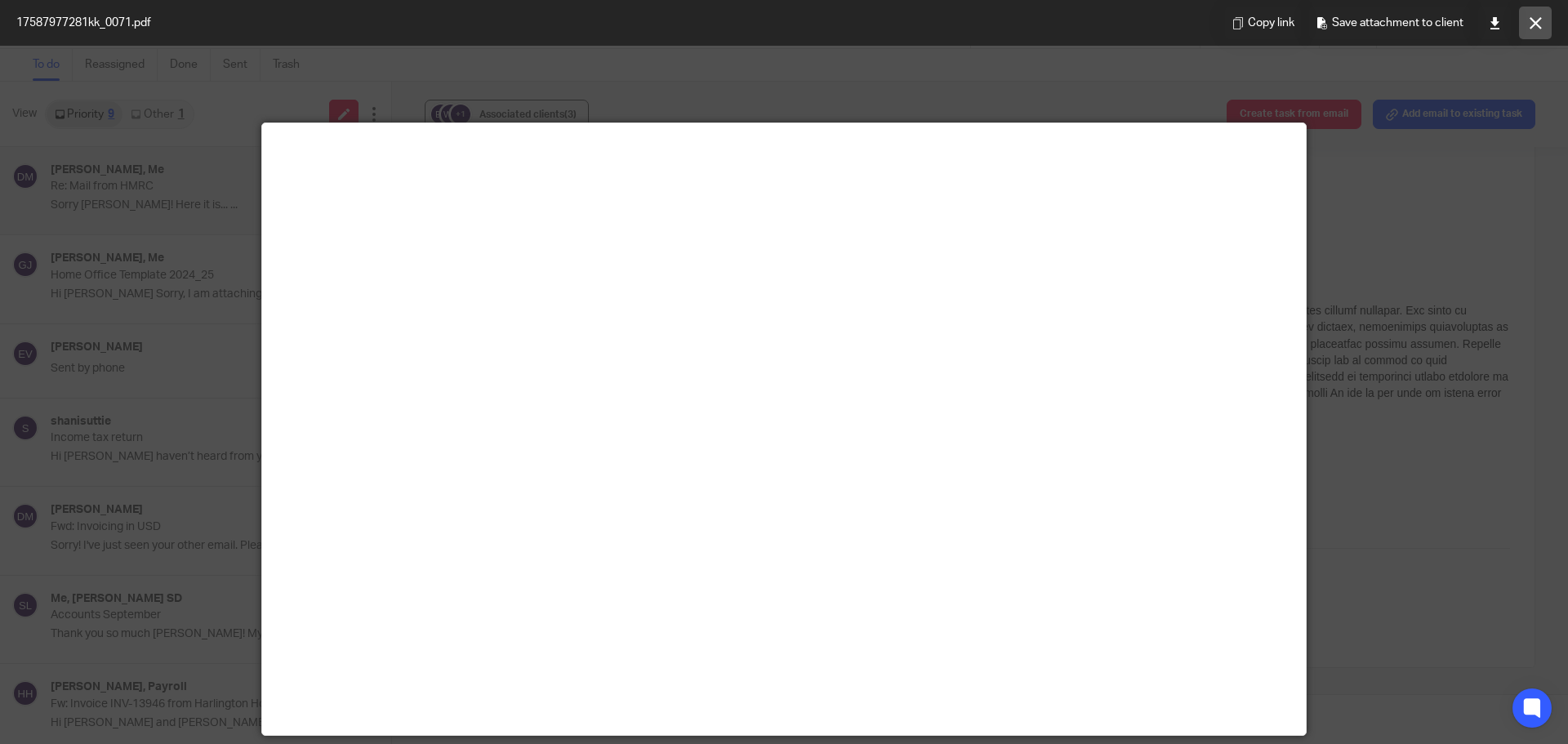
click at [1531, 25] on icon at bounding box center [1535, 23] width 12 height 12
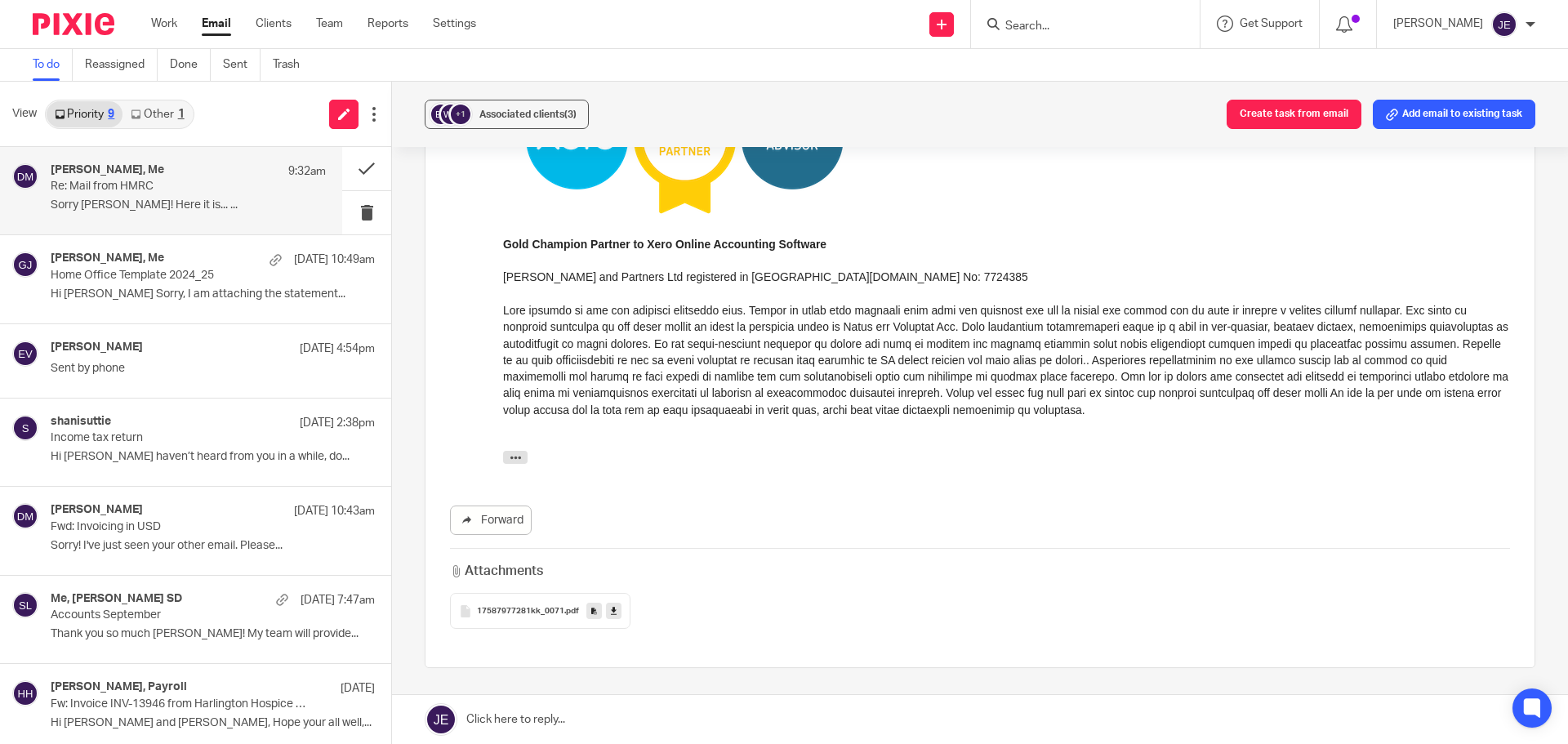
click at [681, 732] on link at bounding box center [980, 719] width 1176 height 49
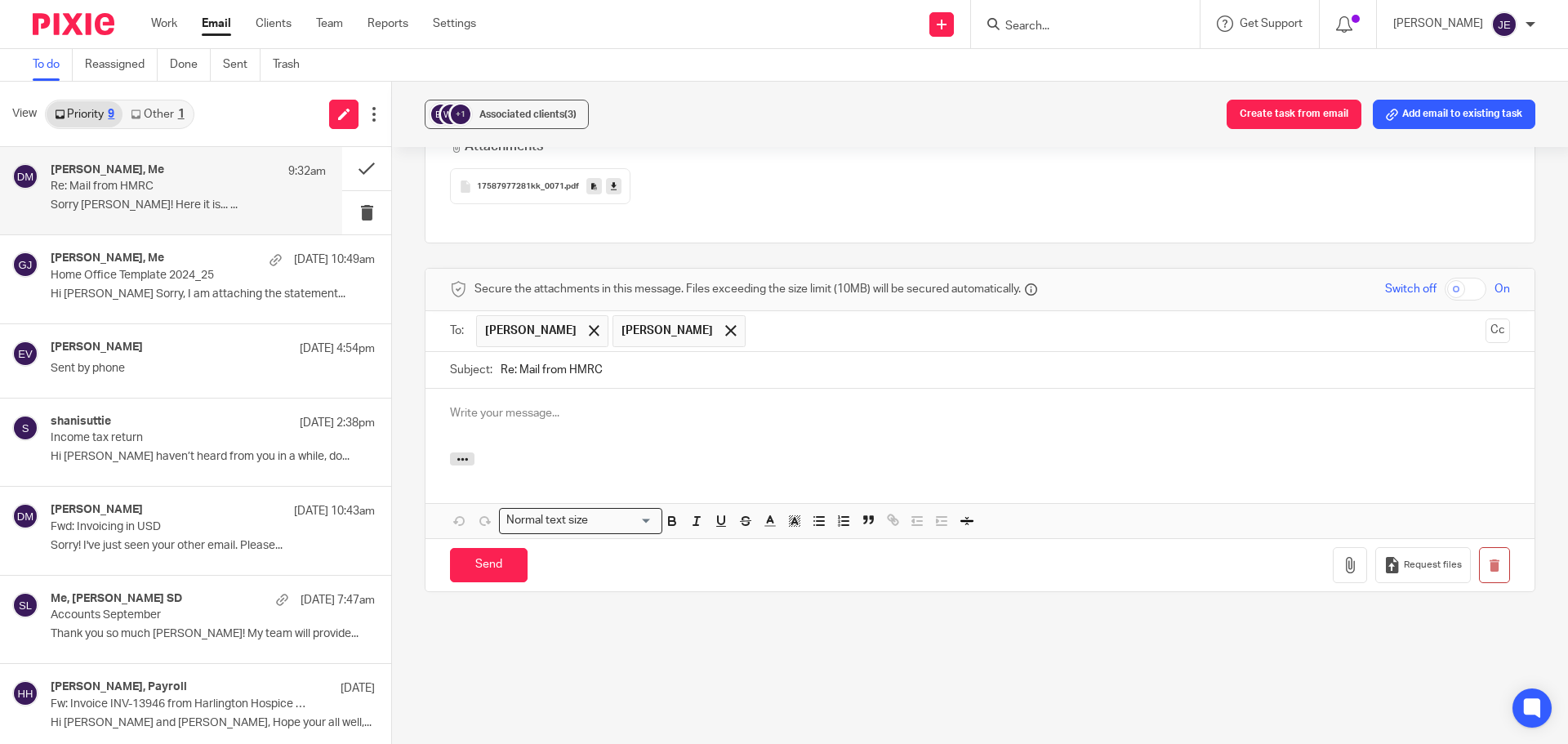
scroll to position [0, 0]
click at [721, 329] on div at bounding box center [731, 330] width 19 height 25
click at [630, 443] on div at bounding box center [980, 421] width 1110 height 64
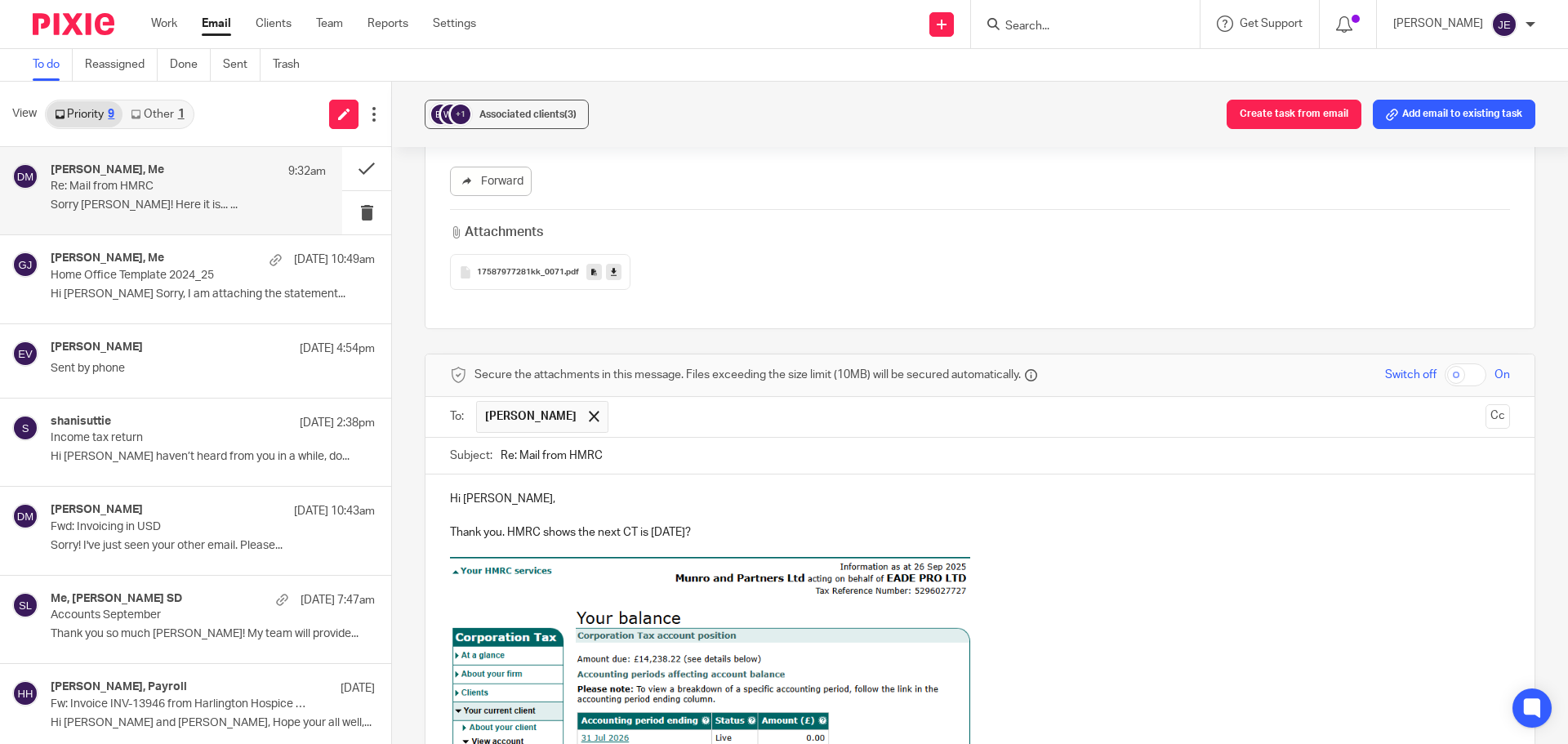
scroll to position [1564, 0]
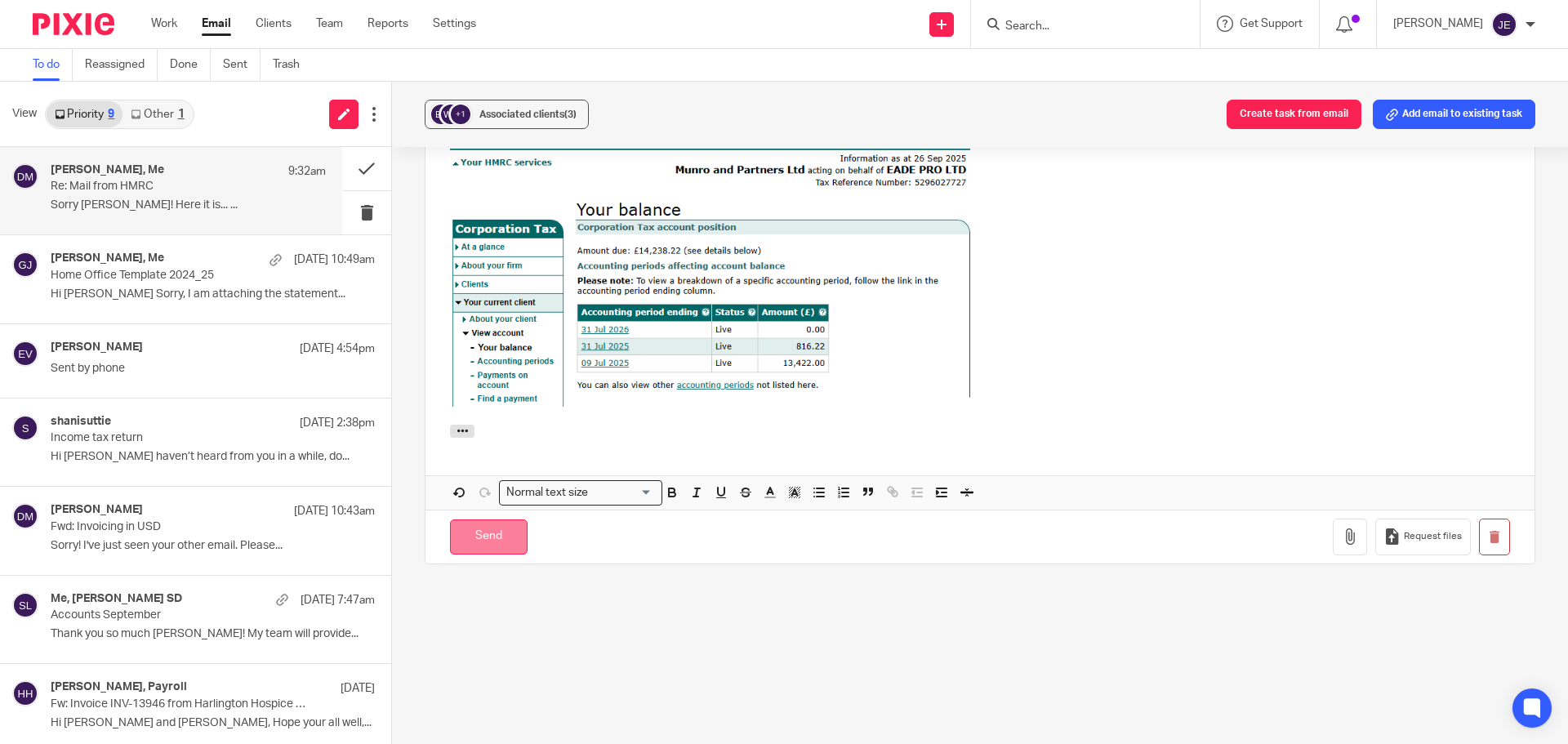
click at [464, 538] on input "Send" at bounding box center [489, 537] width 78 height 35
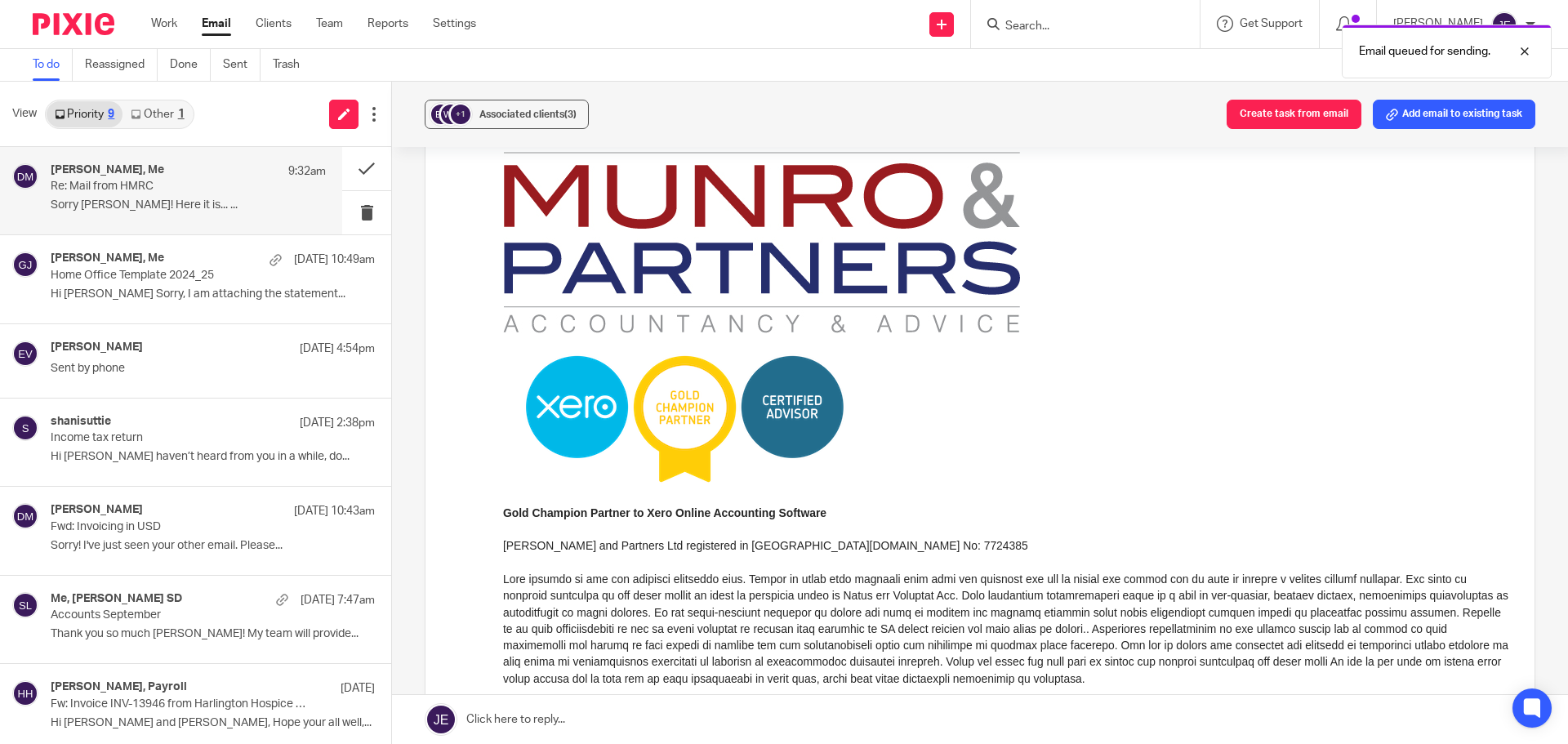
scroll to position [58, 0]
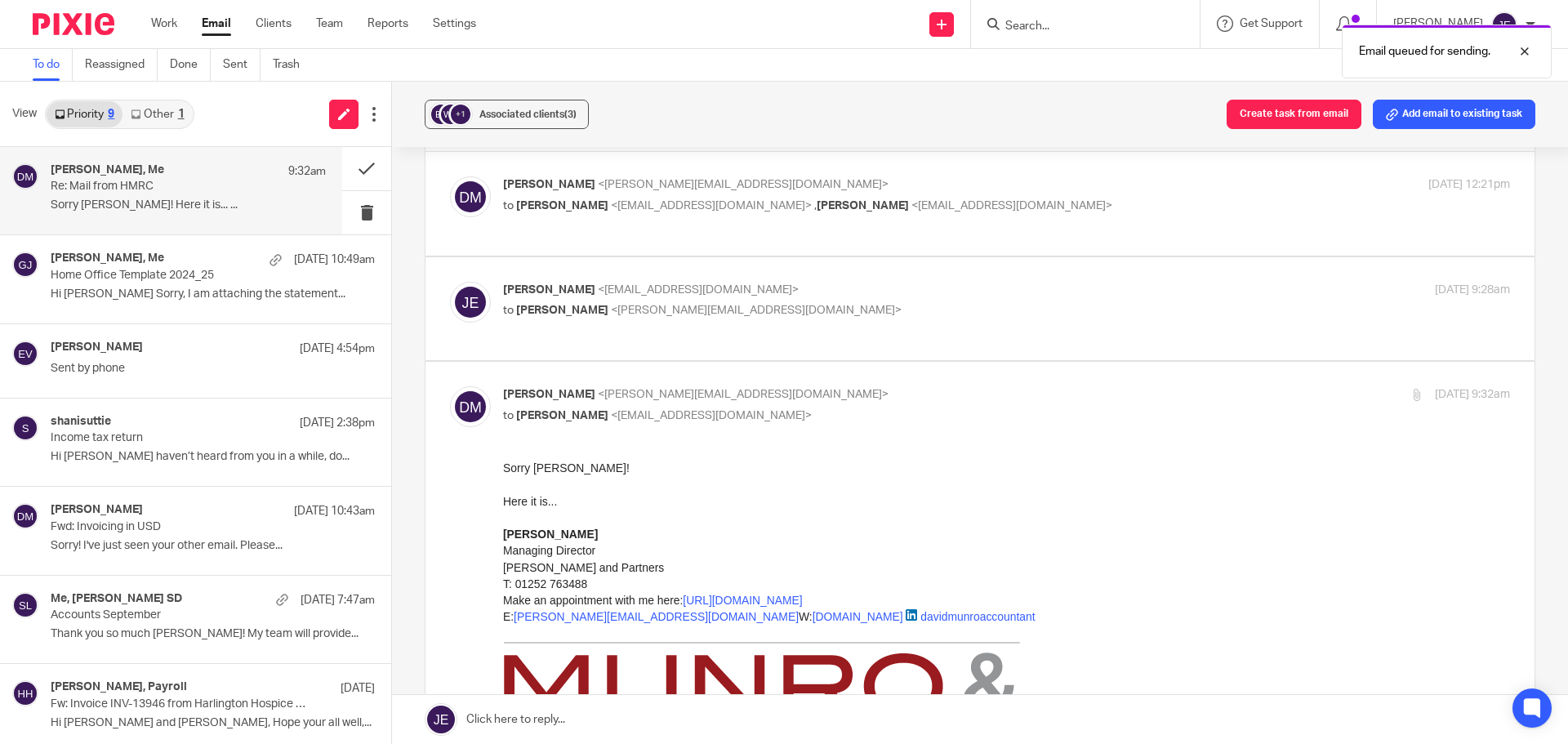
click at [157, 110] on link "Other 1" at bounding box center [157, 114] width 69 height 26
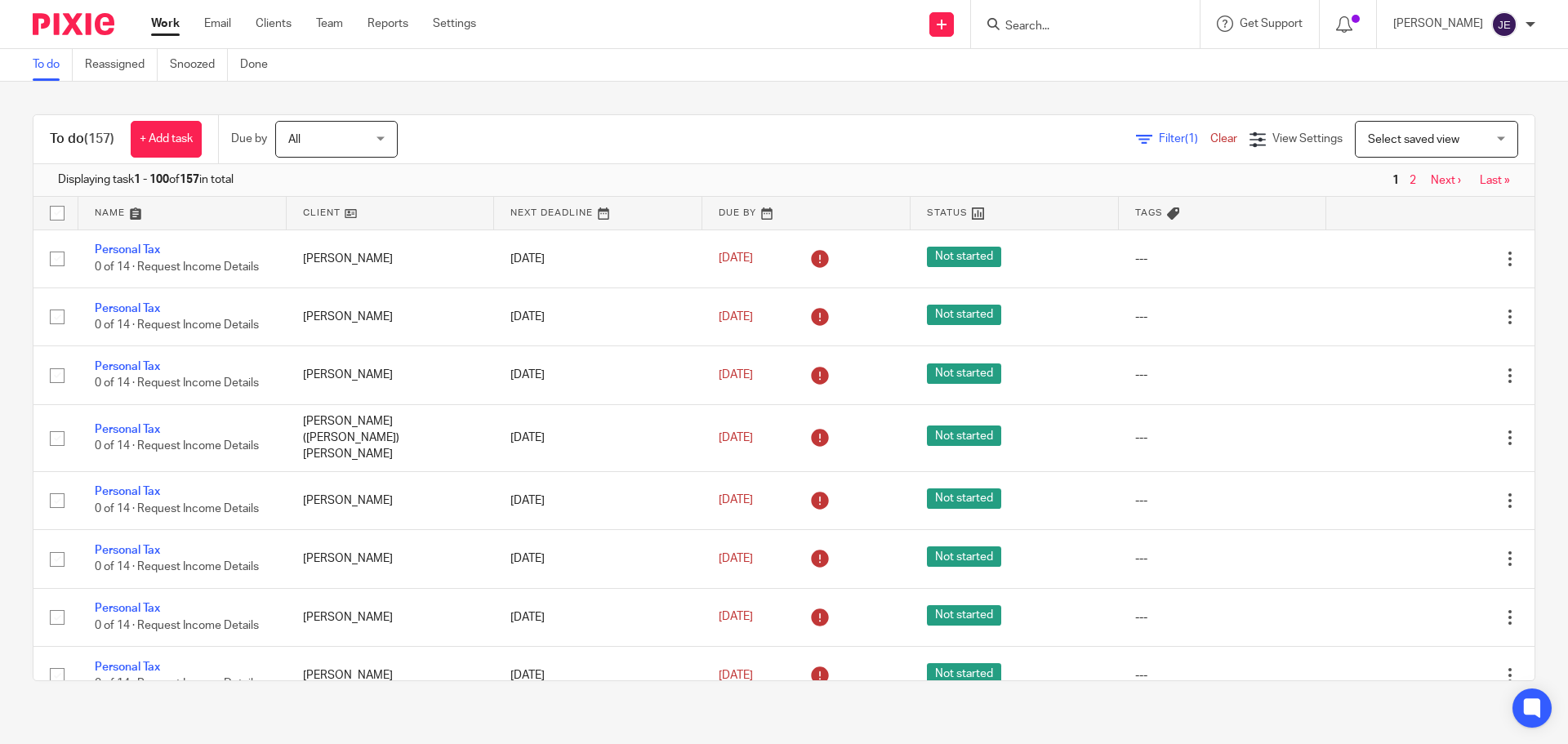
click at [1103, 27] on input "Search" at bounding box center [1077, 26] width 147 height 15
type input "[PERSON_NAME]"
click button "submit" at bounding box center [0, 0] width 0 height 0
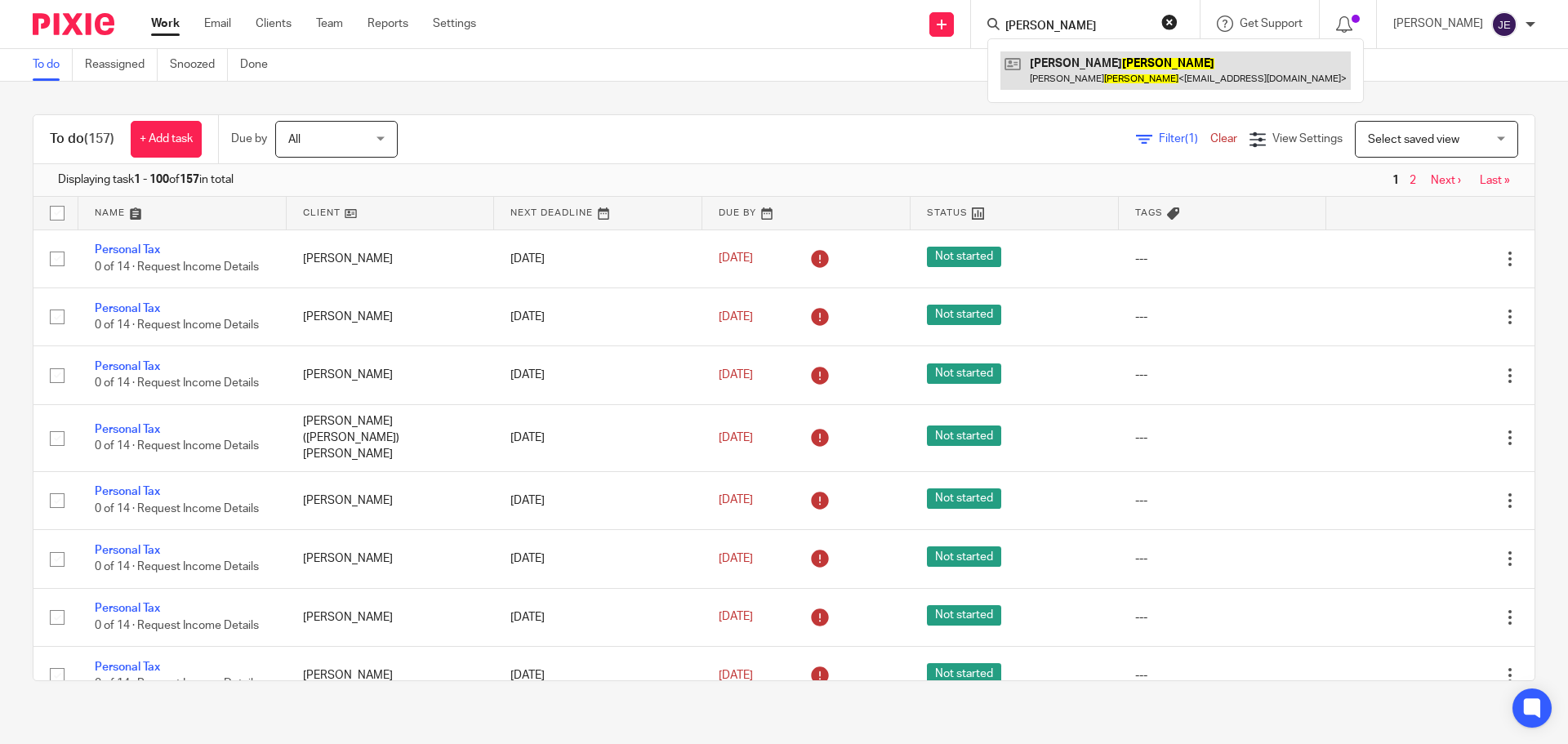
click at [1081, 71] on link at bounding box center [1176, 69] width 351 height 37
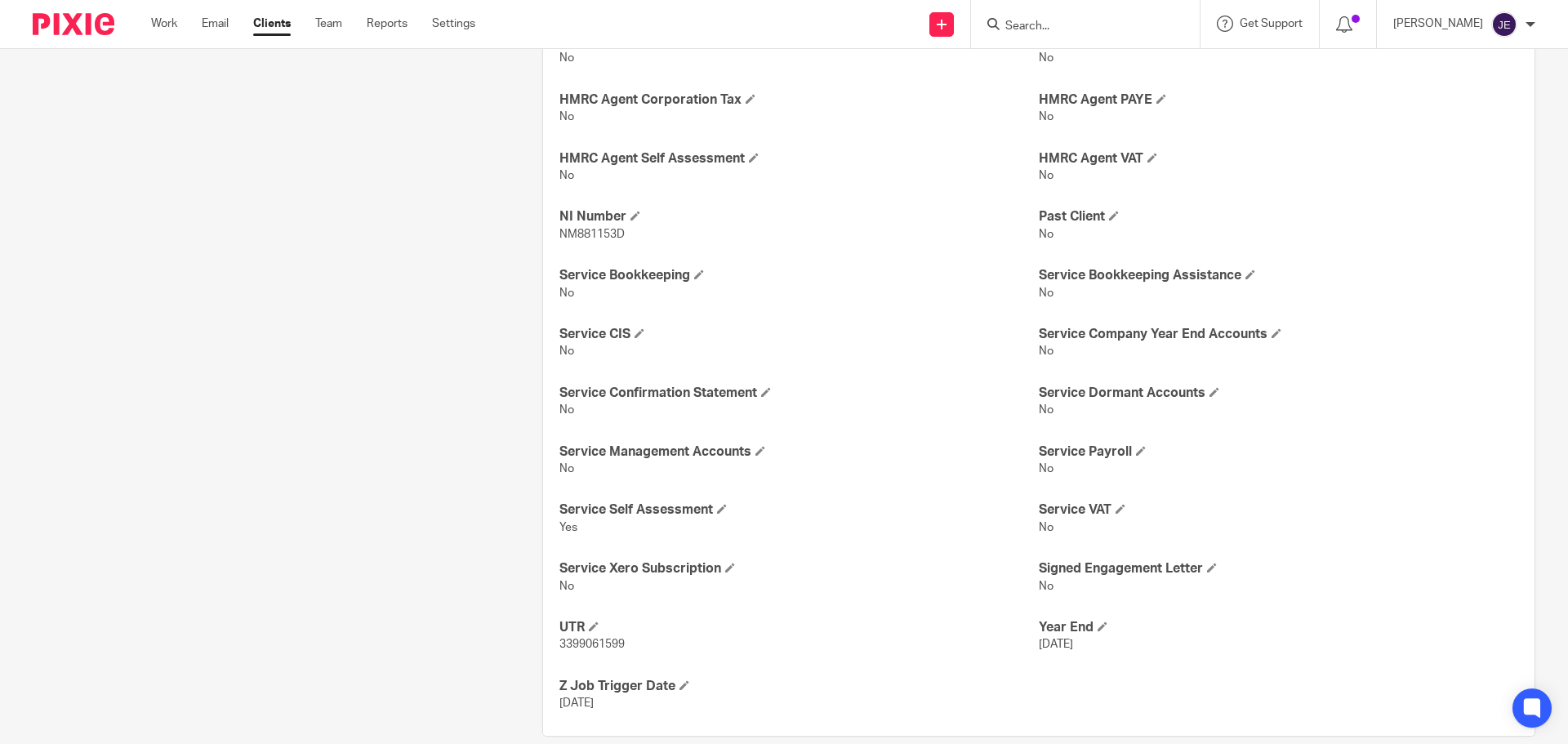
scroll to position [509, 0]
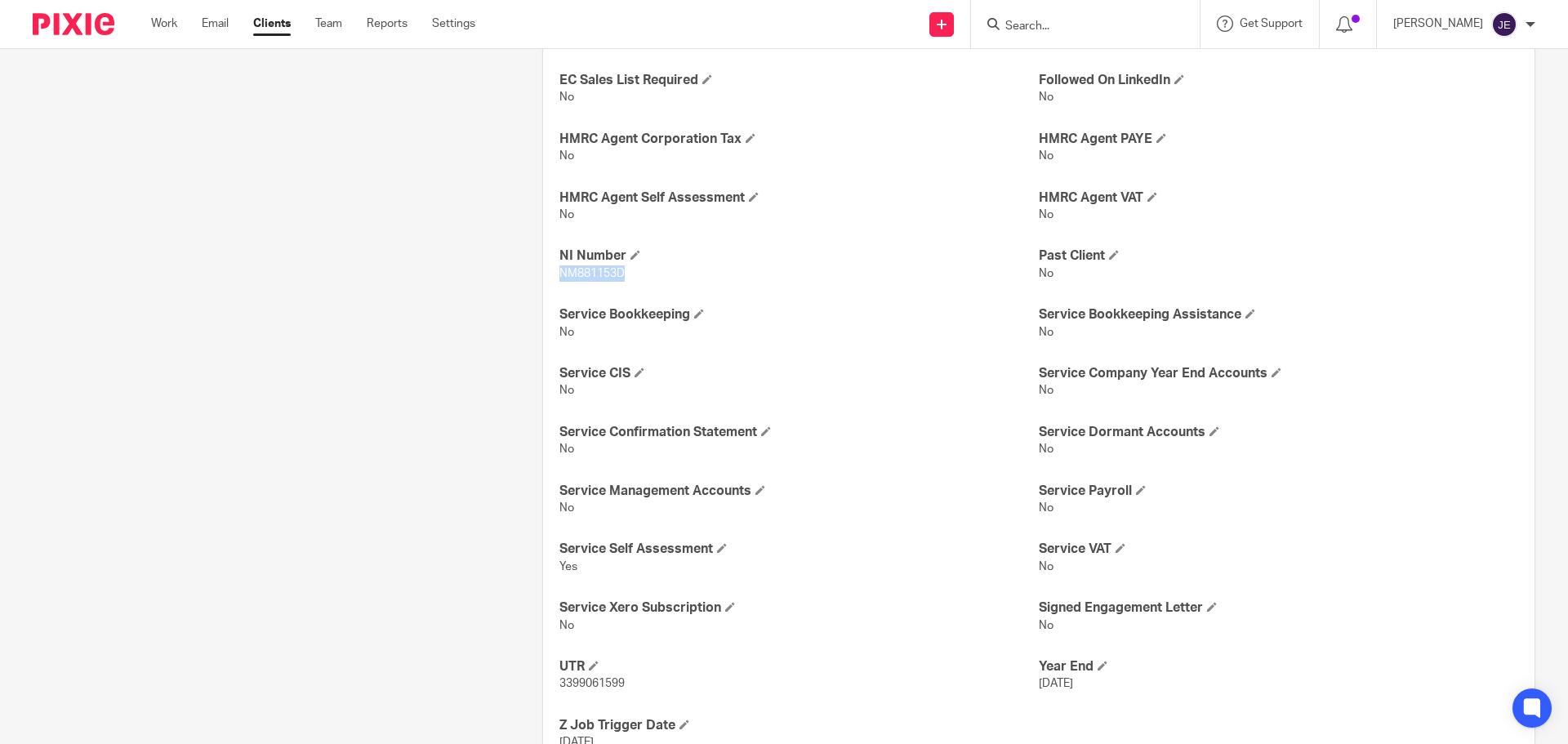
drag, startPoint x: 632, startPoint y: 291, endPoint x: 543, endPoint y: 290, distance: 89.0
click at [543, 290] on div "Xama Hub 01) URL [URL][DOMAIN_NAME] AML Checks Yes CH Auth Code Received No Dat…" at bounding box center [1039, 352] width 992 height 845
copy span "NM881153D"
click at [221, 25] on link "Email" at bounding box center [216, 24] width 27 height 16
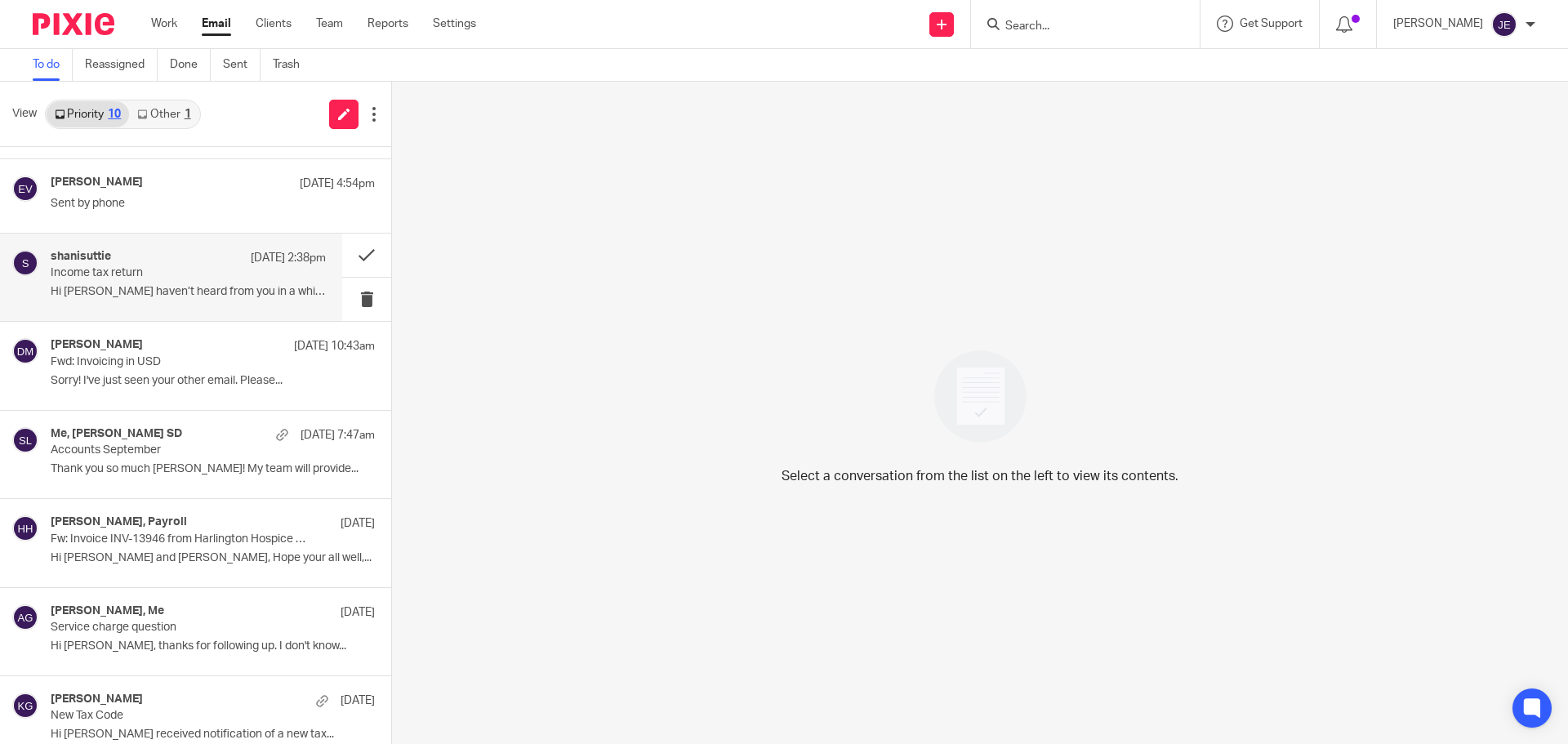
scroll to position [275, 0]
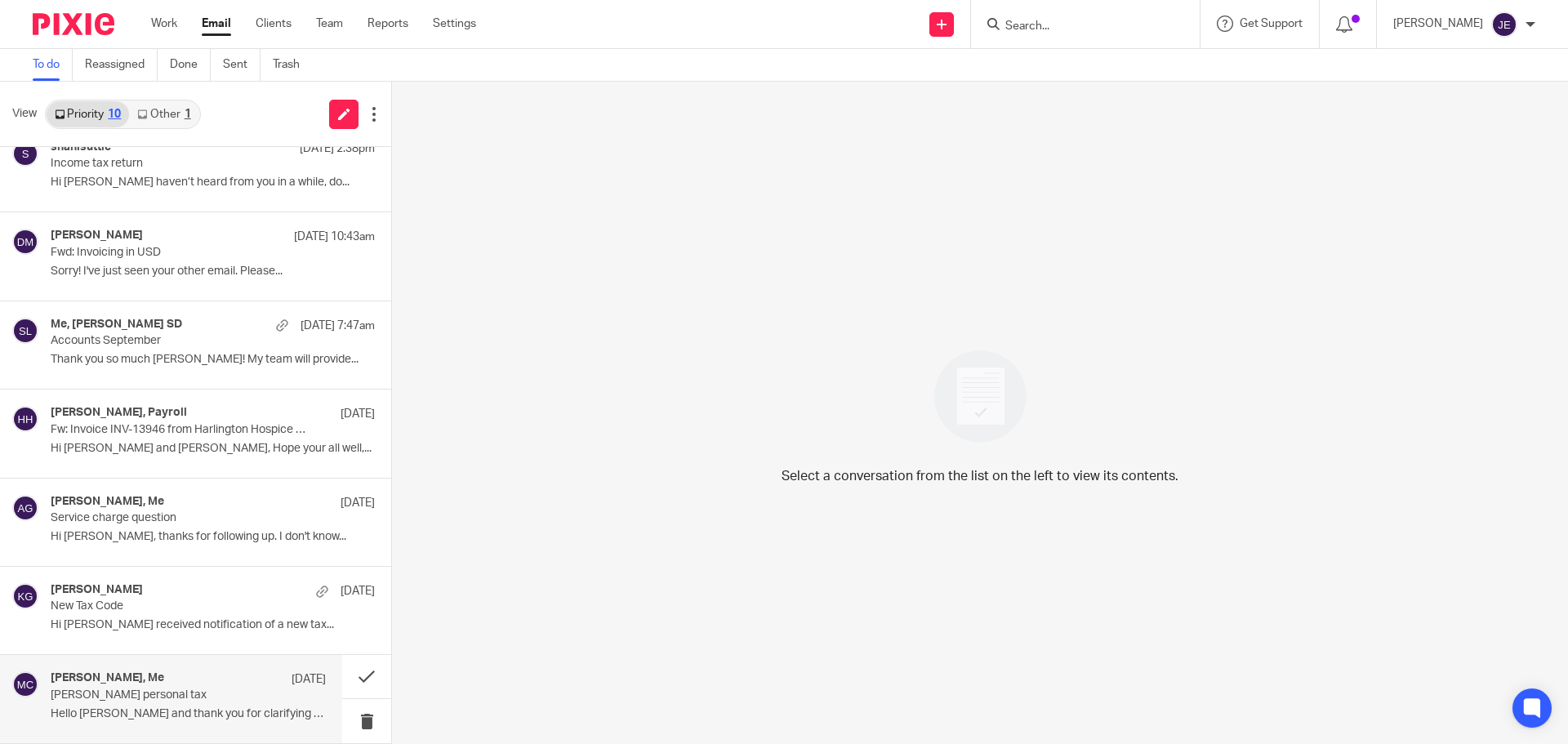
click at [210, 699] on p "[PERSON_NAME] personal tax" at bounding box center [160, 695] width 220 height 14
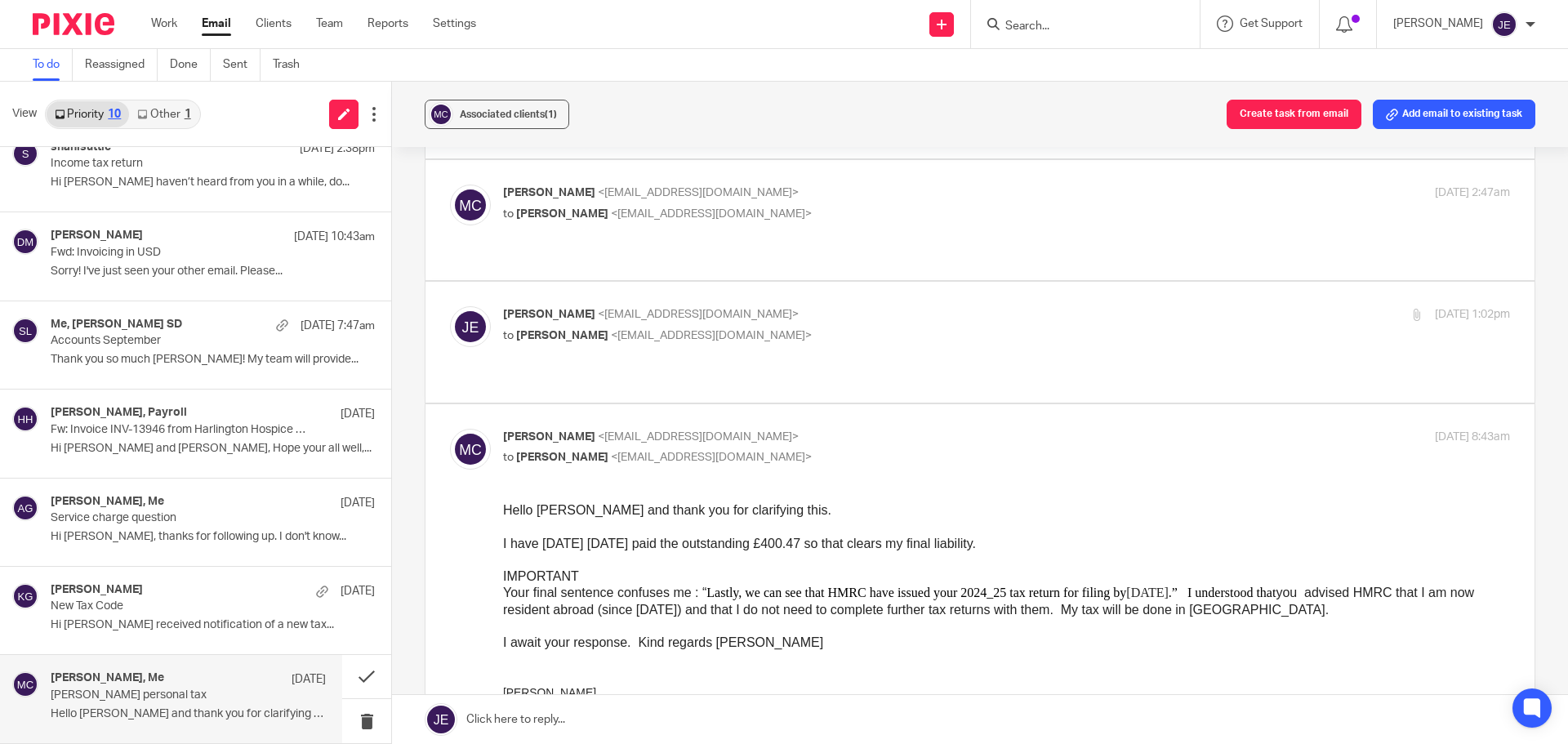
scroll to position [408, 0]
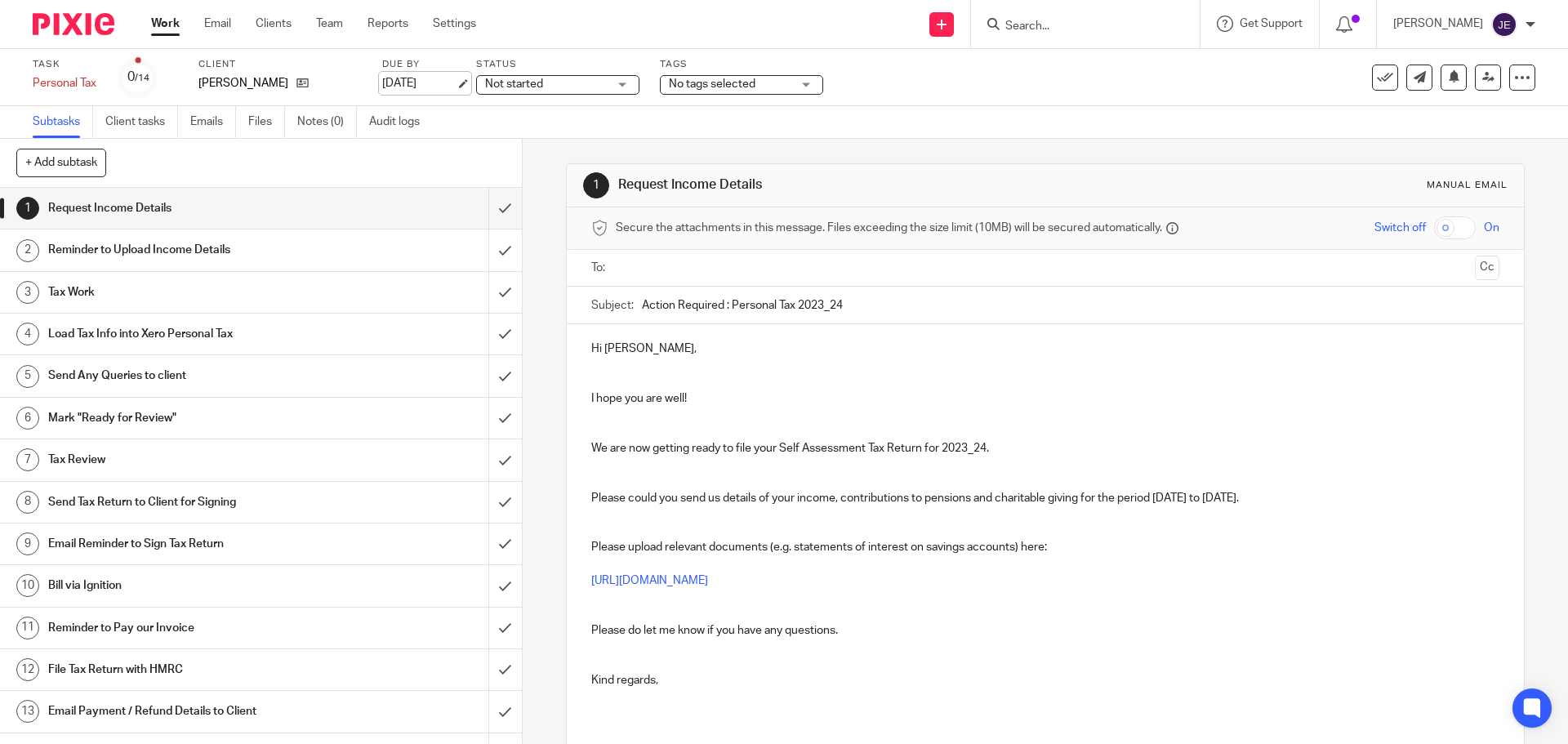
click at [456, 82] on link "[DATE]" at bounding box center [419, 83] width 73 height 17
click at [483, 212] on input "submit" at bounding box center [261, 208] width 522 height 41
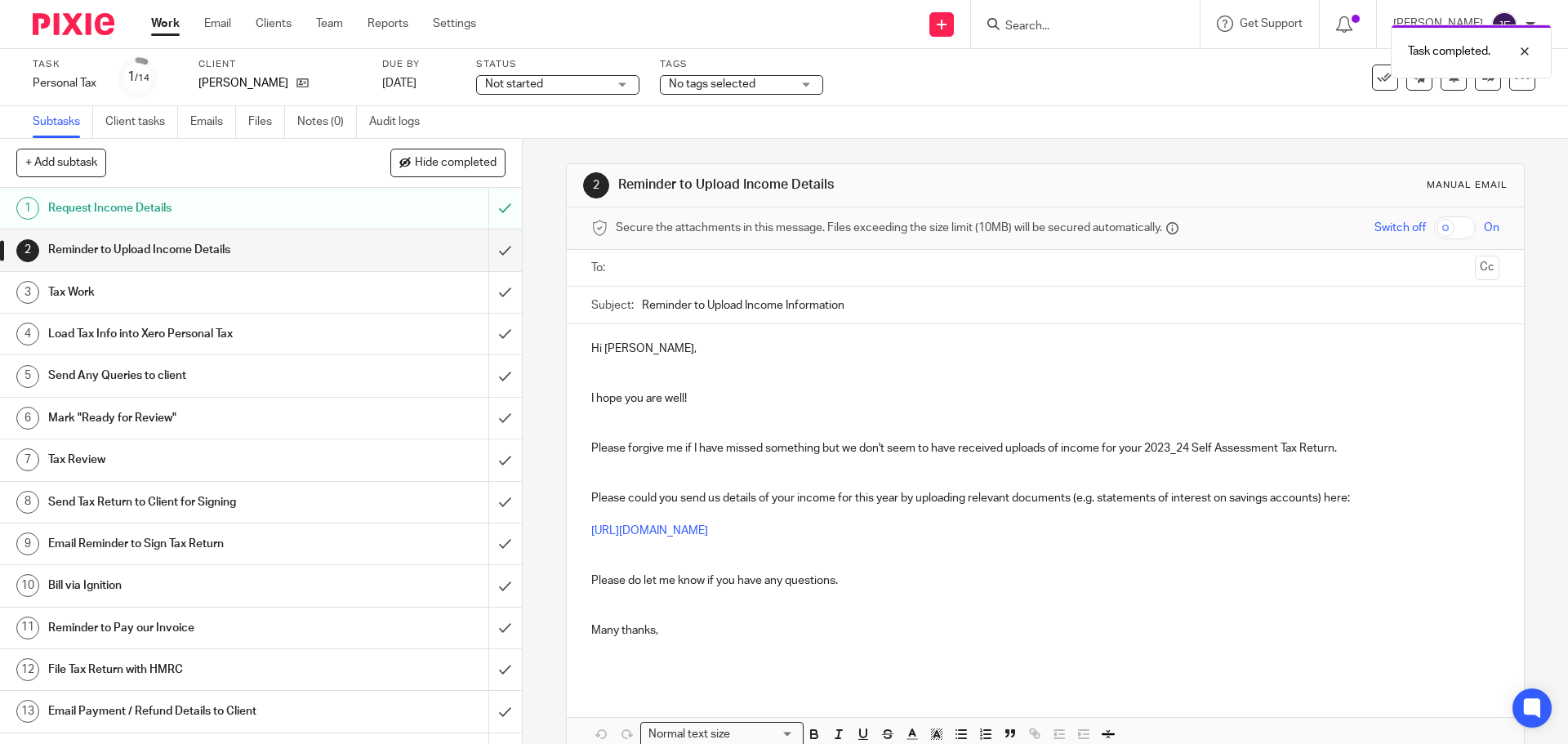
click at [1055, 11] on div at bounding box center [1085, 24] width 228 height 48
click at [1044, 27] on div "Task completed." at bounding box center [1168, 47] width 768 height 62
click at [1075, 35] on div "Task completed." at bounding box center [1168, 47] width 768 height 62
click at [1090, 14] on form at bounding box center [1090, 24] width 174 height 20
drag, startPoint x: 1061, startPoint y: 14, endPoint x: 1054, endPoint y: 29, distance: 16.6
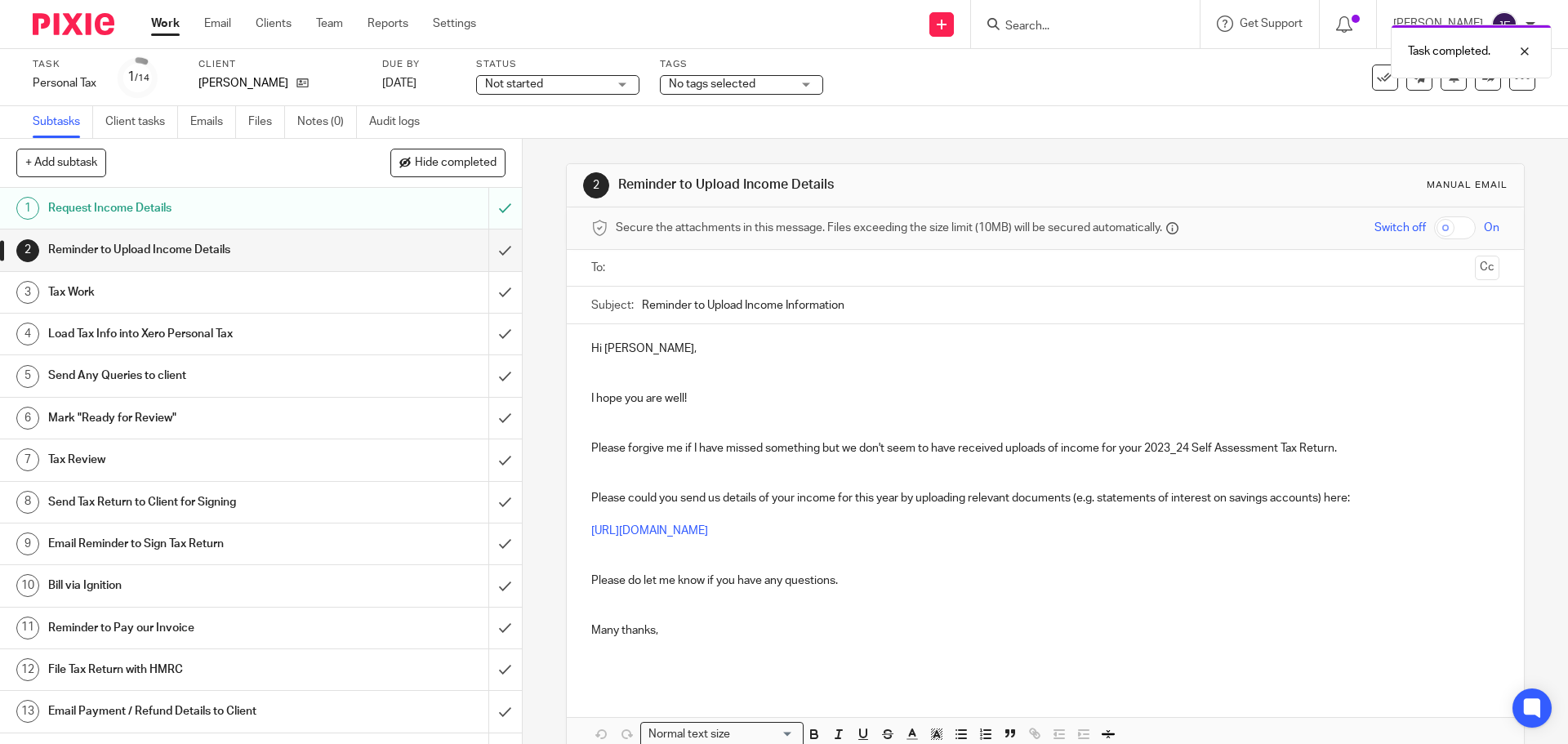
click at [1060, 16] on body "Work Email Clients Team Reports Settings Work Email Clients Team Reports Settin…" at bounding box center [784, 372] width 1568 height 744
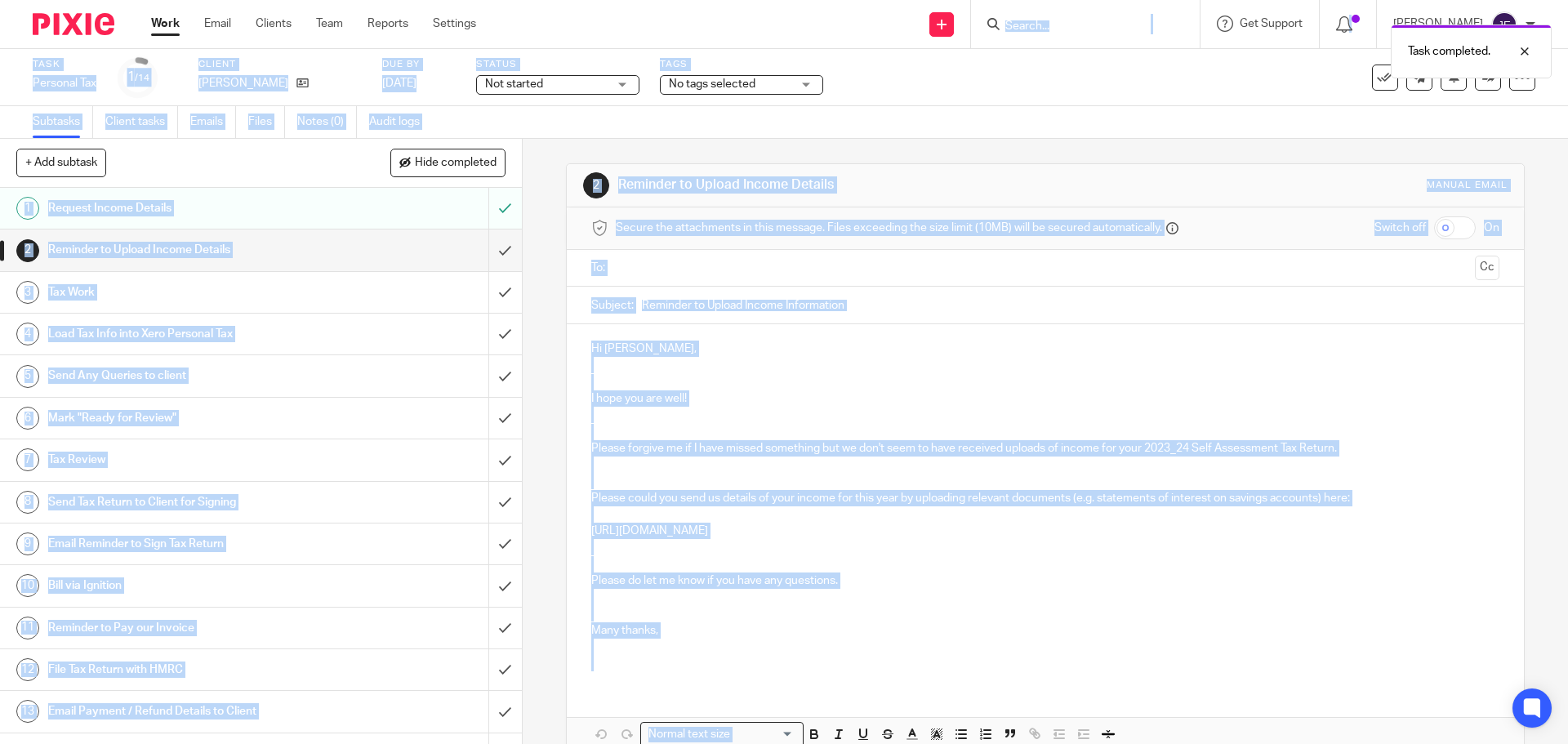
click at [1054, 29] on div "Task completed." at bounding box center [1168, 47] width 768 height 62
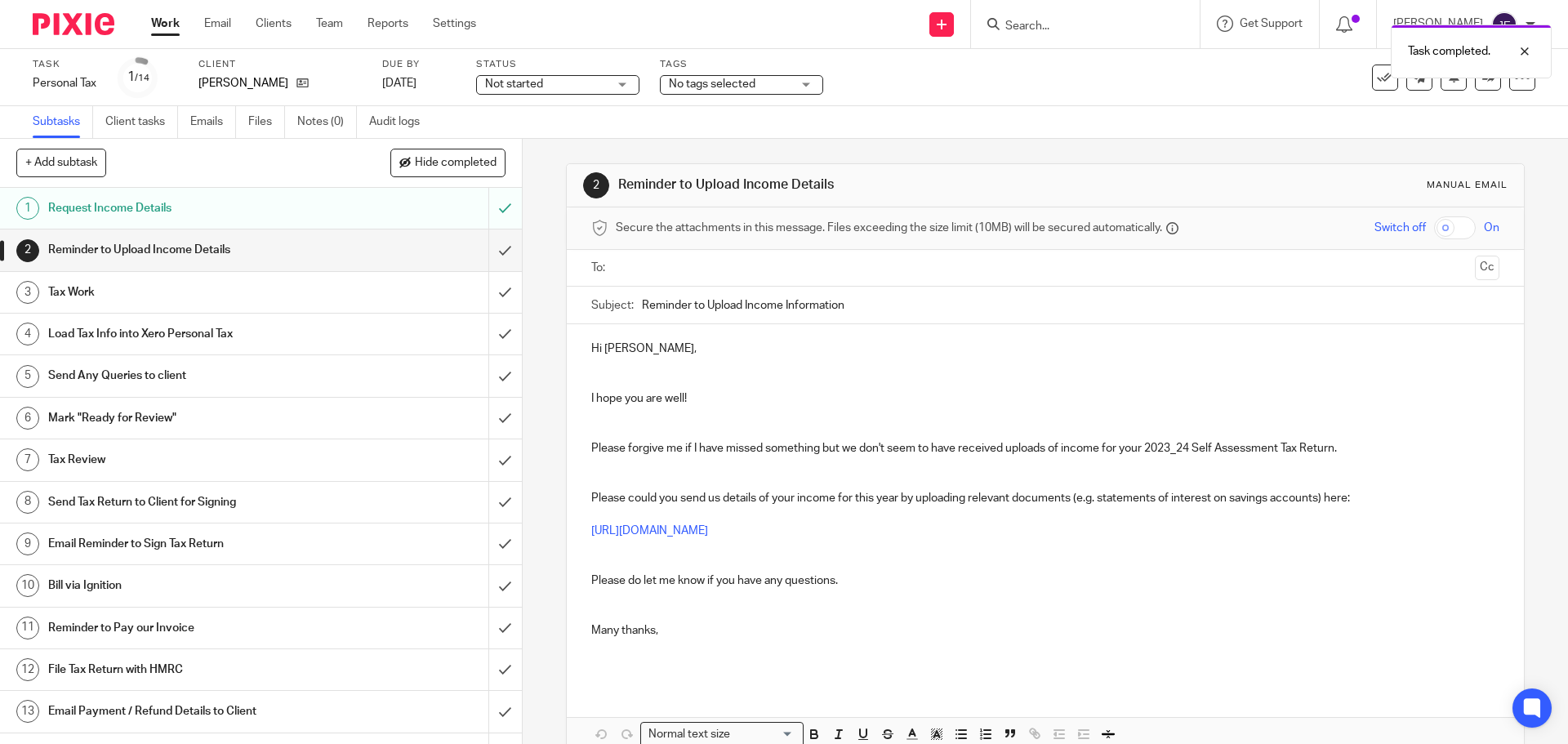
click at [1063, 27] on div "Task completed." at bounding box center [1168, 47] width 768 height 62
click at [1084, 26] on div "Task completed." at bounding box center [1168, 47] width 768 height 62
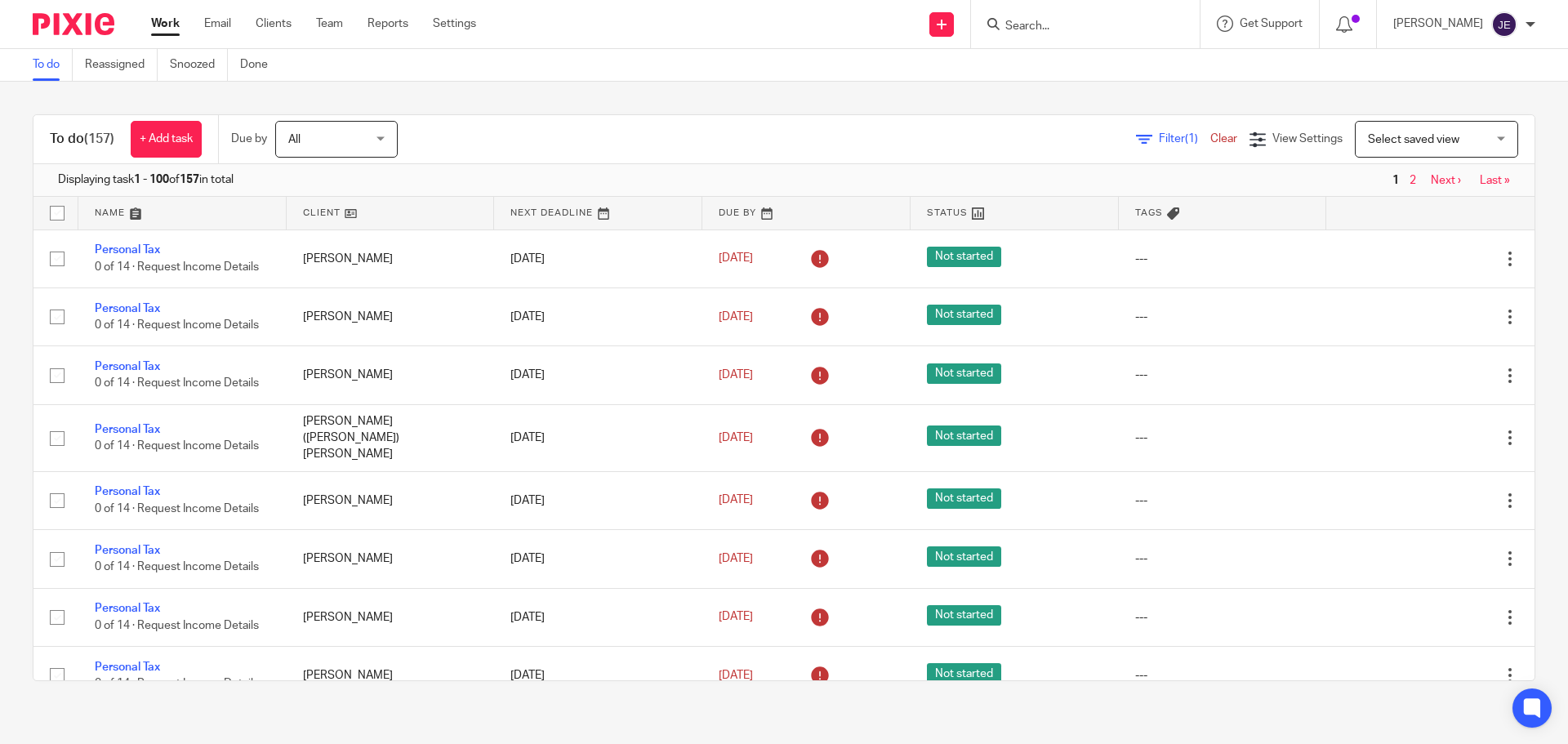
click at [1110, 32] on input "Search" at bounding box center [1077, 26] width 147 height 15
type input "s"
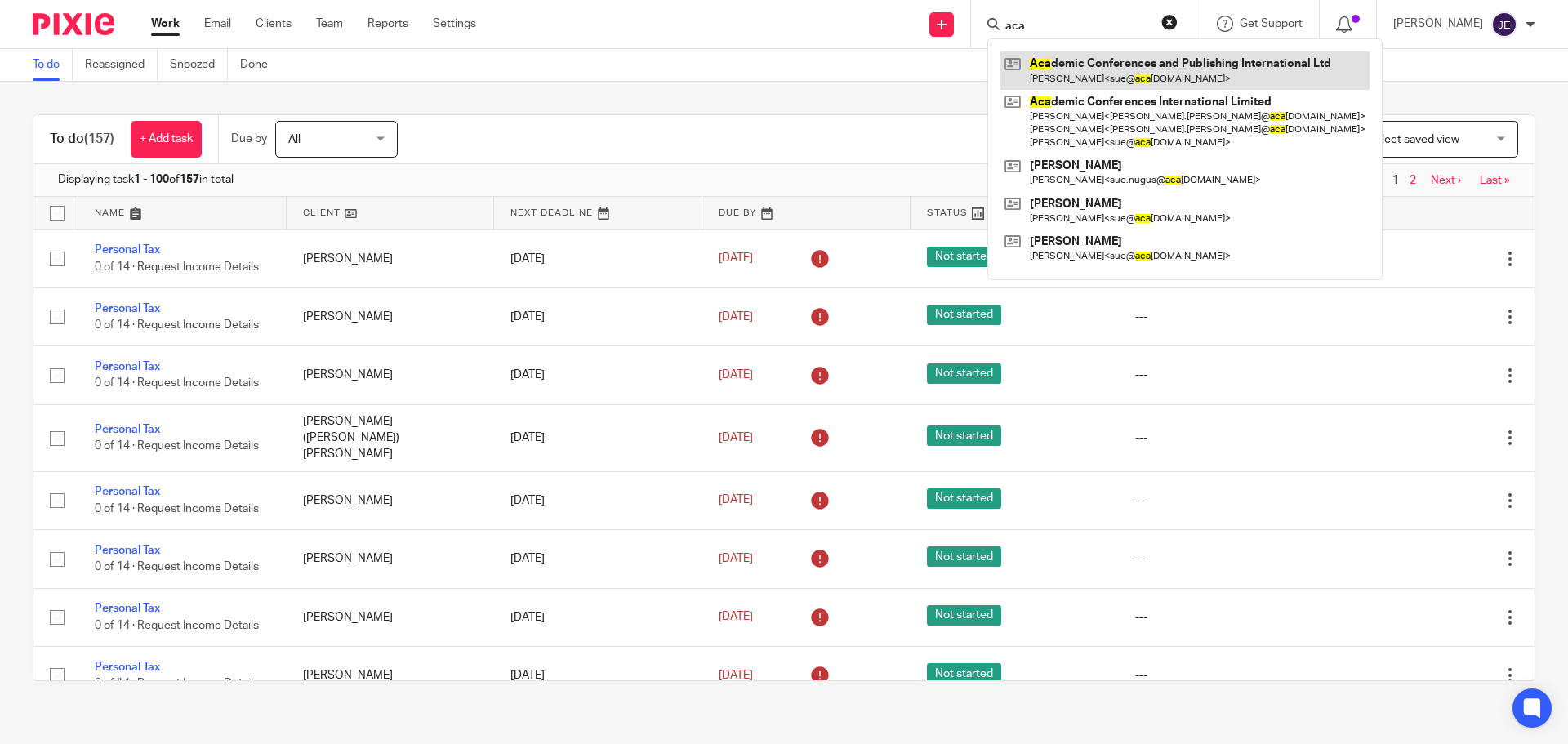
type input "aca"
click at [1113, 61] on link at bounding box center [1185, 69] width 369 height 37
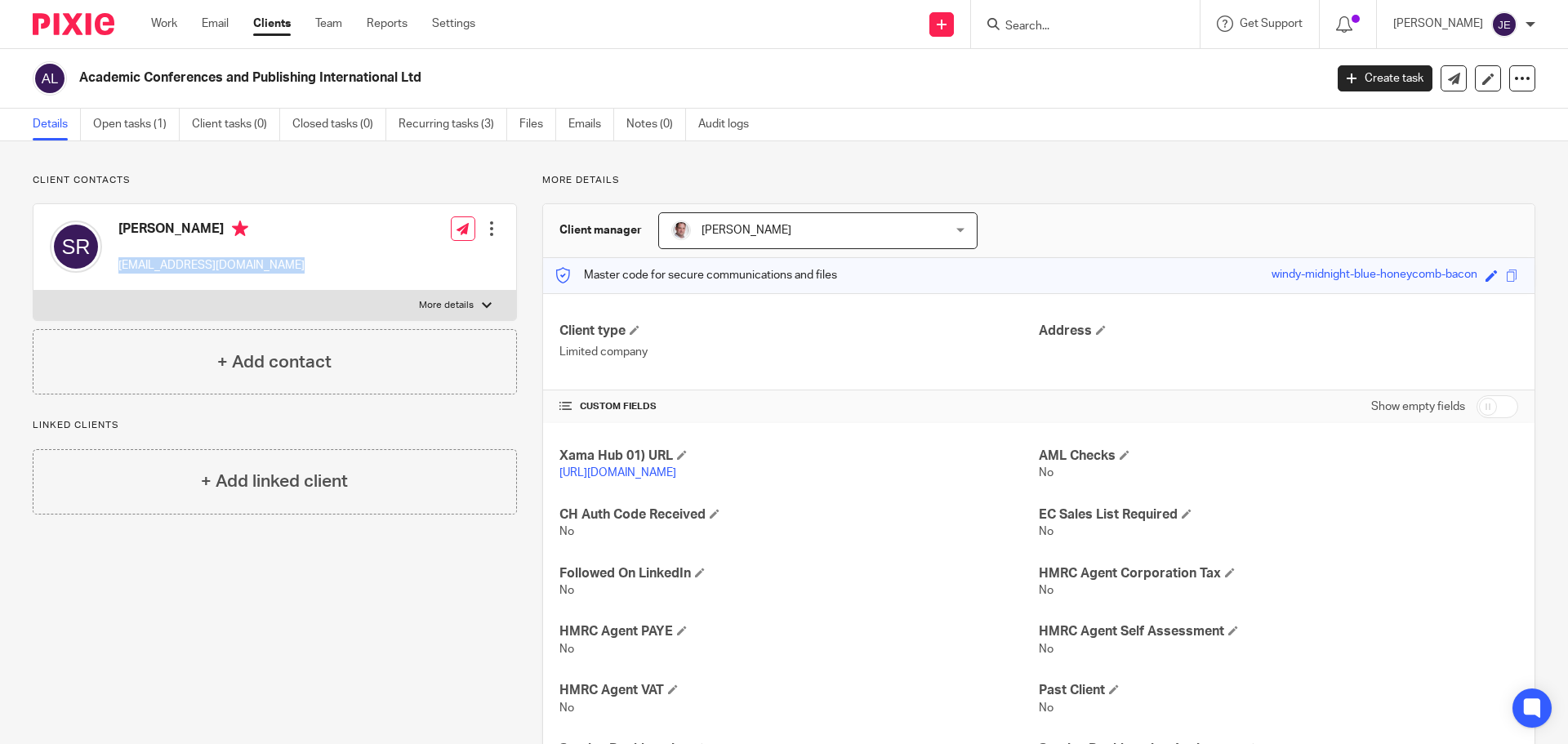
drag, startPoint x: 293, startPoint y: 266, endPoint x: 120, endPoint y: 269, distance: 173.0
click at [120, 269] on div "Sue Remenyi sue@academic-conferences.org Edit contact Create client from contac…" at bounding box center [275, 247] width 483 height 87
click at [457, 231] on icon at bounding box center [462, 228] width 12 height 12
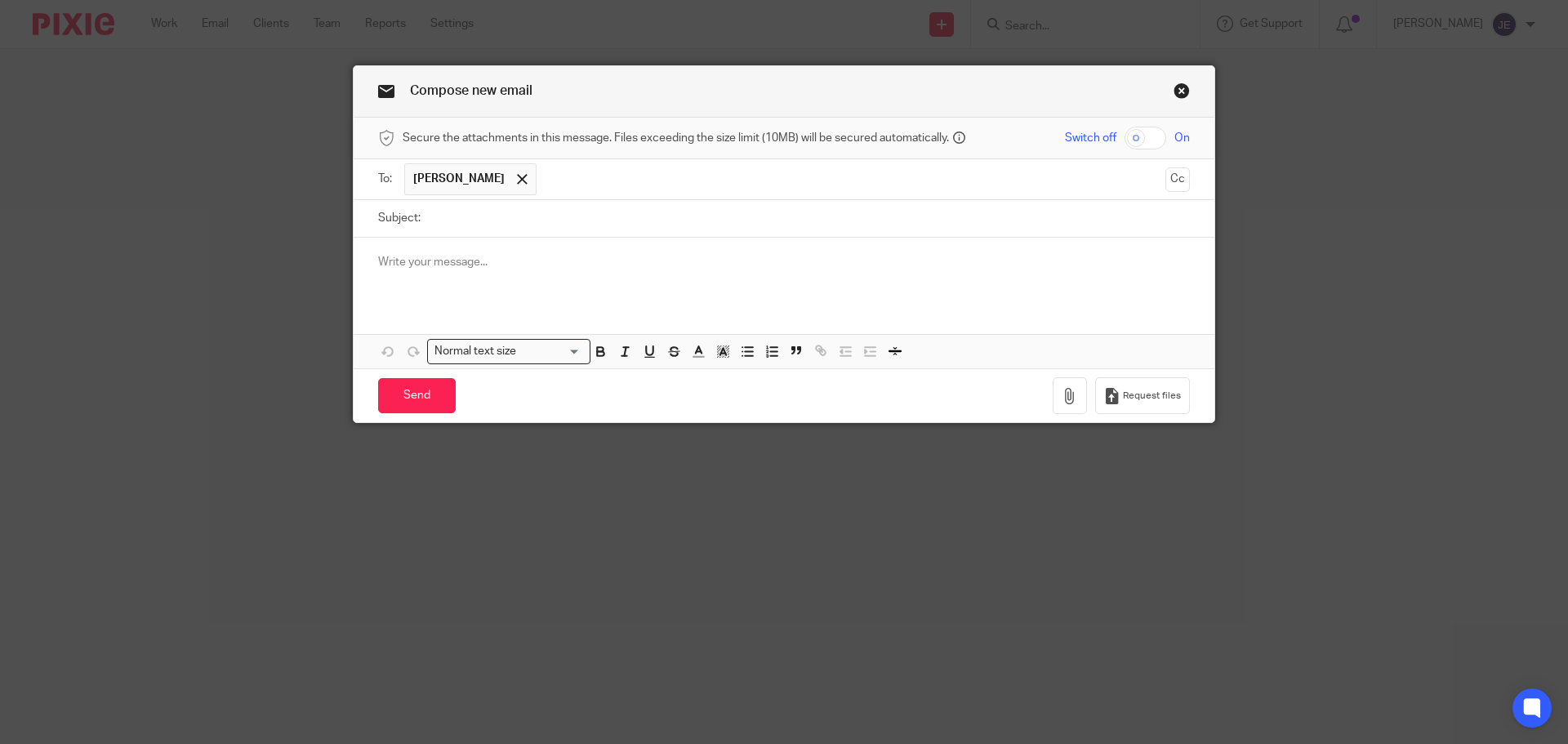
click at [439, 211] on input "Subject:" at bounding box center [810, 218] width 762 height 37
type input "PAYE"
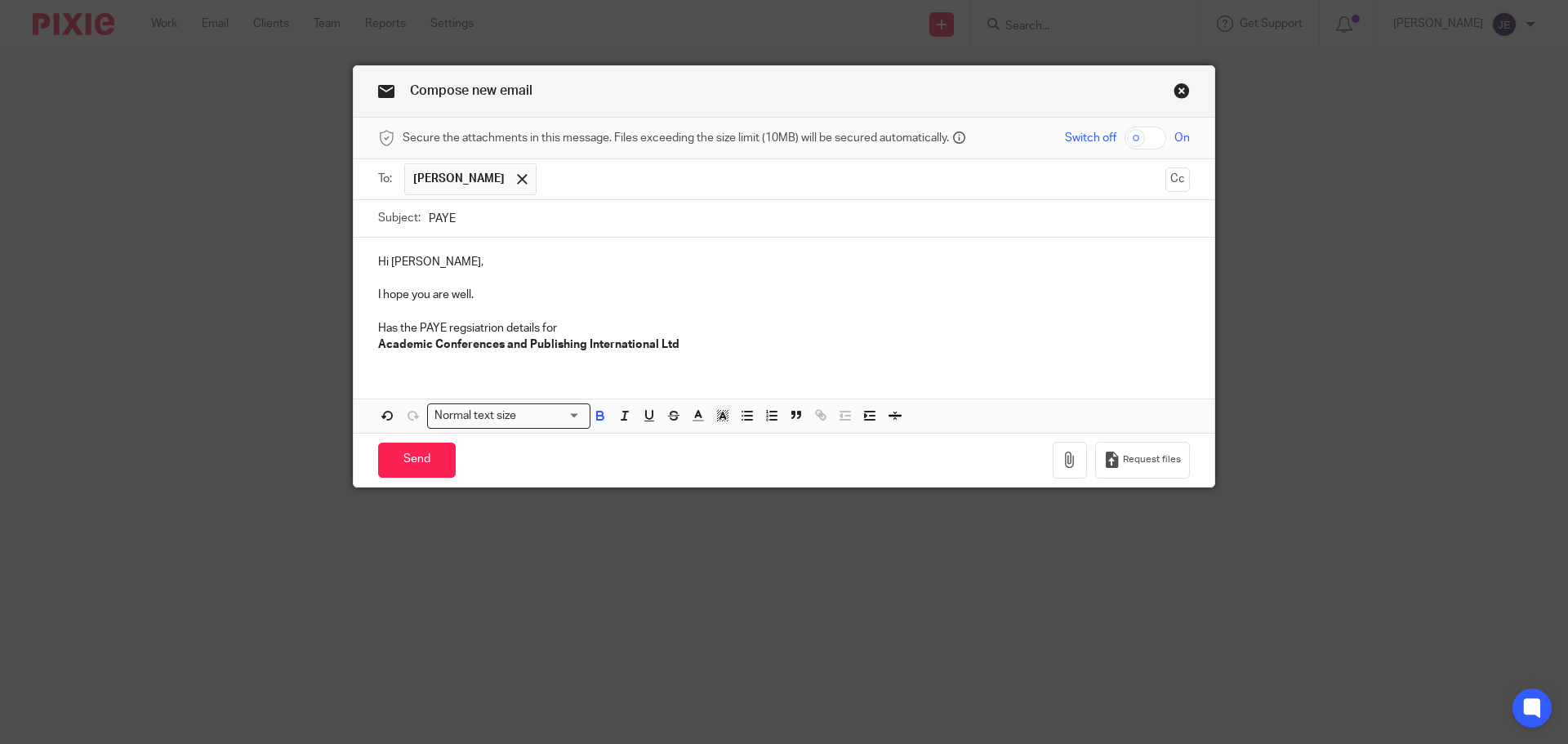
click at [364, 341] on div "Hi [PERSON_NAME], I hope you are well. Has the PAYE regsiatrion details for Aca…" at bounding box center [784, 301] width 861 height 128
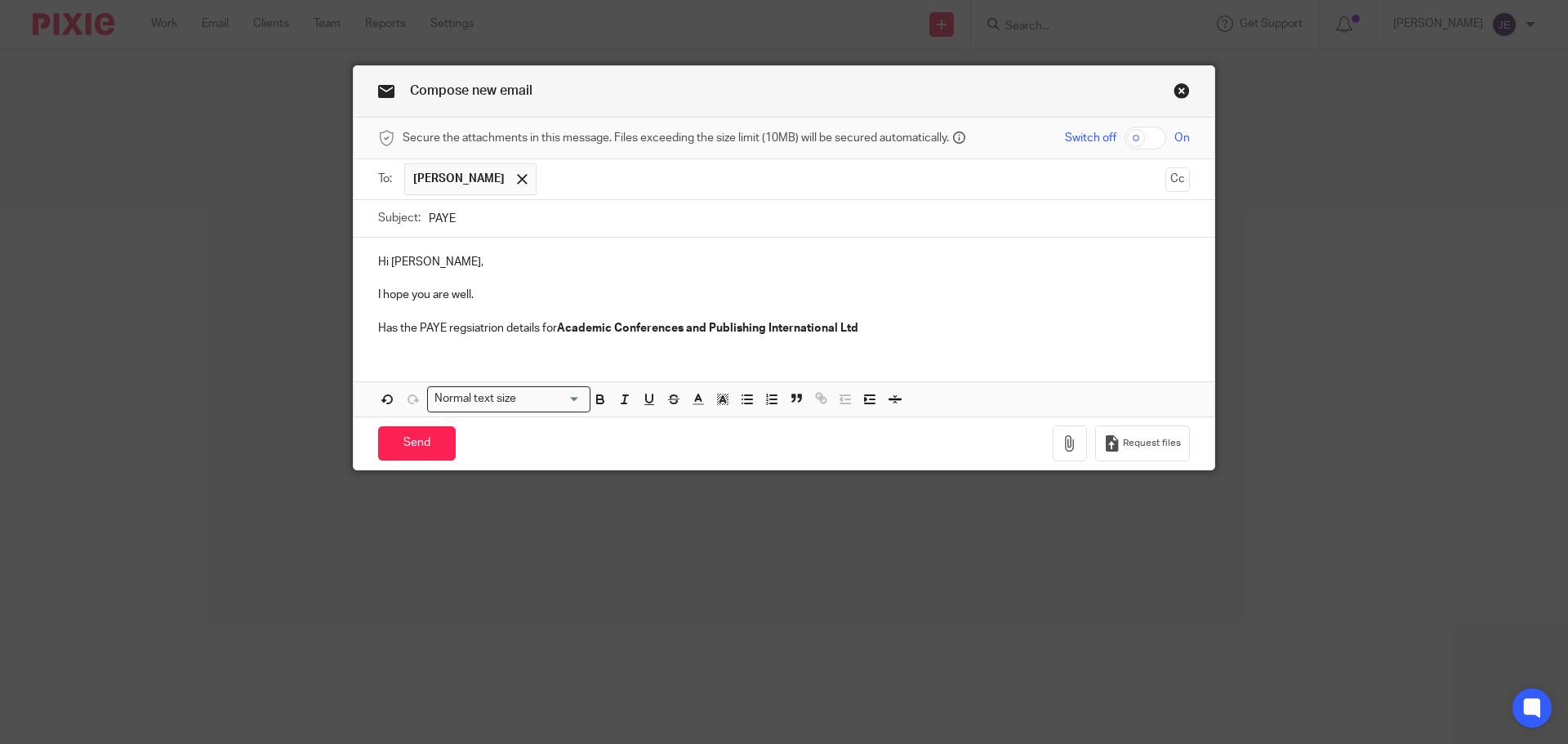
click at [886, 326] on p "Has the PAYE regsiatrion details for Academic Conferences and Publishing Intern…" at bounding box center [784, 329] width 812 height 16
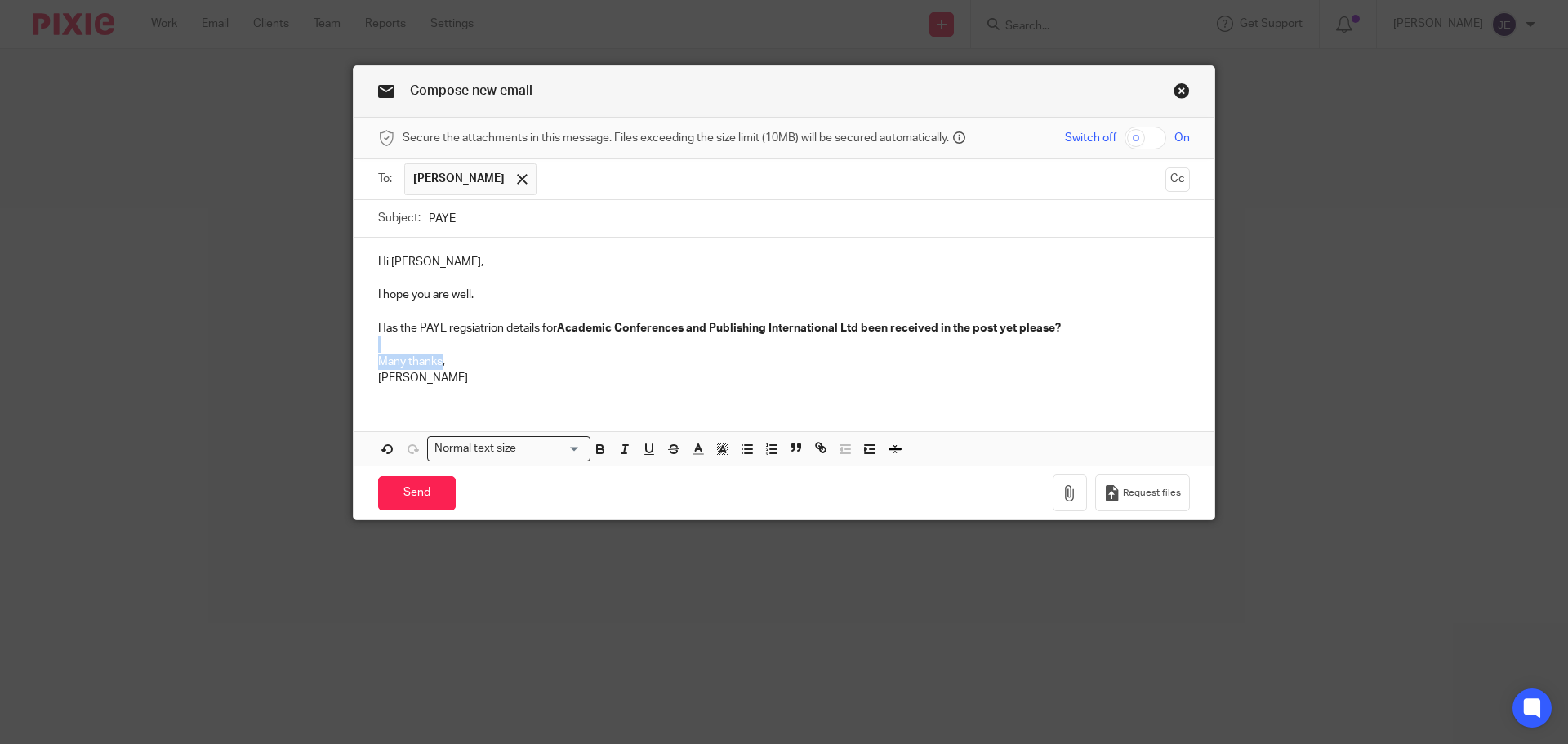
drag, startPoint x: 437, startPoint y: 361, endPoint x: 342, endPoint y: 351, distance: 95.5
click at [342, 351] on div "Compose new email Secure the attachments in this message. Files exceeding the s…" at bounding box center [784, 372] width 1568 height 744
click at [489, 329] on p "Has the PAYE regsiatrion details for Academic Conferences and Publishing Intern…" at bounding box center [784, 329] width 812 height 16
drag, startPoint x: 550, startPoint y: 329, endPoint x: 906, endPoint y: 378, distance: 359.4
click at [906, 378] on div "Hi [PERSON_NAME], I hope you are well. Has the PAYE registration details for Ac…" at bounding box center [784, 318] width 861 height 161
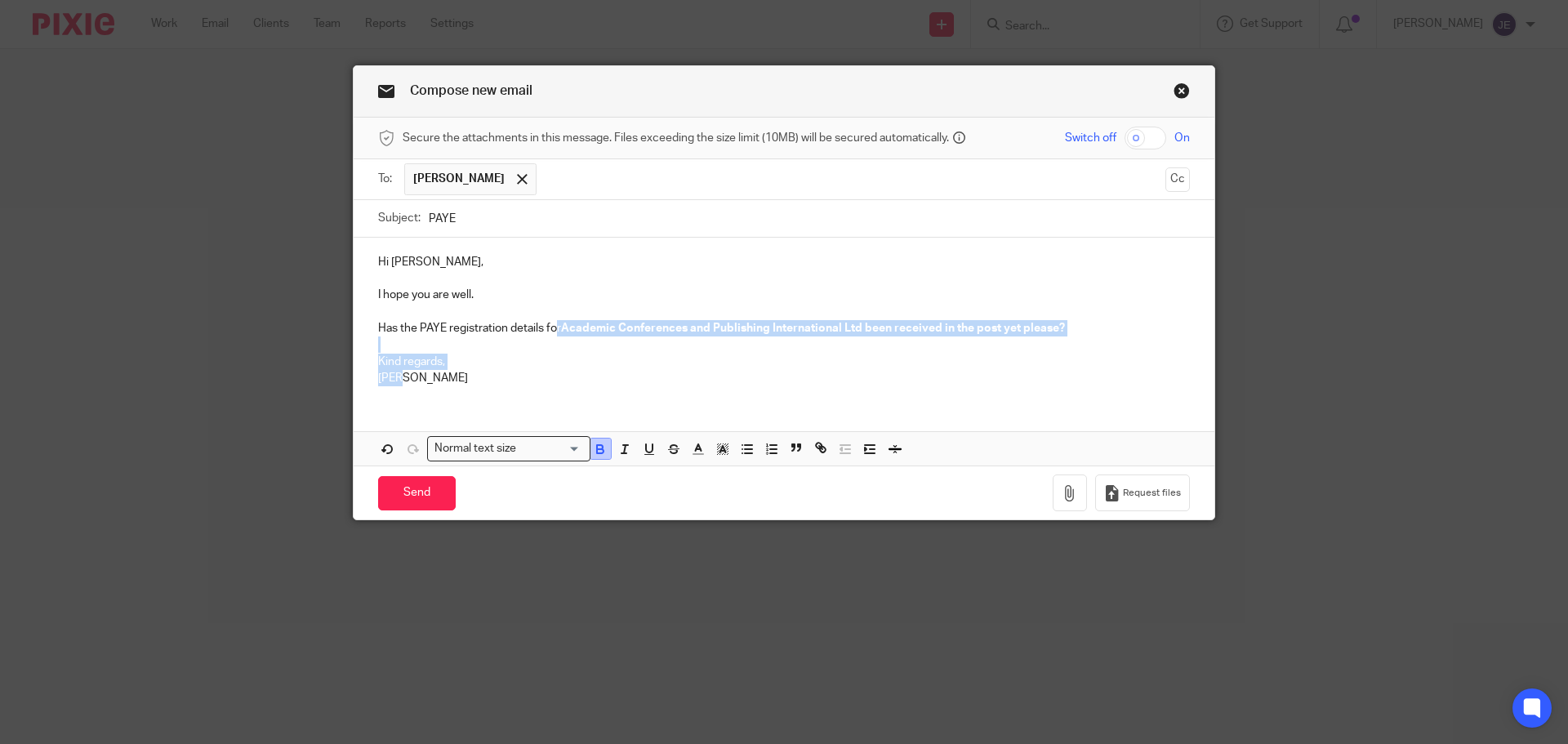
click at [594, 450] on icon "button" at bounding box center [600, 449] width 15 height 15
click at [498, 387] on div "Hi Sue, I hope you are well. Has the PAYE registration details for Academic Con…" at bounding box center [784, 318] width 861 height 161
click at [458, 378] on p "Jade" at bounding box center [784, 378] width 812 height 16
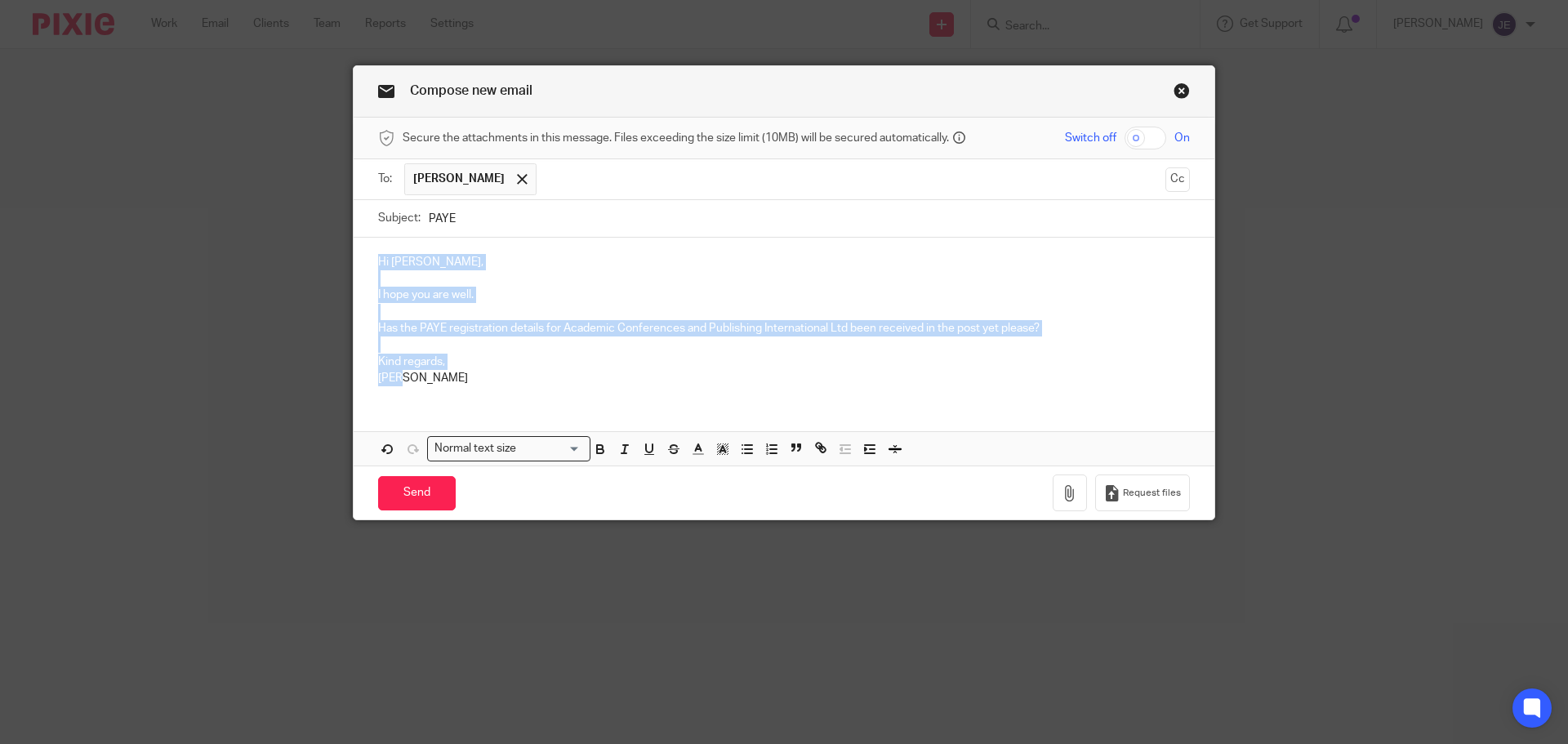
drag, startPoint x: 428, startPoint y: 380, endPoint x: 379, endPoint y: 287, distance: 105.1
click at [360, 264] on div "Hi Sue, I hope you are well. Has the PAYE registration details for Academic Con…" at bounding box center [784, 318] width 861 height 161
click at [594, 451] on icon "button" at bounding box center [600, 449] width 15 height 15
click at [379, 327] on p "Has the PAYE registration details for Academic Conferences and Publishing Inter…" at bounding box center [784, 329] width 812 height 16
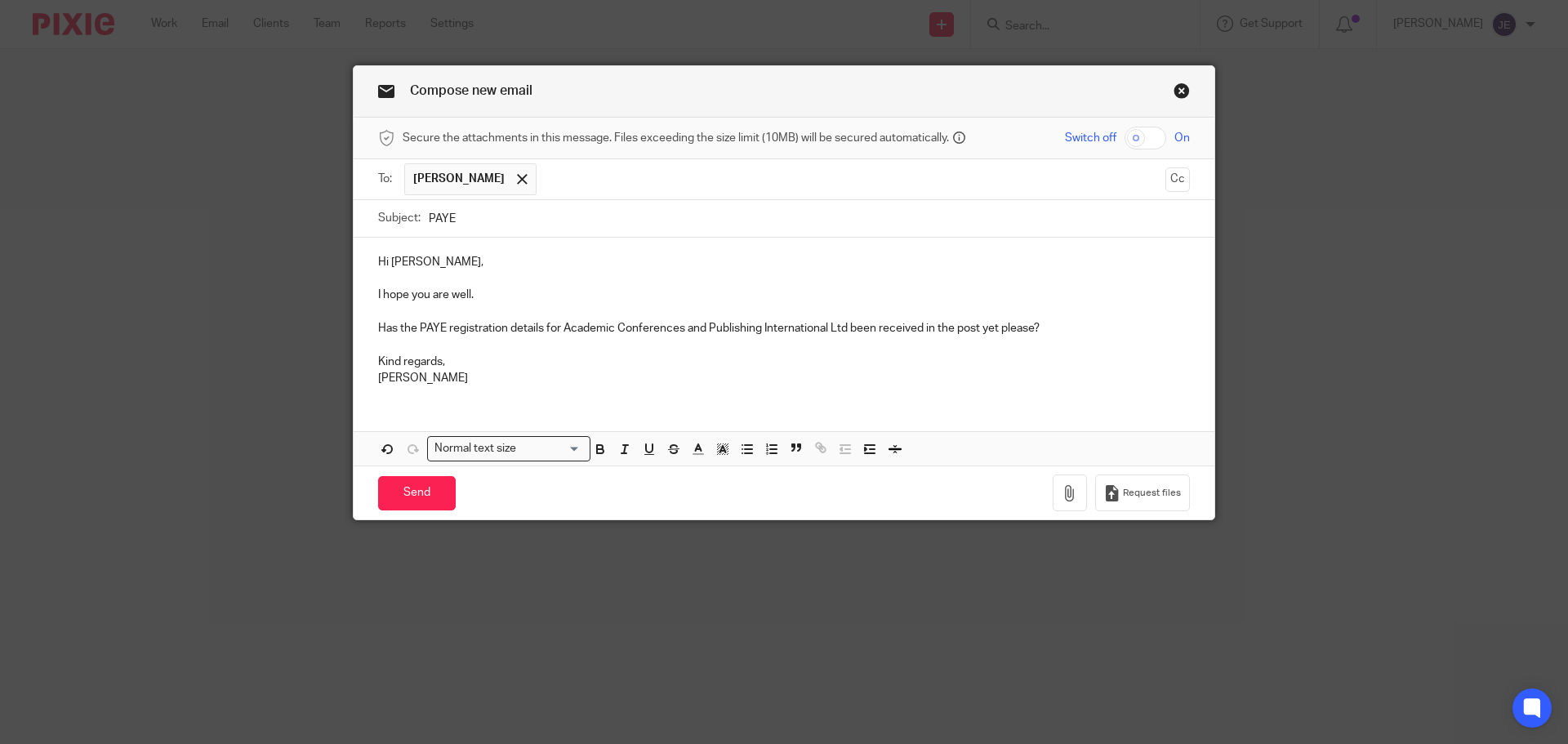
click at [391, 328] on p "Has the PAYE registration details for Academic Conferences and Publishing Inter…" at bounding box center [784, 329] width 812 height 16
drag, startPoint x: 418, startPoint y: 326, endPoint x: 1013, endPoint y: 333, distance: 595.0
click at [1013, 333] on p "Have the PAYE registration details for Academic Conferences and Publishing Inte…" at bounding box center [784, 329] width 812 height 16
copy p "PAYE registration details for Academic Conferences and Publishing International…"
click at [472, 225] on input "PAYE" at bounding box center [810, 218] width 762 height 37
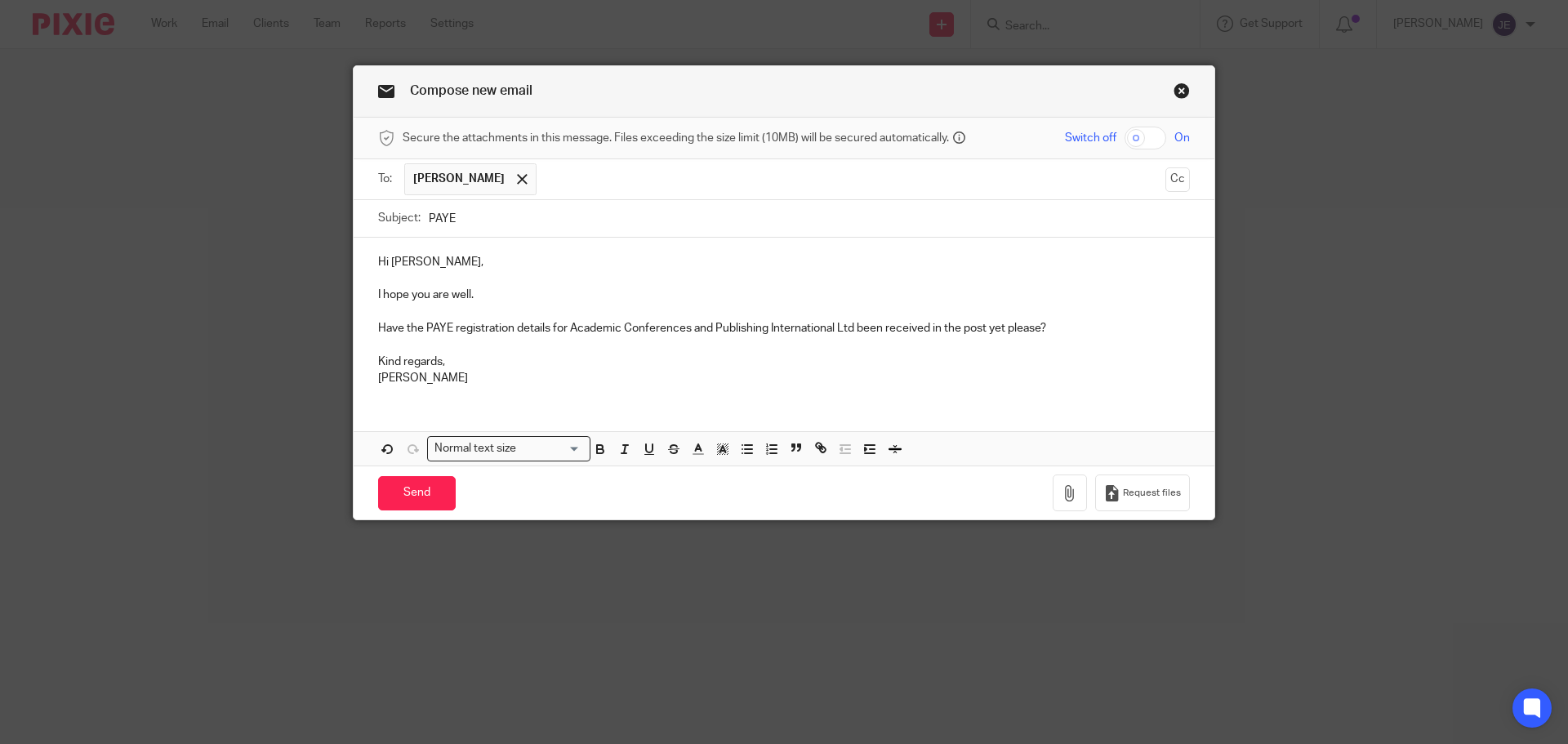
paste input "PAYE registration details for Academic Conferences and Publishing International…"
drag, startPoint x: 598, startPoint y: 219, endPoint x: 459, endPoint y: 222, distance: 139.0
click at [459, 222] on input "PAYE PAYE registration details for Academic Conferences and Publishing Internat…" at bounding box center [810, 218] width 762 height 37
drag, startPoint x: 745, startPoint y: 220, endPoint x: 1008, endPoint y: 220, distance: 263.0
click at [1008, 220] on input "PAYE - Academic Conferences and Publishing International Ltd been received in t…" at bounding box center [810, 218] width 762 height 37
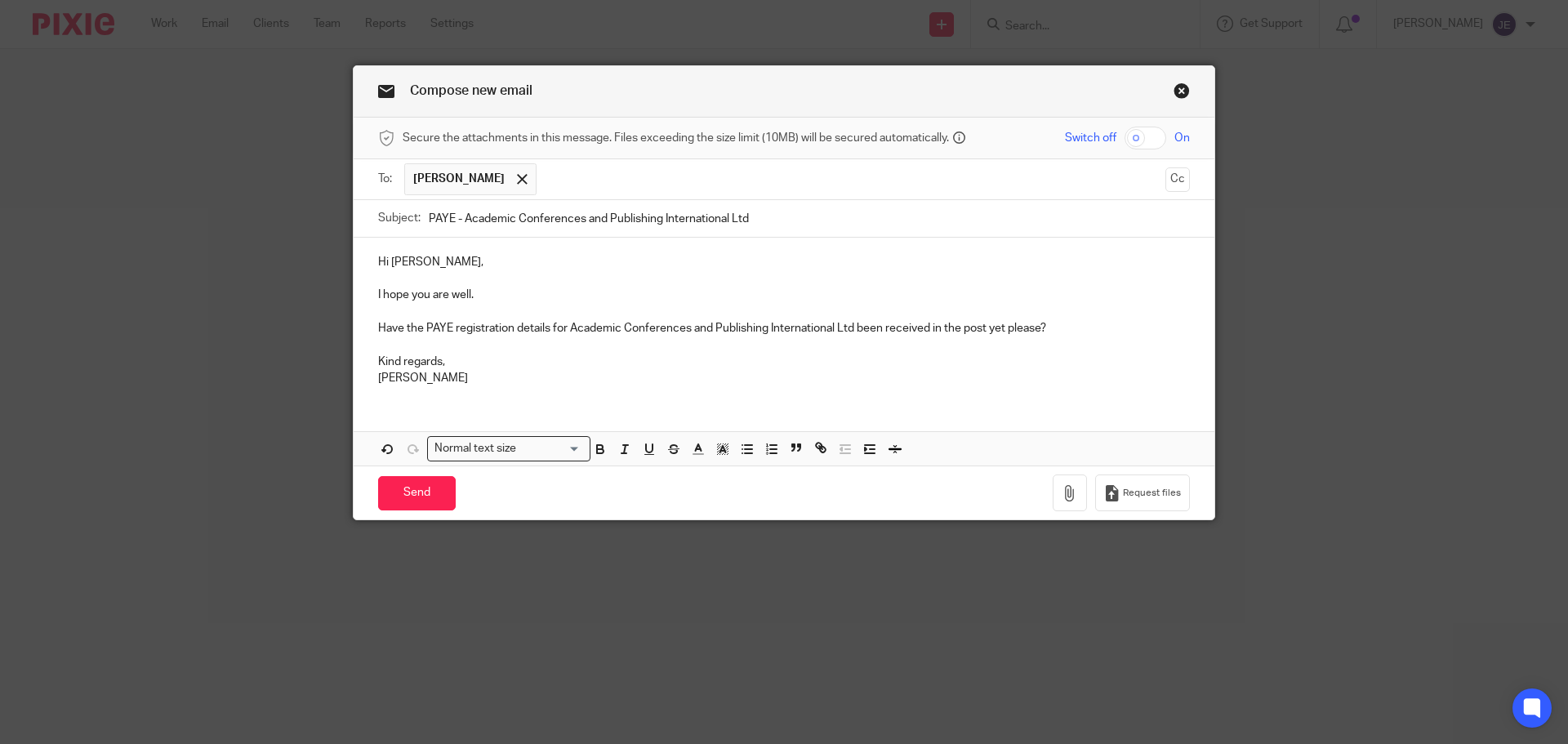
type input "PAYE - Academic Conferences and Publishing International Ltd"
click at [514, 375] on p "Jade" at bounding box center [784, 378] width 812 height 16
click at [425, 495] on input "Send" at bounding box center [416, 493] width 78 height 35
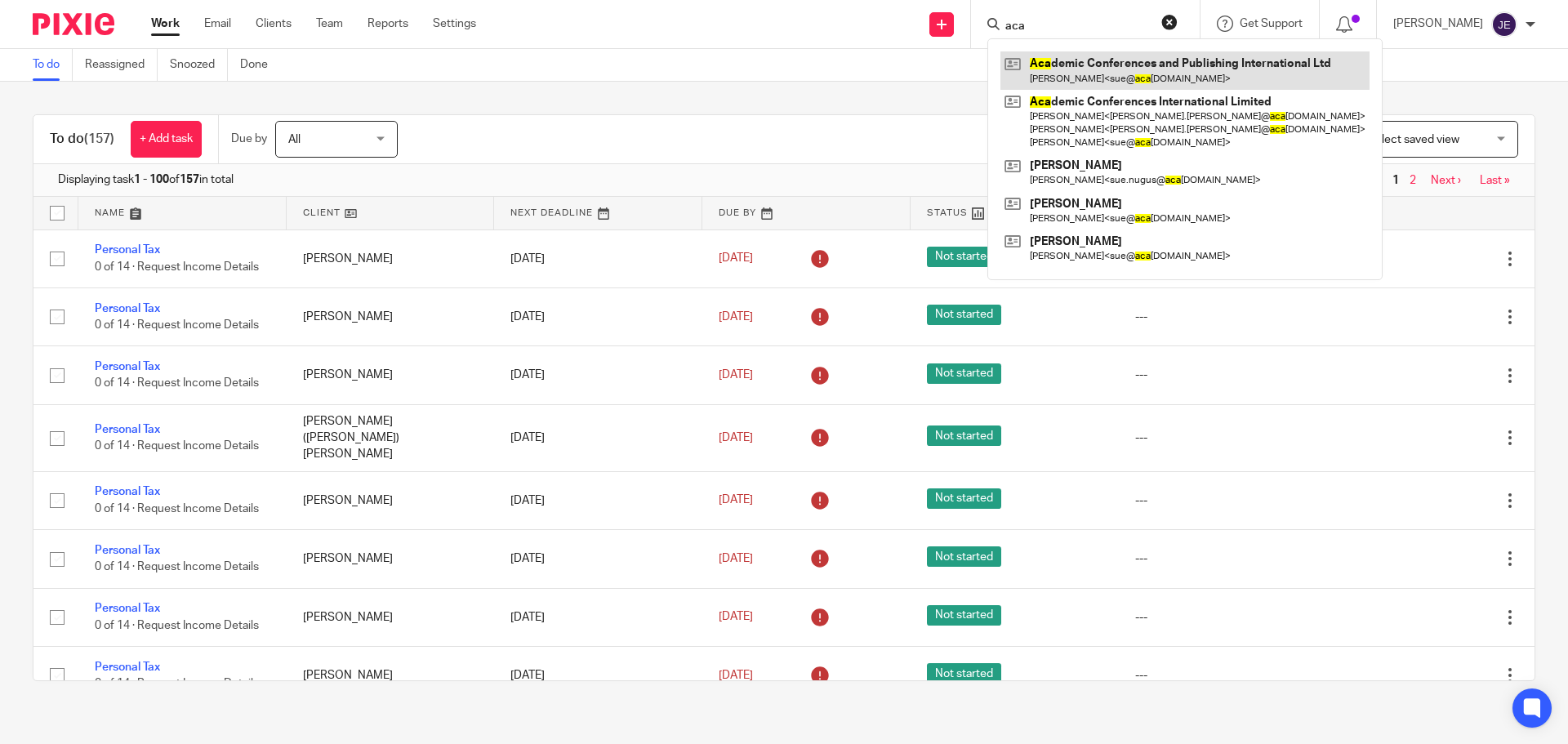
type input "aca"
click at [1124, 68] on link at bounding box center [1185, 69] width 369 height 37
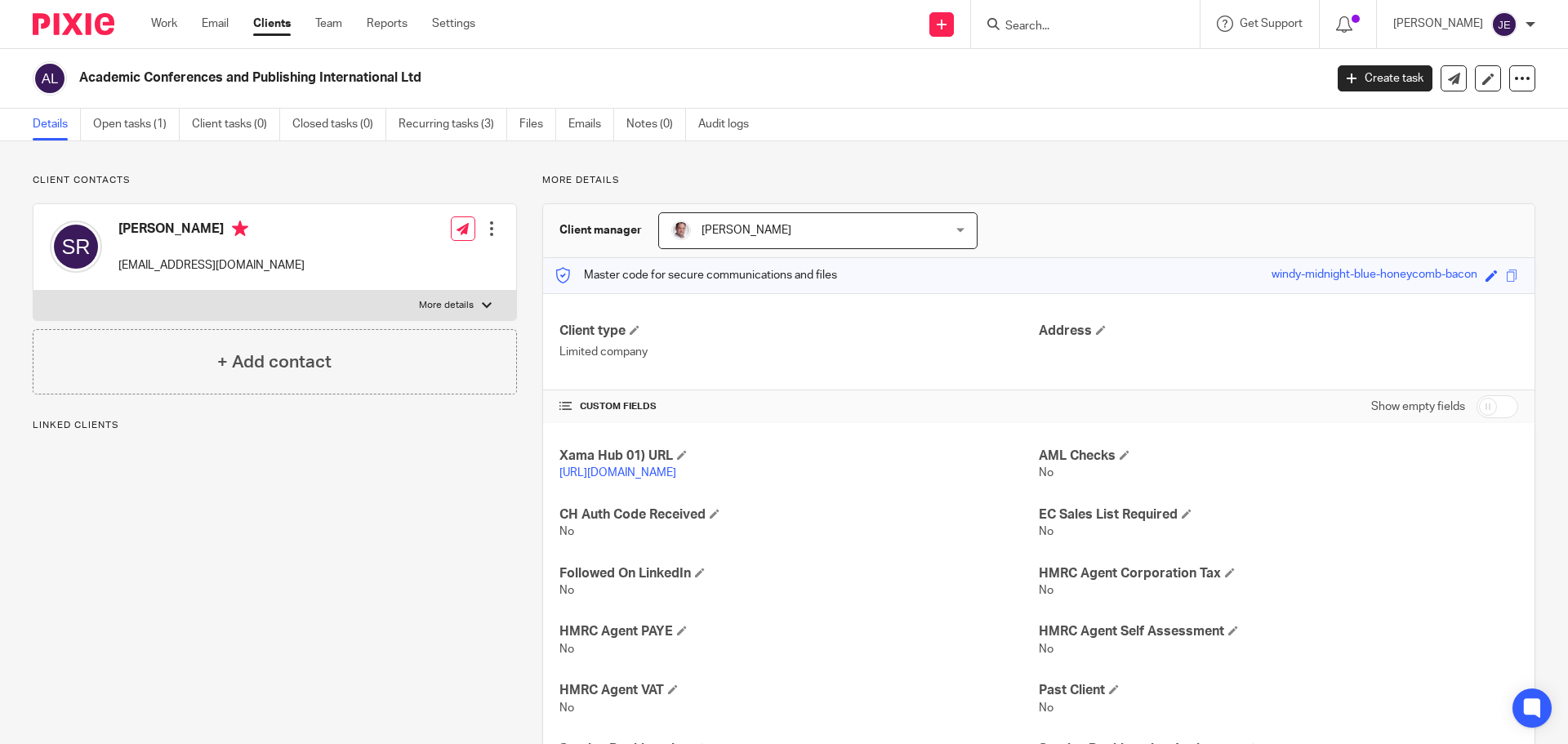
drag, startPoint x: 475, startPoint y: 80, endPoint x: 70, endPoint y: 80, distance: 405.0
click at [70, 80] on div "Academic Conferences and Publishing International Ltd" at bounding box center [673, 79] width 1280 height 35
copy div "Academic Conferences and Publishing International Ltd"
